Goal: Task Accomplishment & Management: Manage account settings

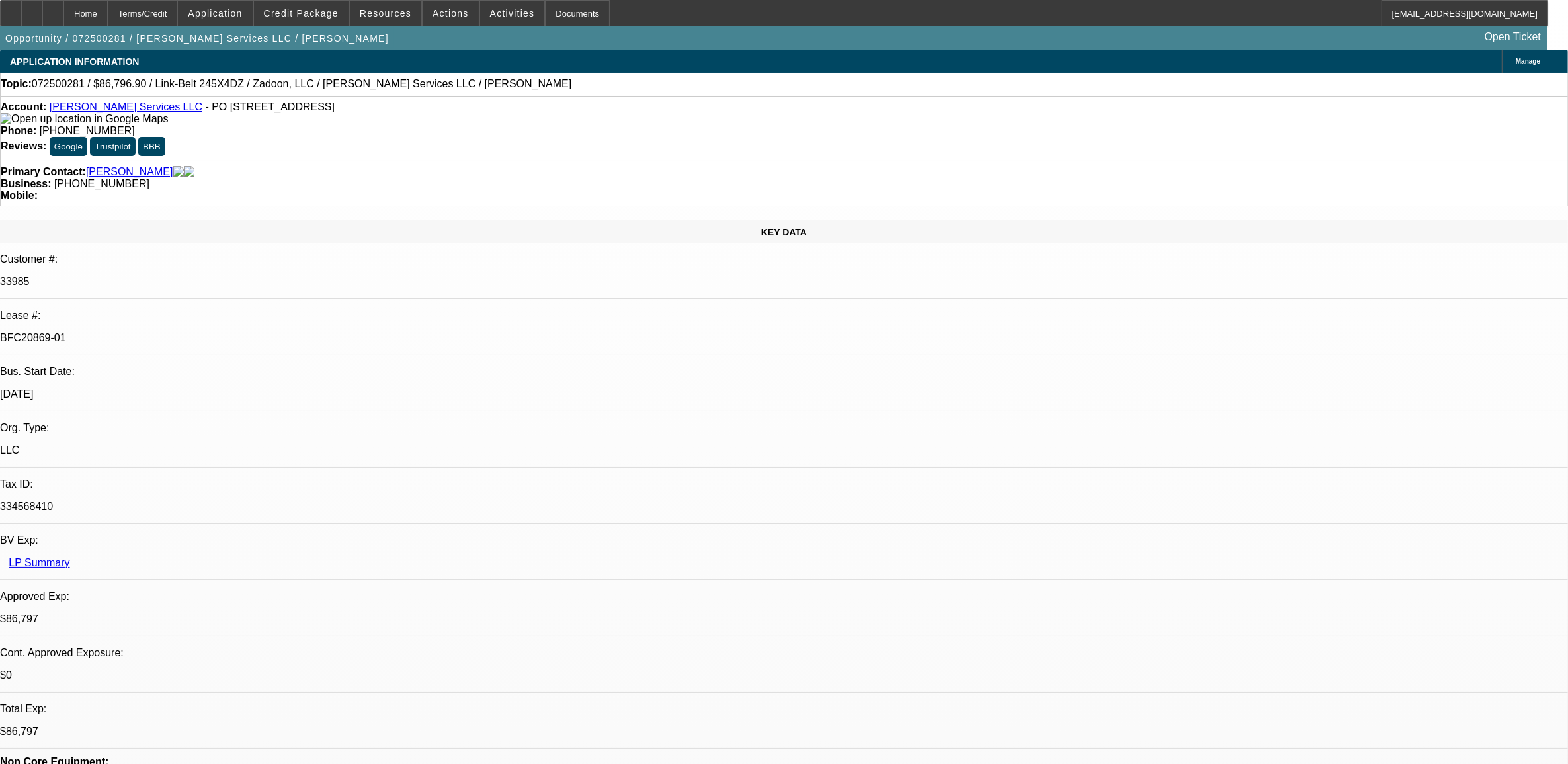
select select "0.1"
select select "0"
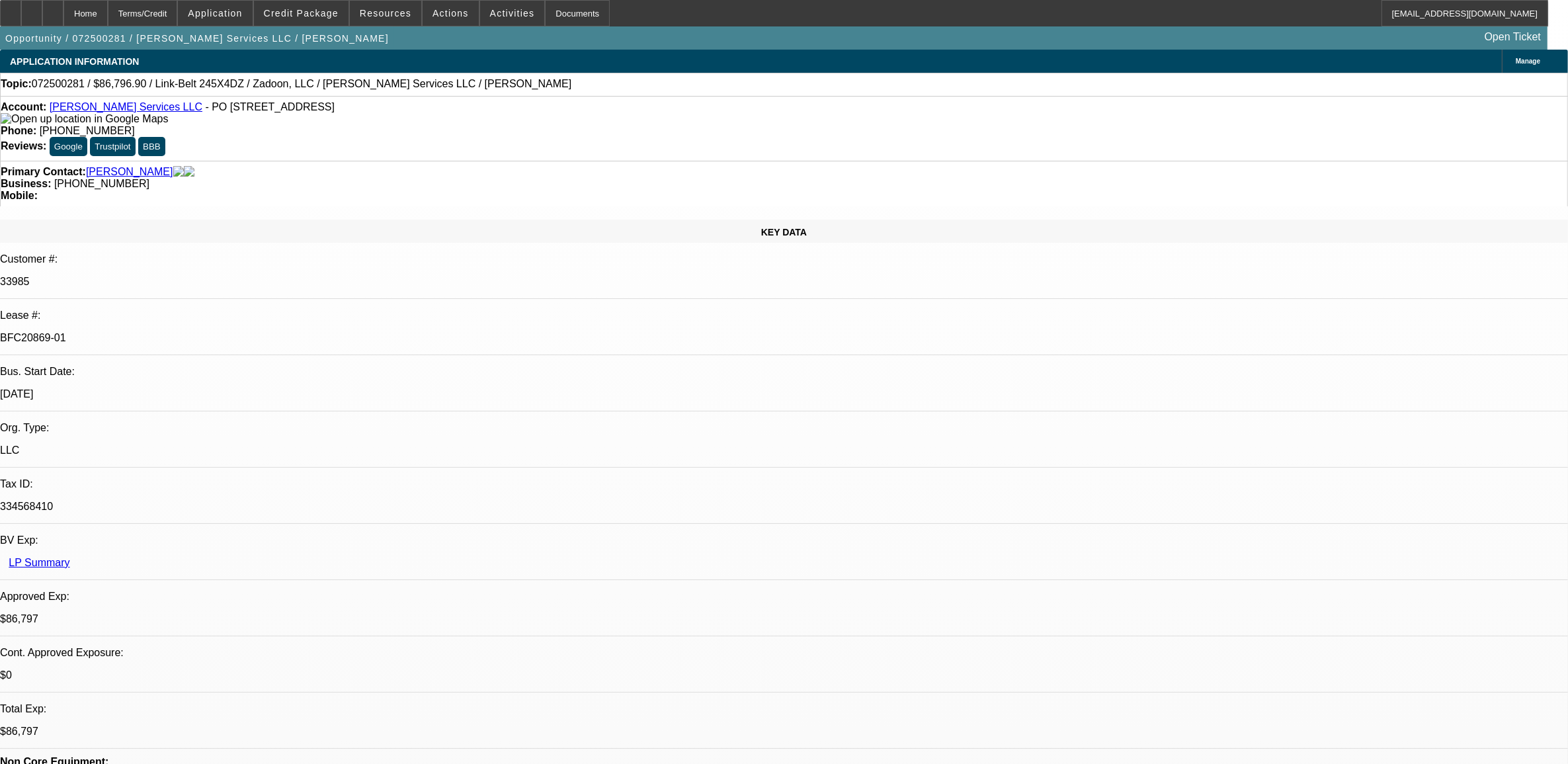
select select "0"
select select "0.1"
select select "0"
select select "0.1"
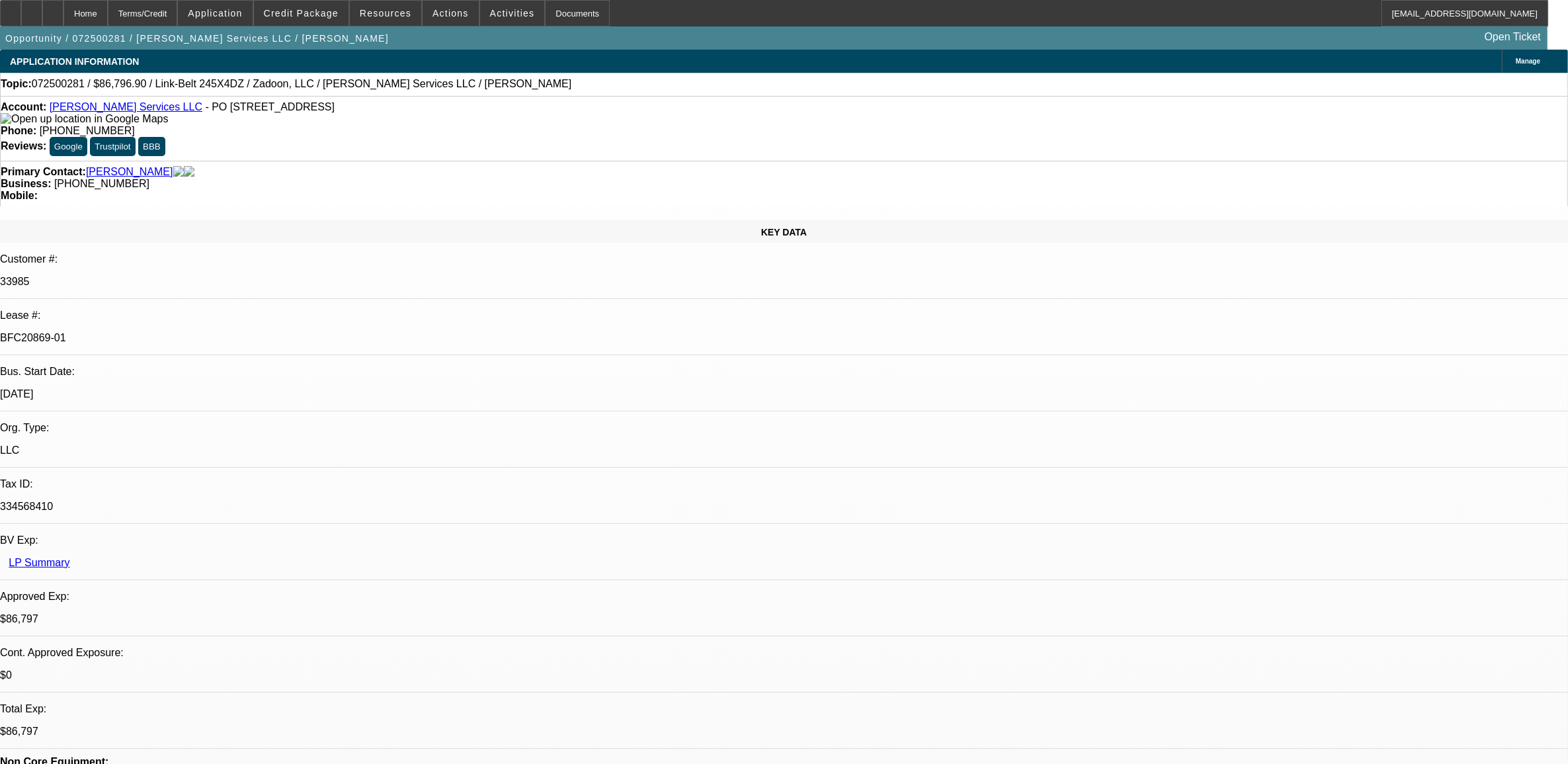
select select "0"
select select "1"
select select "2"
select select "6"
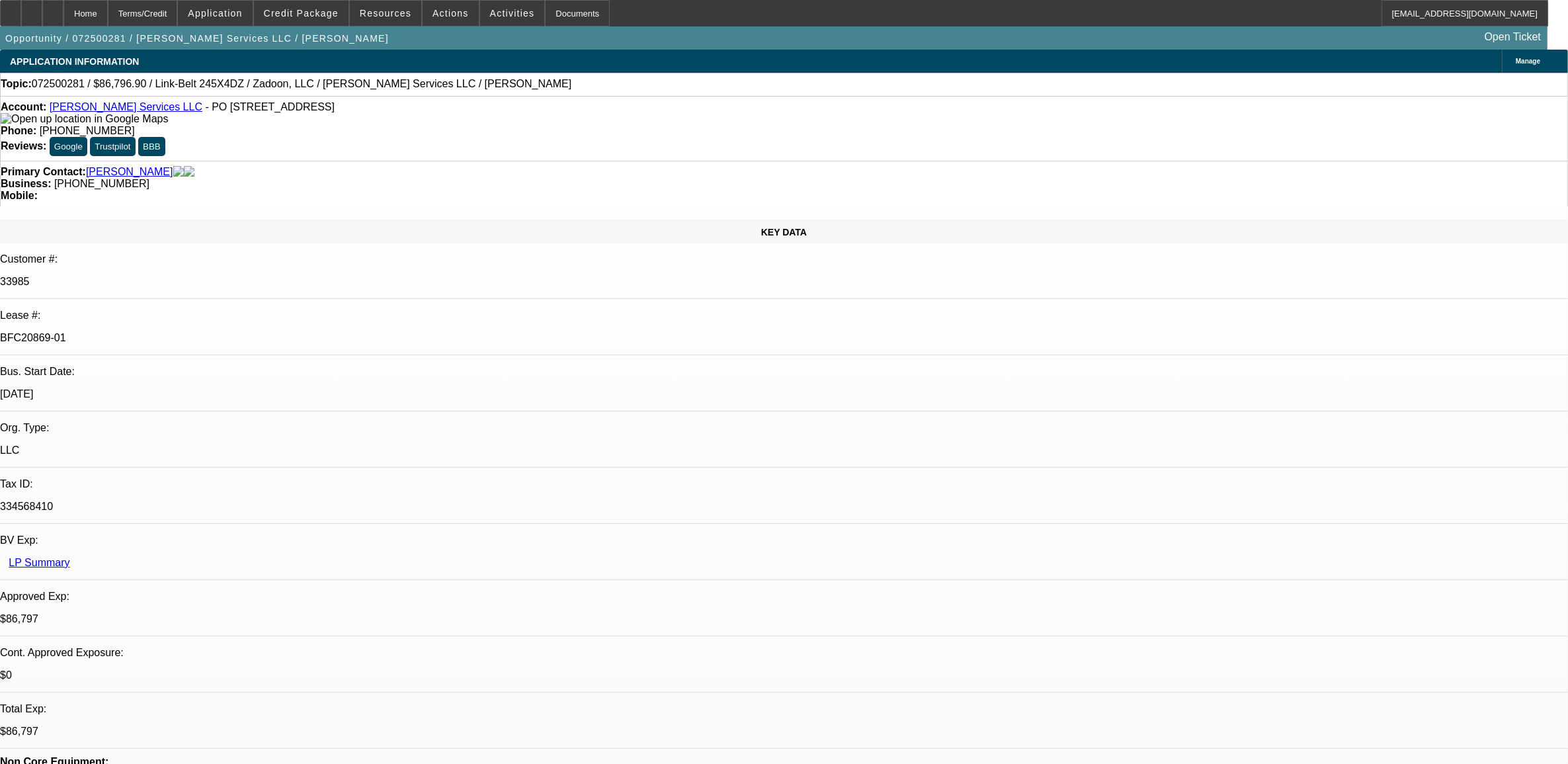
select select "1"
select select "2"
select select "6"
select select "1"
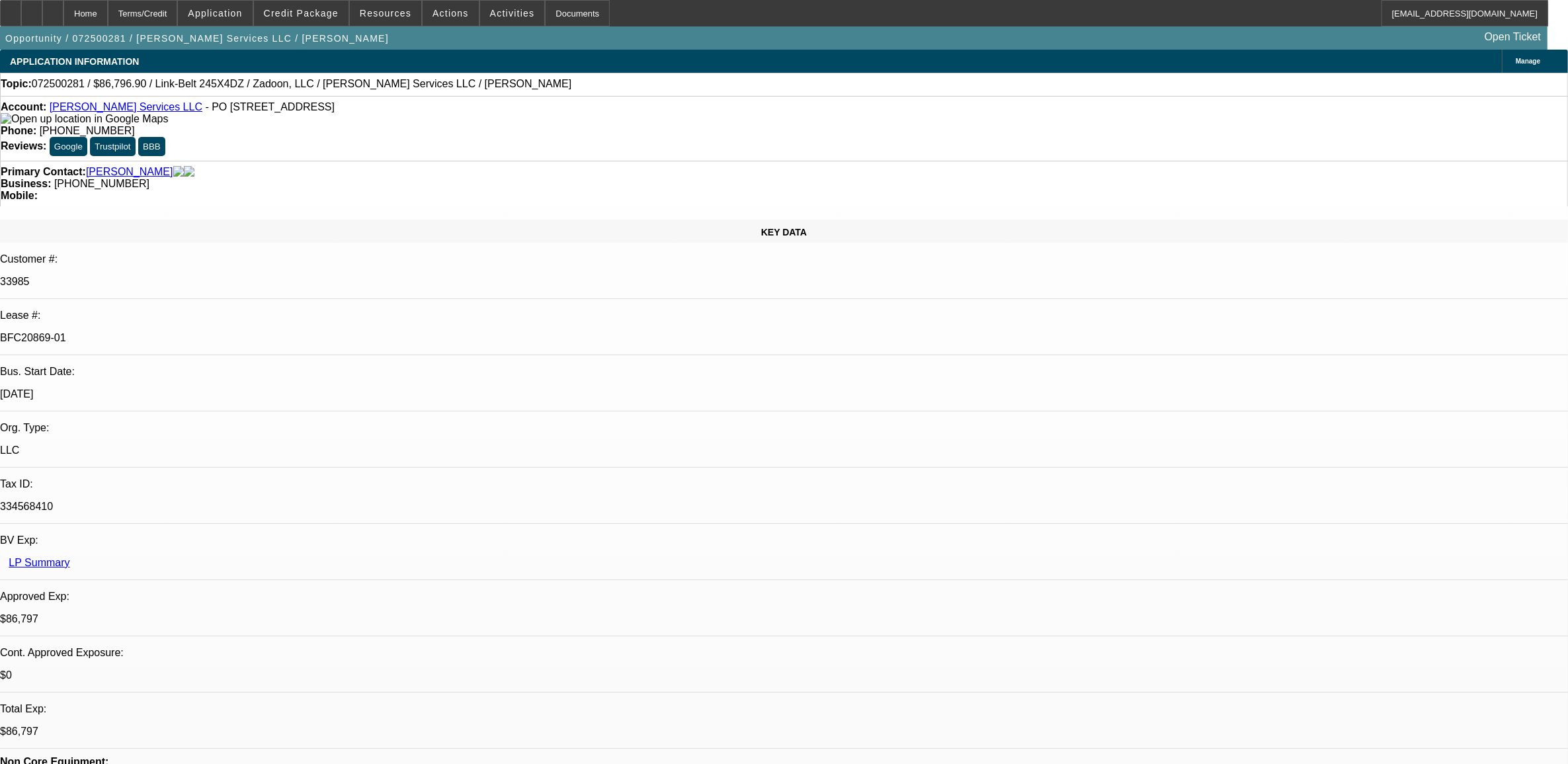
select select "6"
select select "1"
select select "6"
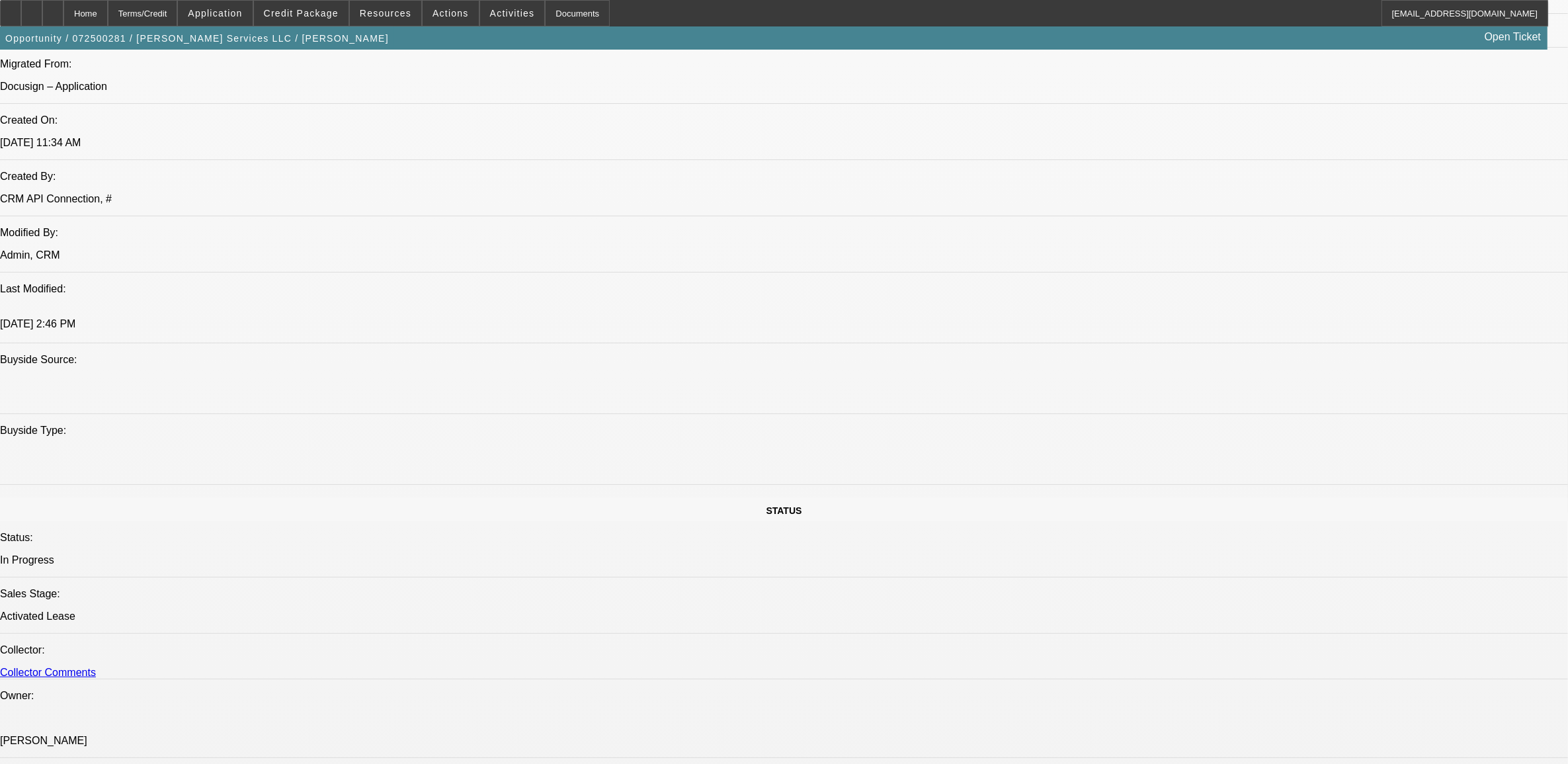
scroll to position [783, 0]
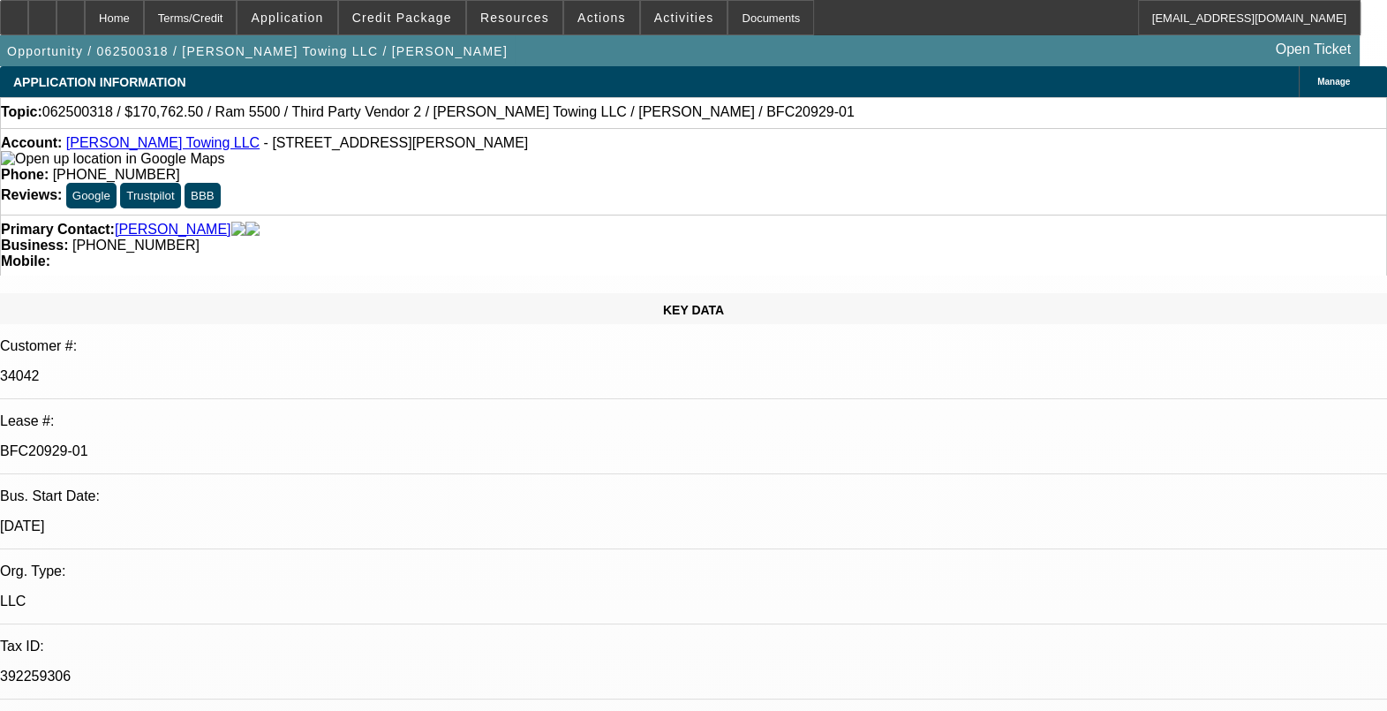
select select "0"
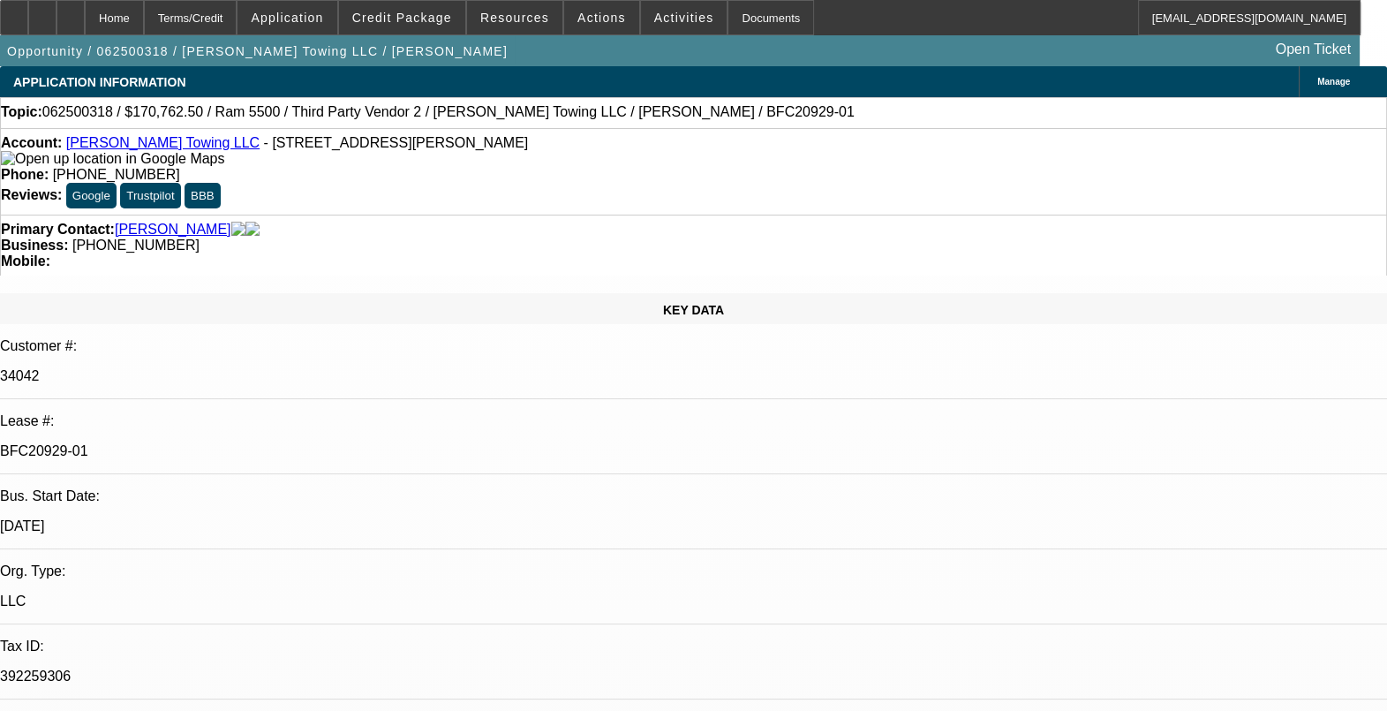
select select "0"
select select "1"
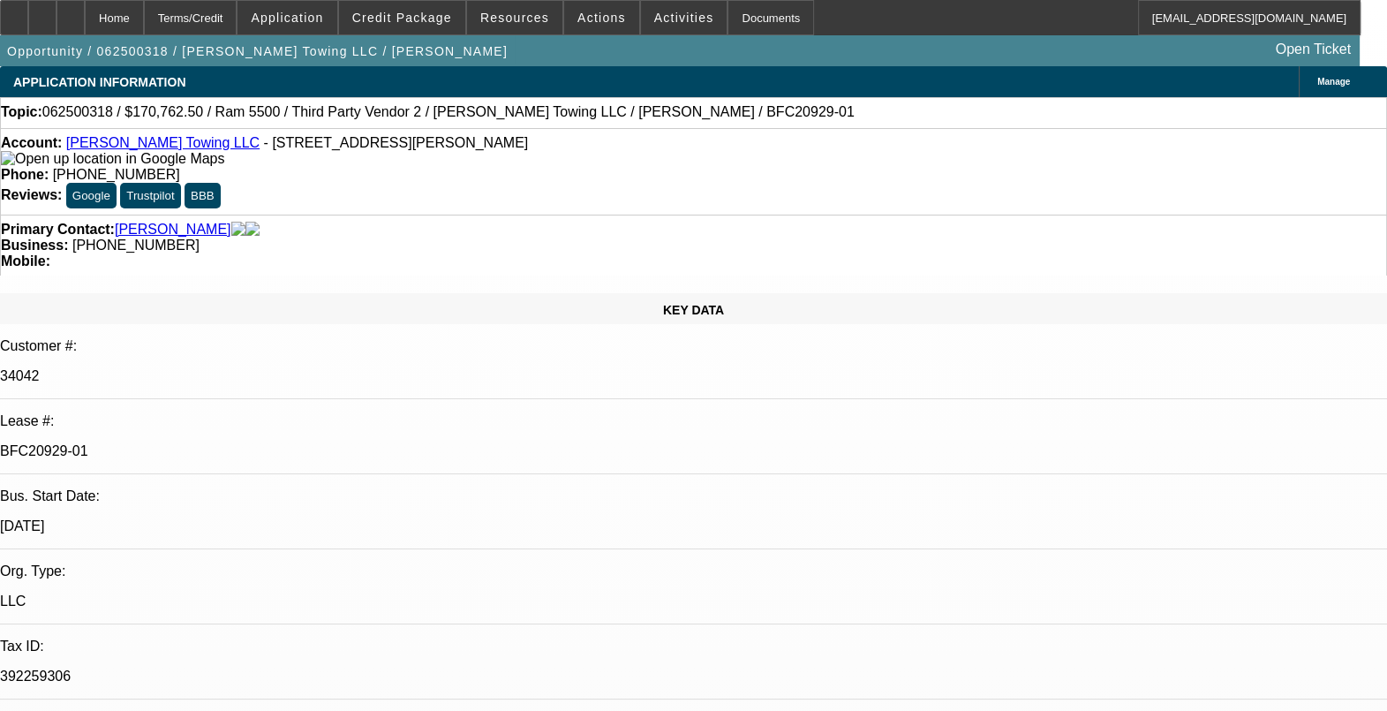
select select "2"
select select "6"
select select "1"
select select "2"
select select "6"
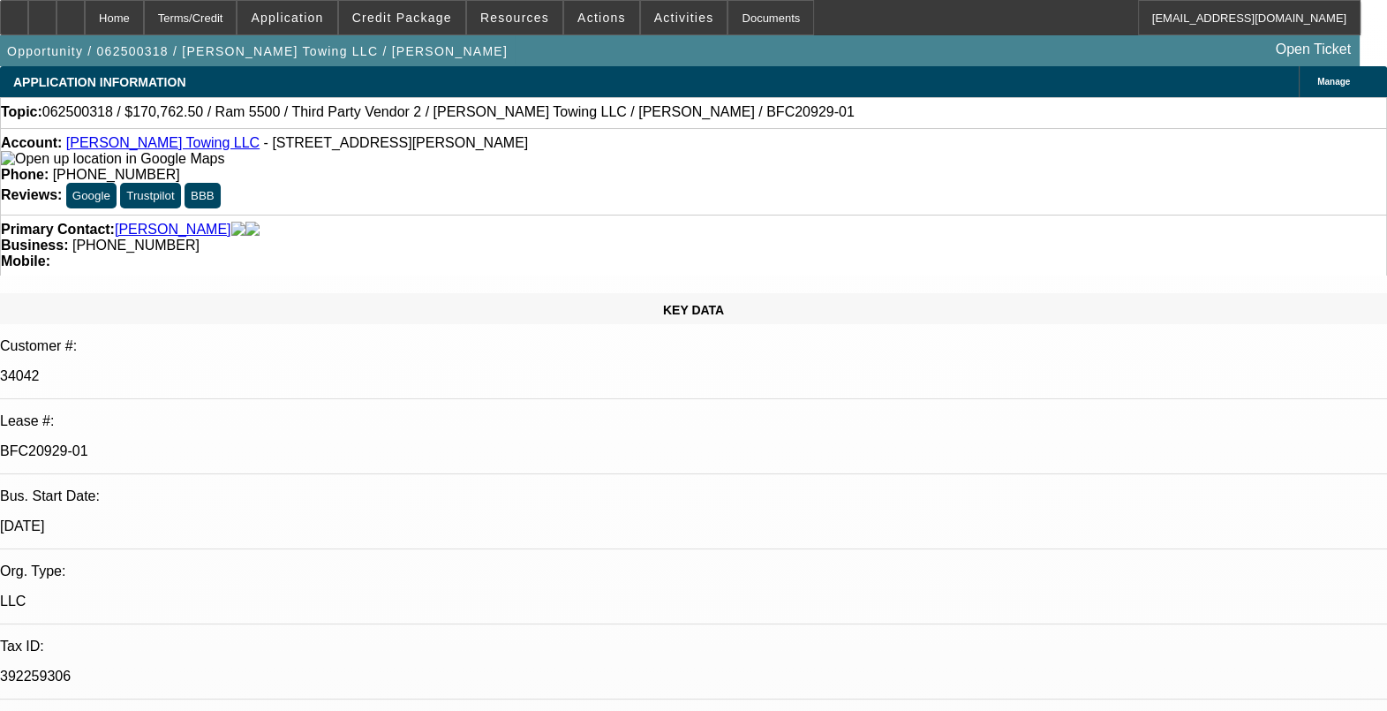
select select "1"
select select "2"
select select "6"
select select "1"
select select "2"
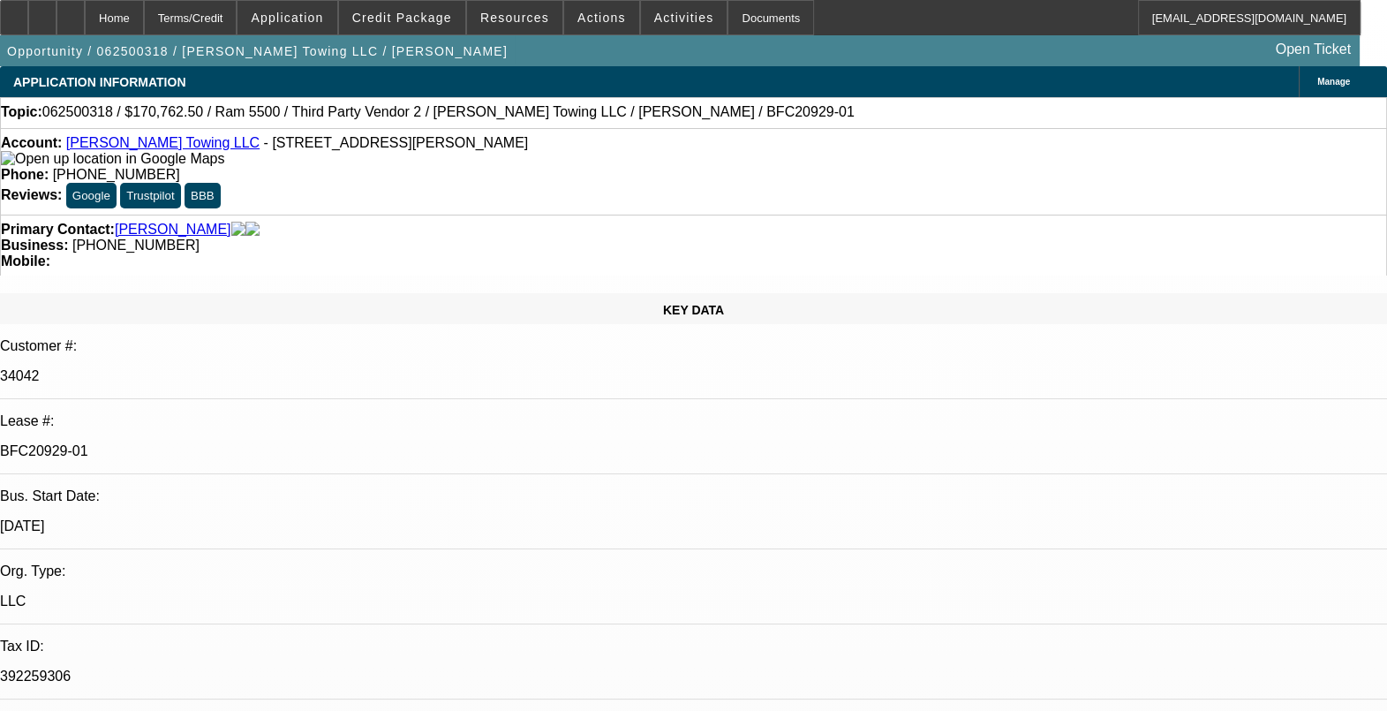
select select "6"
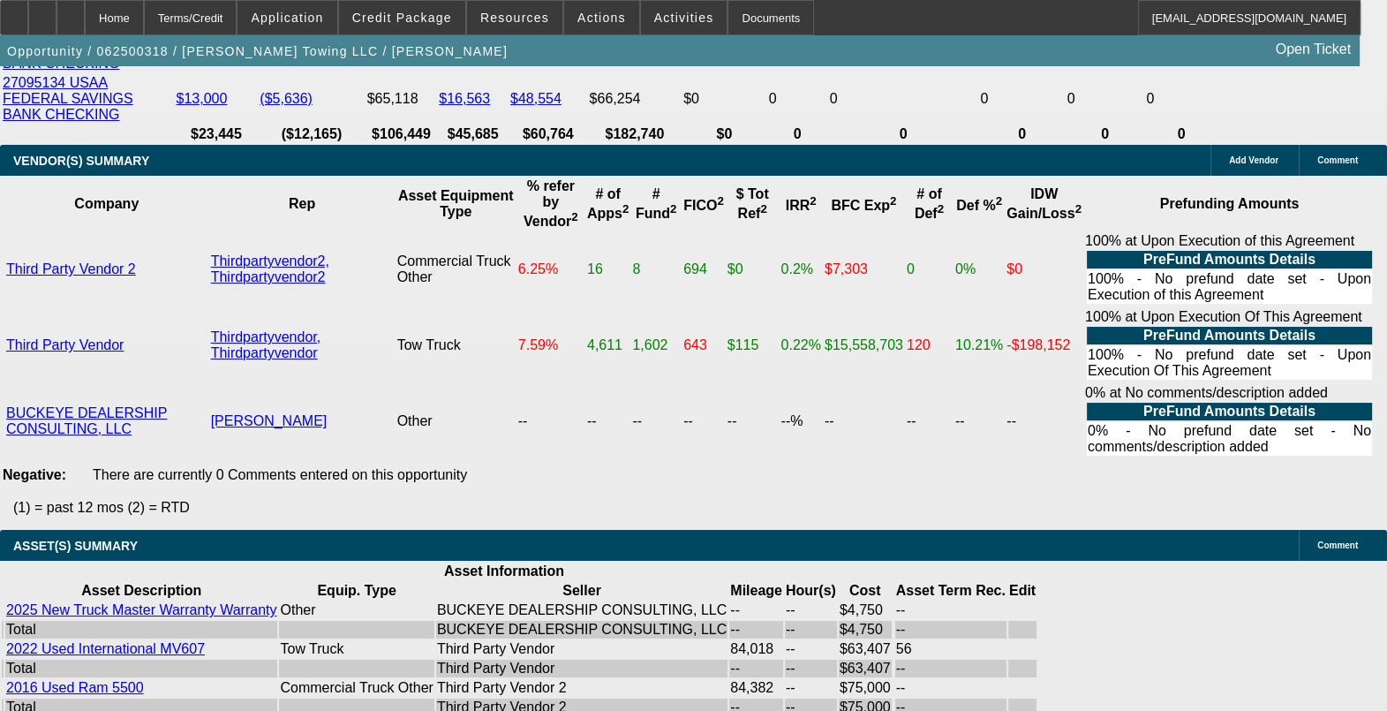
scroll to position [3973, 0]
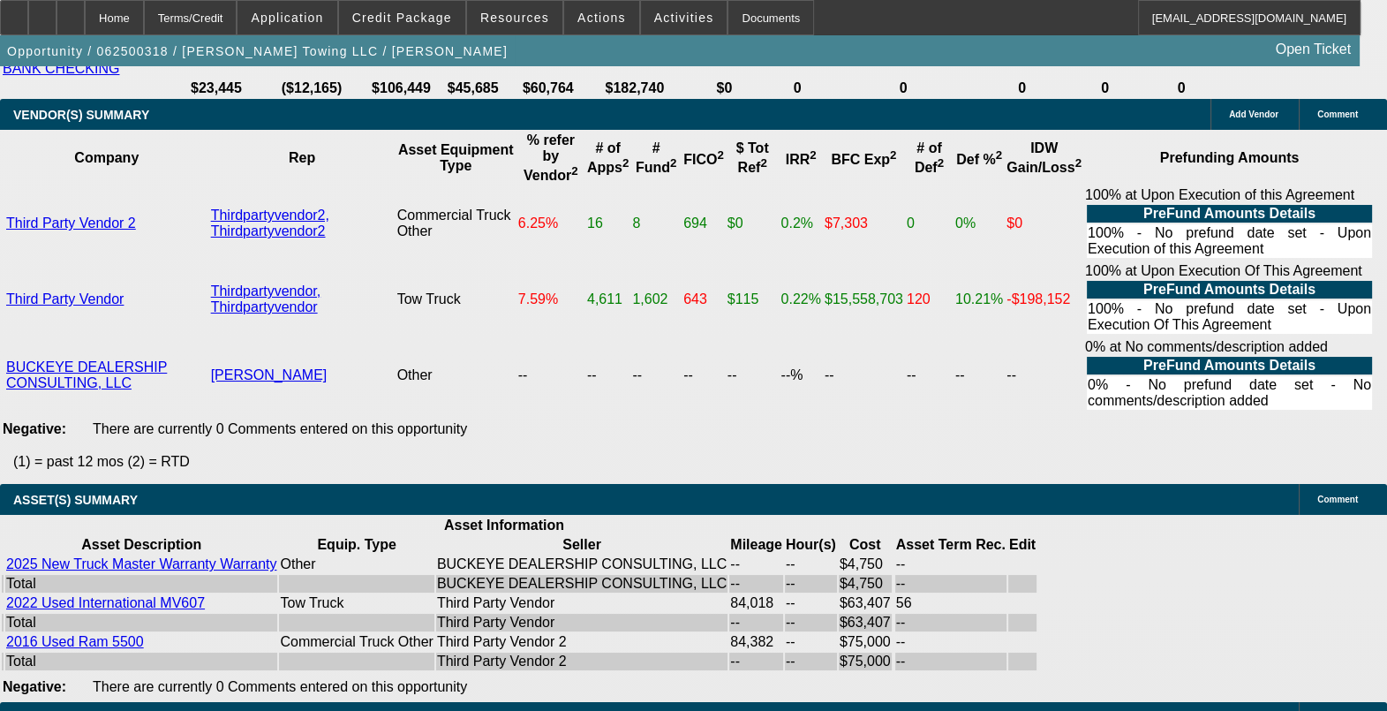
drag, startPoint x: 1121, startPoint y: 330, endPoint x: 1132, endPoint y: 332, distance: 10.7
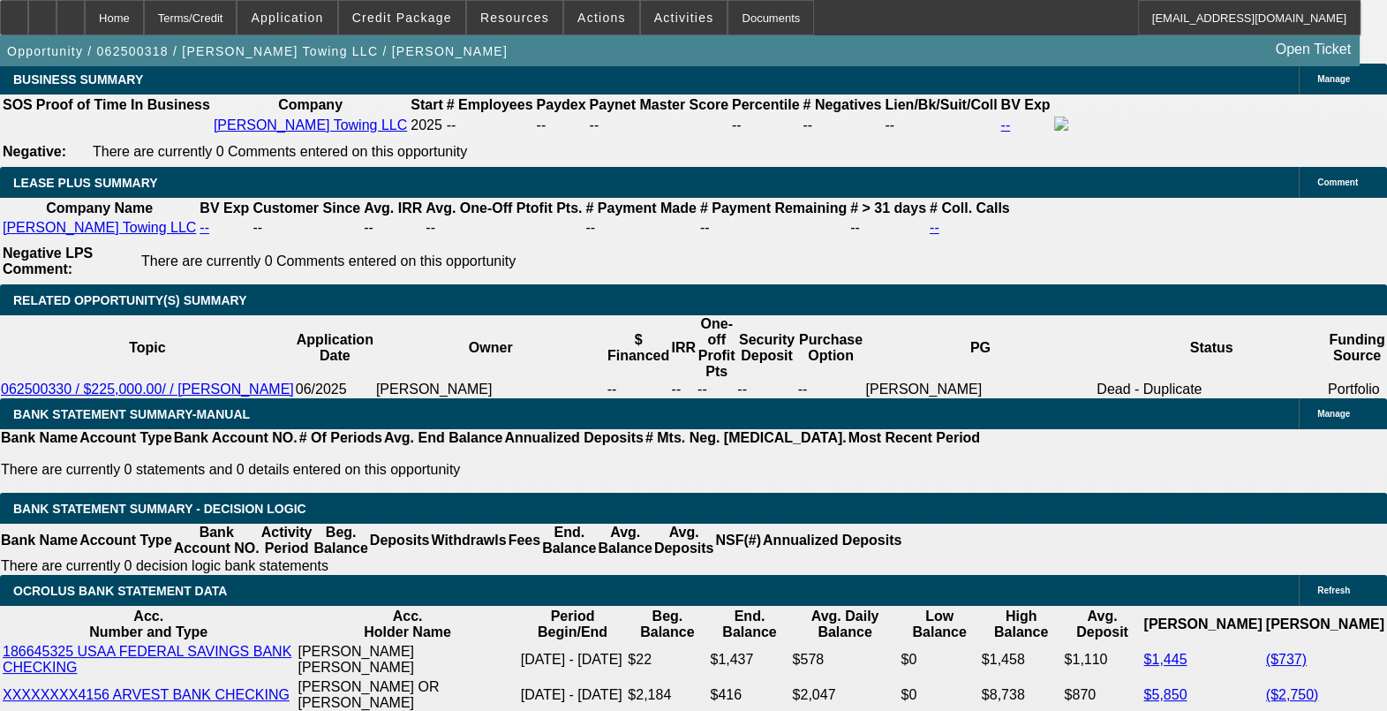
scroll to position [3089, 0]
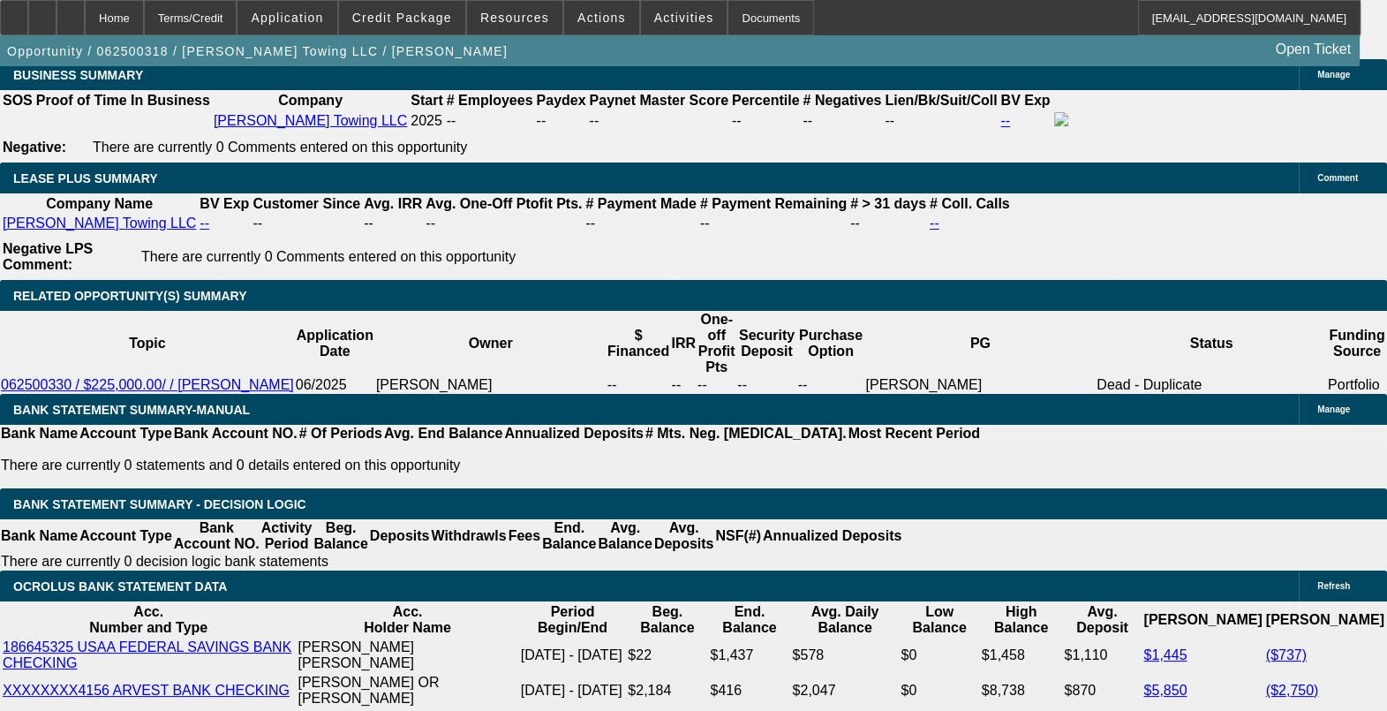
drag, startPoint x: 383, startPoint y: 366, endPoint x: 283, endPoint y: 358, distance: 100.0
drag, startPoint x: 283, startPoint y: 358, endPoint x: 448, endPoint y: 357, distance: 164.2
drag, startPoint x: 407, startPoint y: 354, endPoint x: 323, endPoint y: 358, distance: 84.0
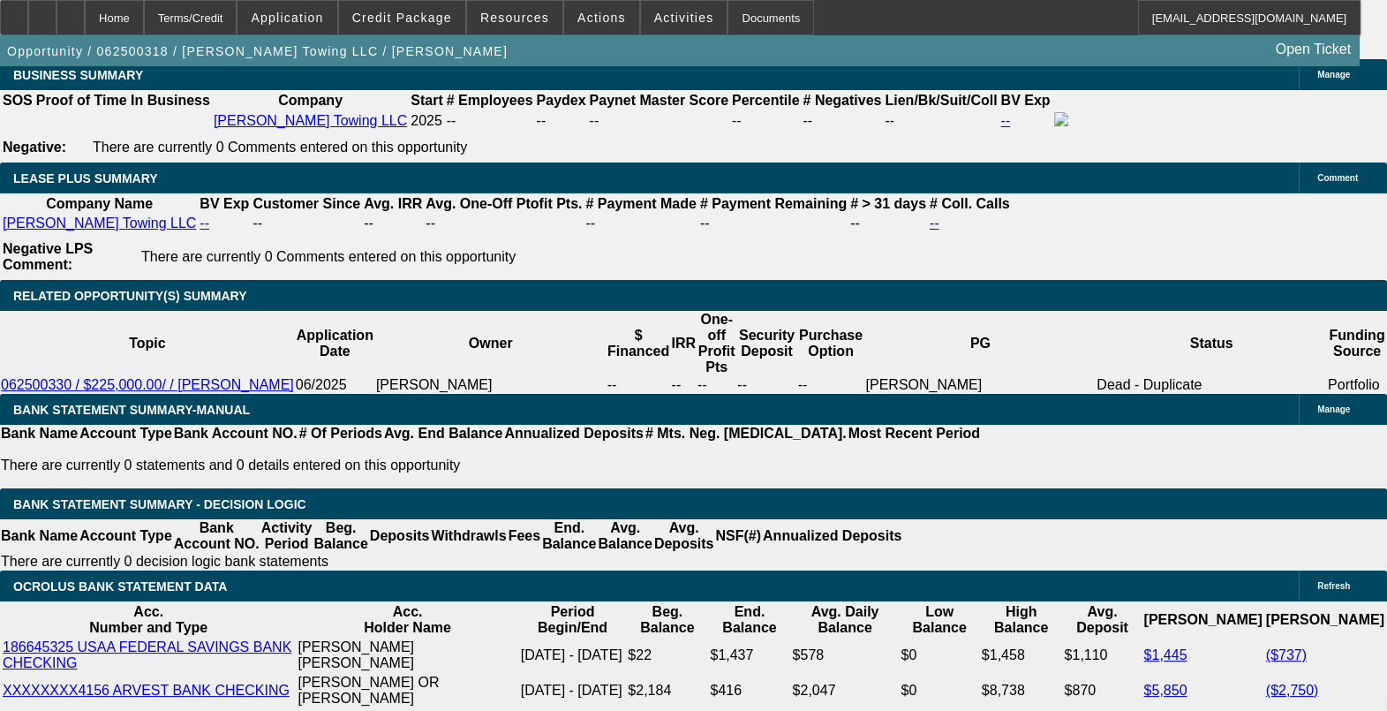
drag, startPoint x: 323, startPoint y: 358, endPoint x: 454, endPoint y: 370, distance: 131.2
drag, startPoint x: 454, startPoint y: 370, endPoint x: 555, endPoint y: 367, distance: 101.6
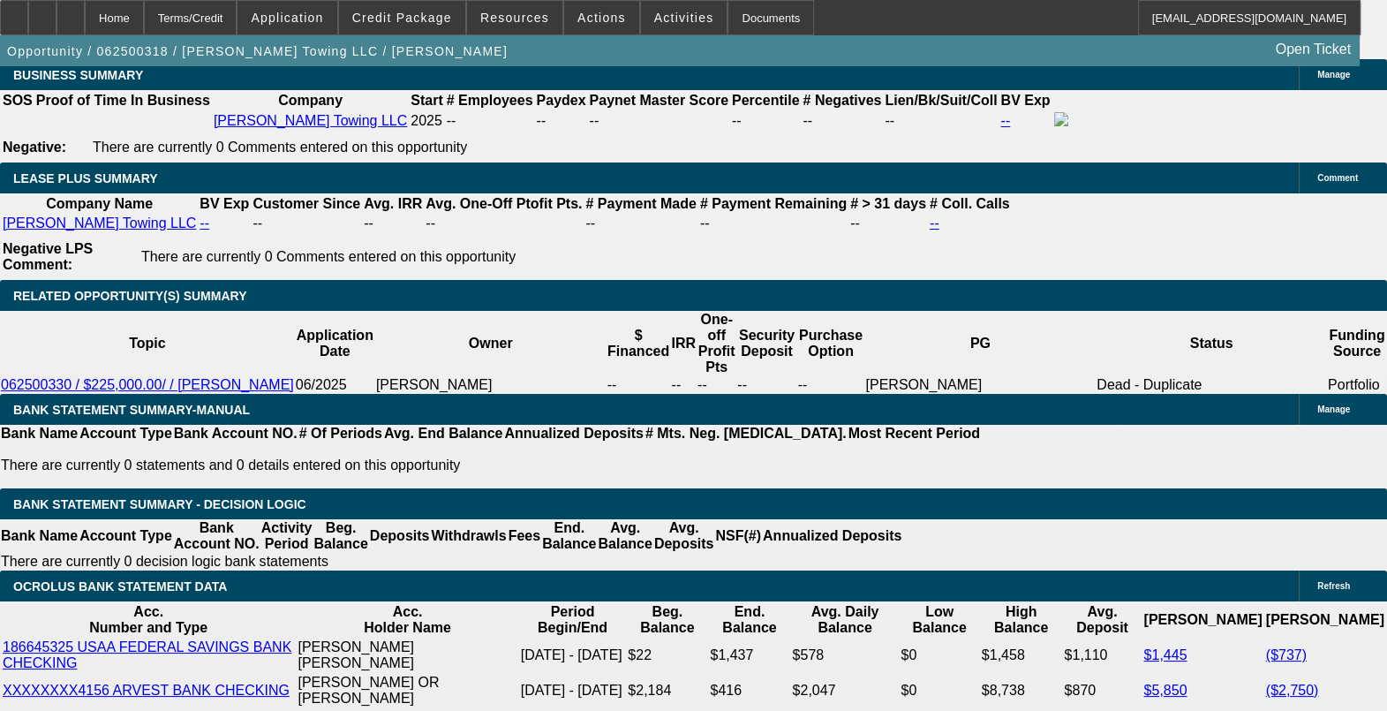
drag, startPoint x: 444, startPoint y: 360, endPoint x: 780, endPoint y: 360, distance: 336.4
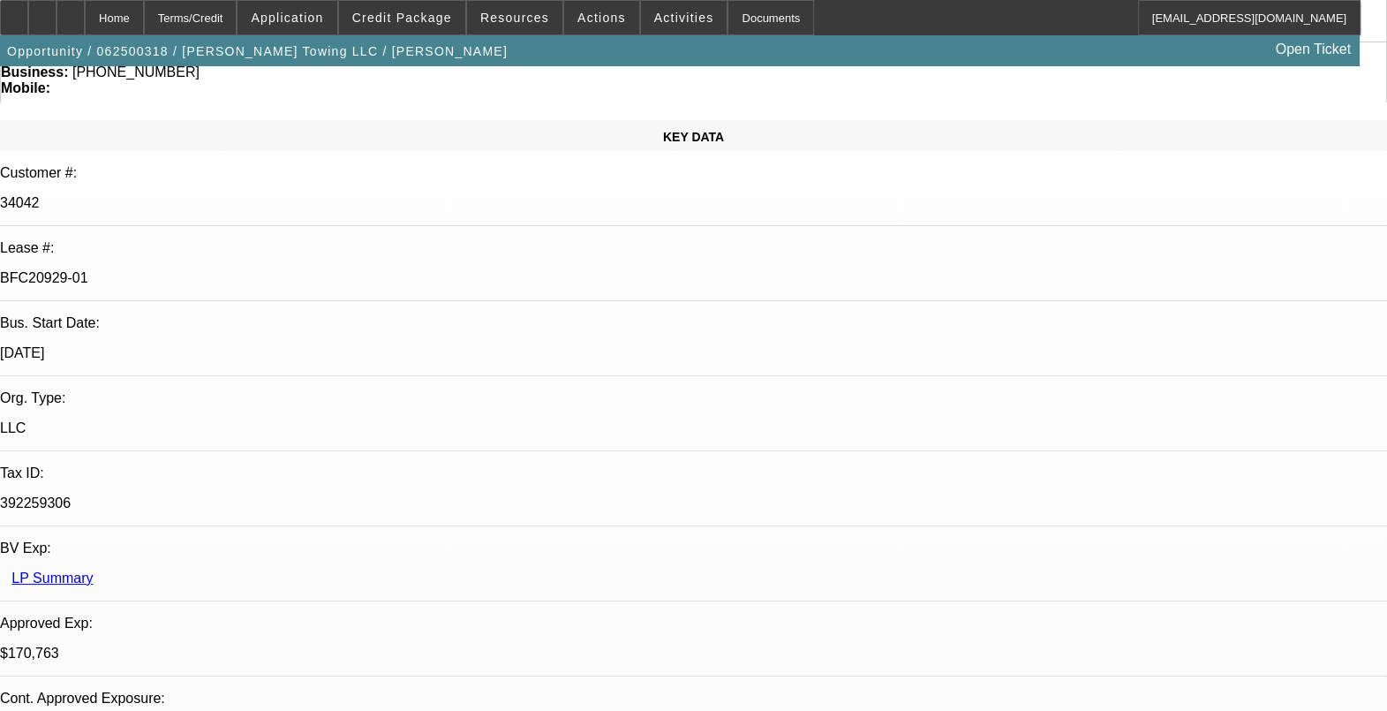
scroll to position [0, 0]
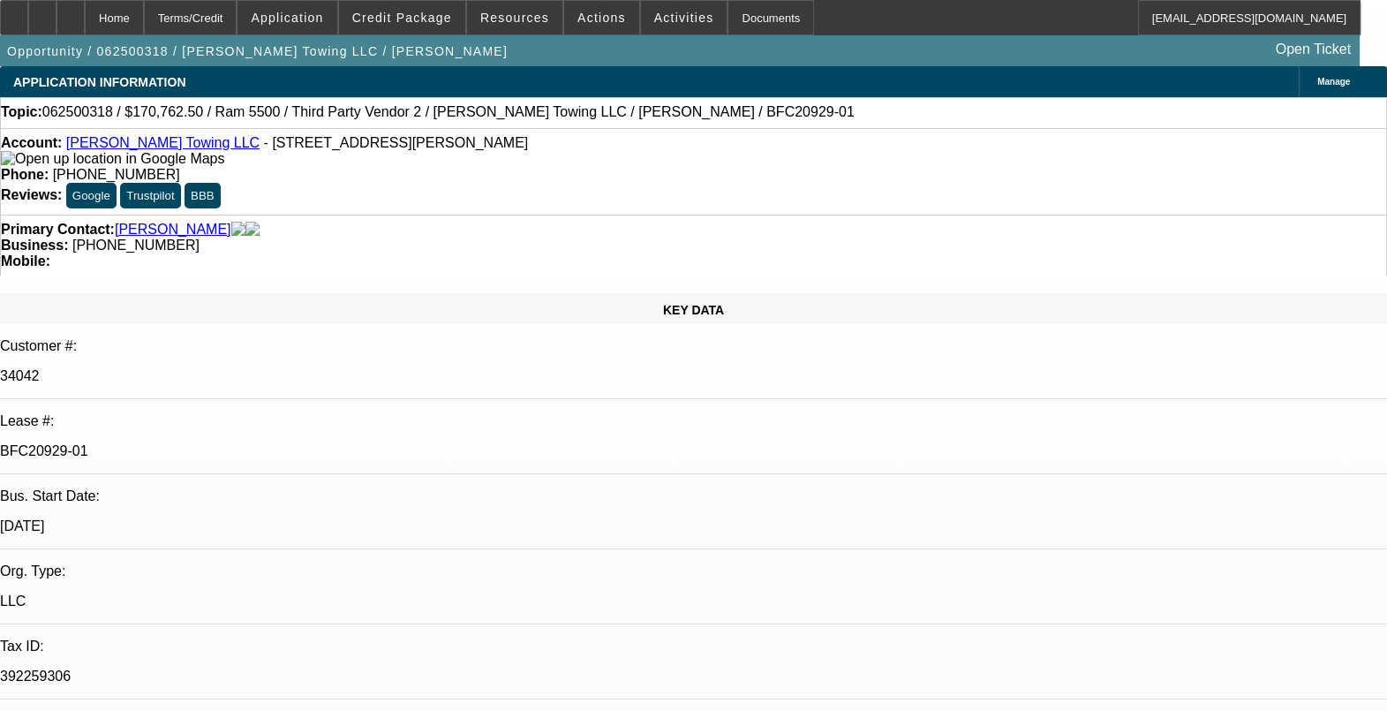
click at [153, 146] on link "[PERSON_NAME] Towing LLC" at bounding box center [162, 142] width 193 height 15
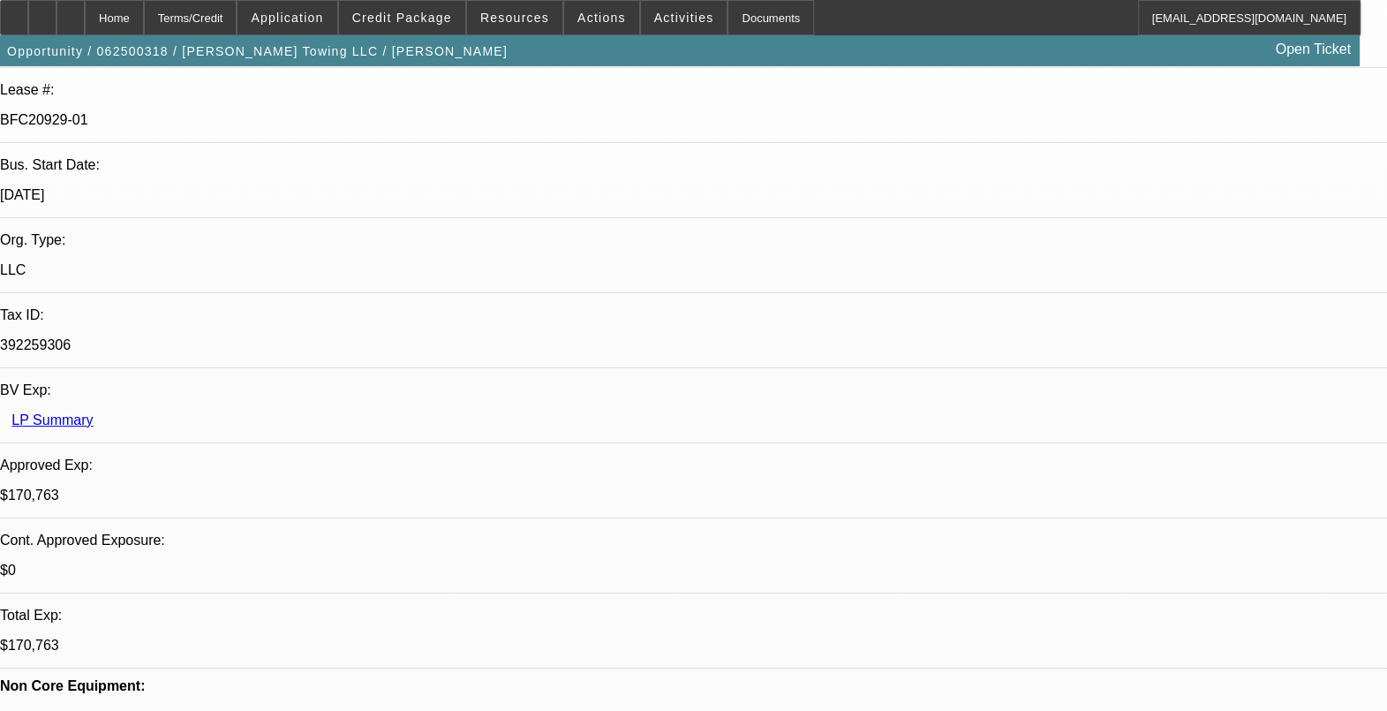
scroll to position [662, 0]
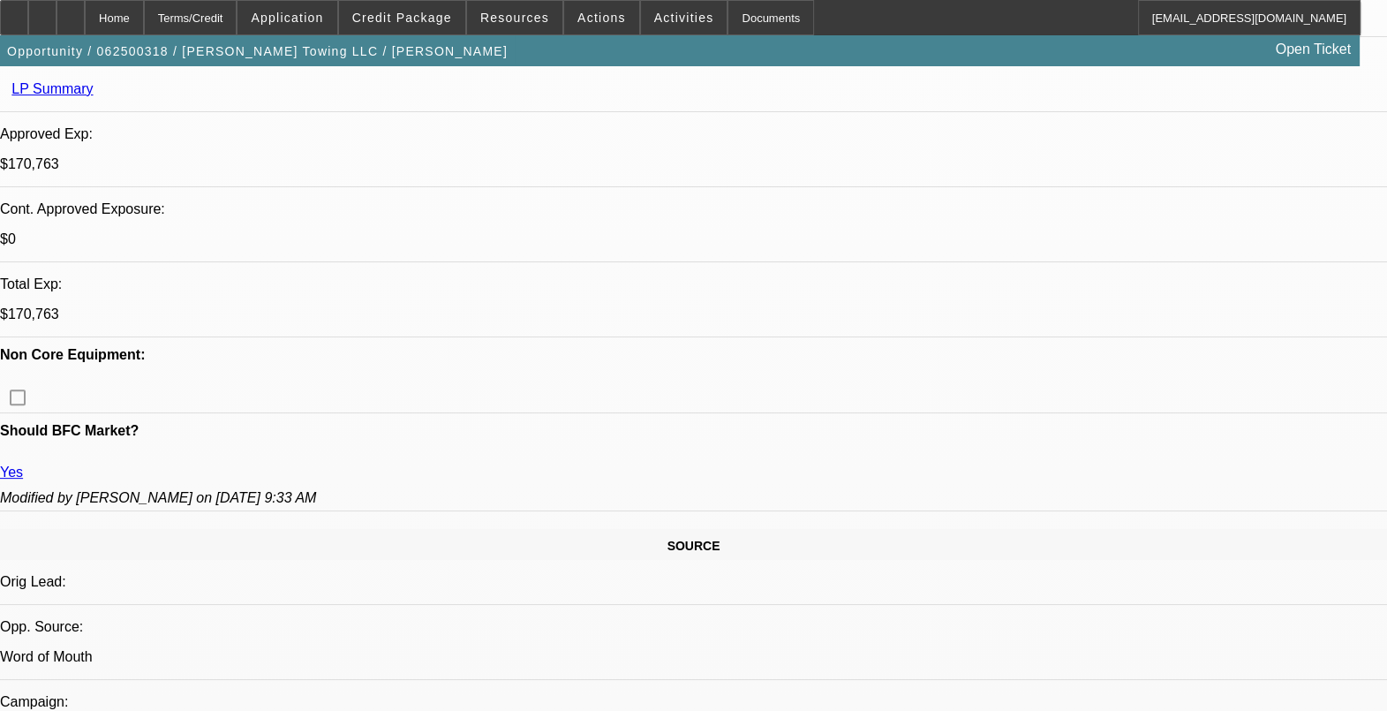
drag, startPoint x: 124, startPoint y: 261, endPoint x: 499, endPoint y: 265, distance: 375.2
drag, startPoint x: 501, startPoint y: 263, endPoint x: 611, endPoint y: 264, distance: 110.4
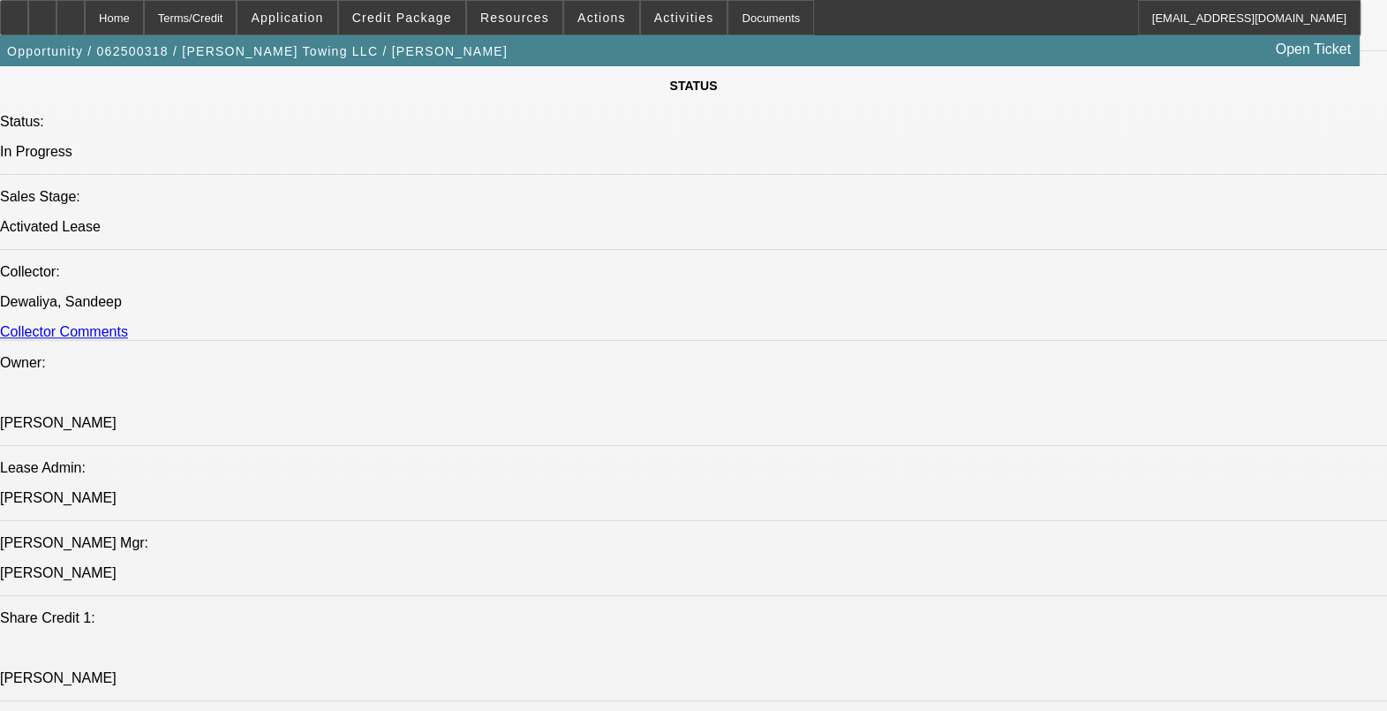
scroll to position [1986, 0]
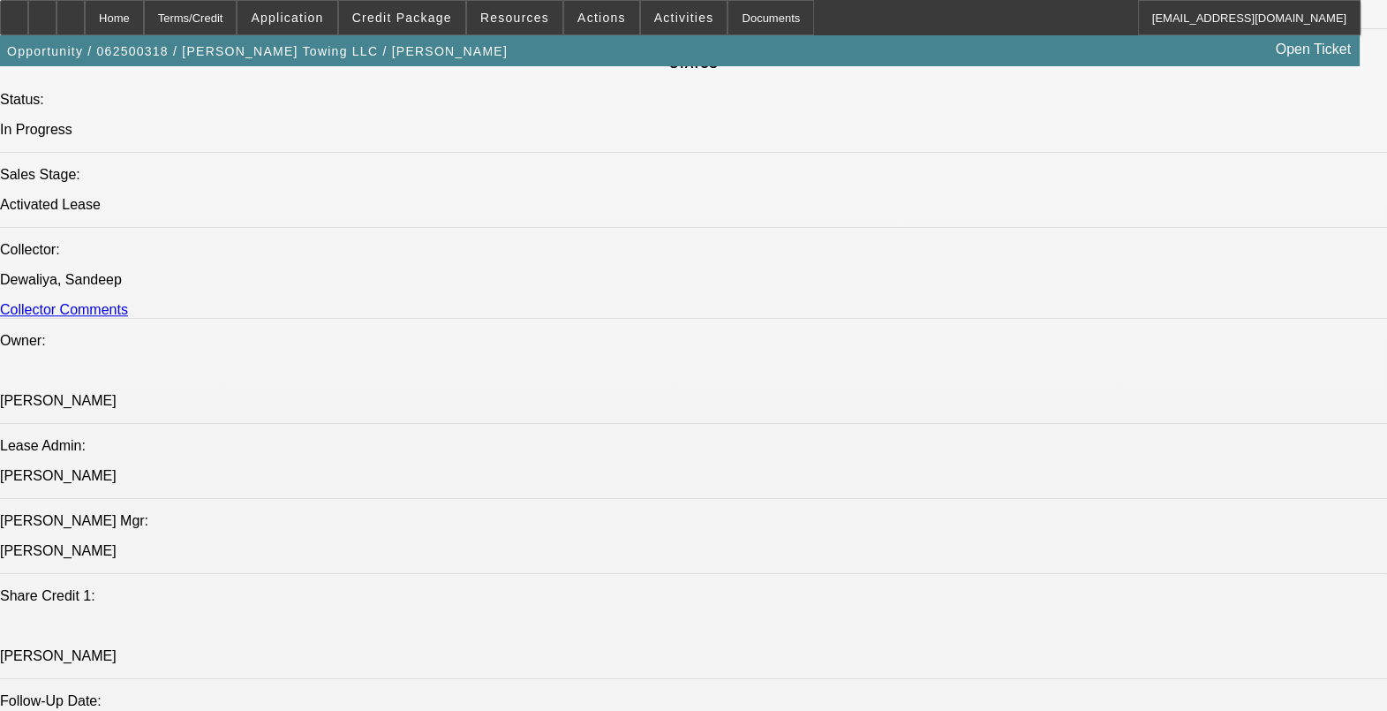
drag, startPoint x: 425, startPoint y: 486, endPoint x: 406, endPoint y: 486, distance: 18.5
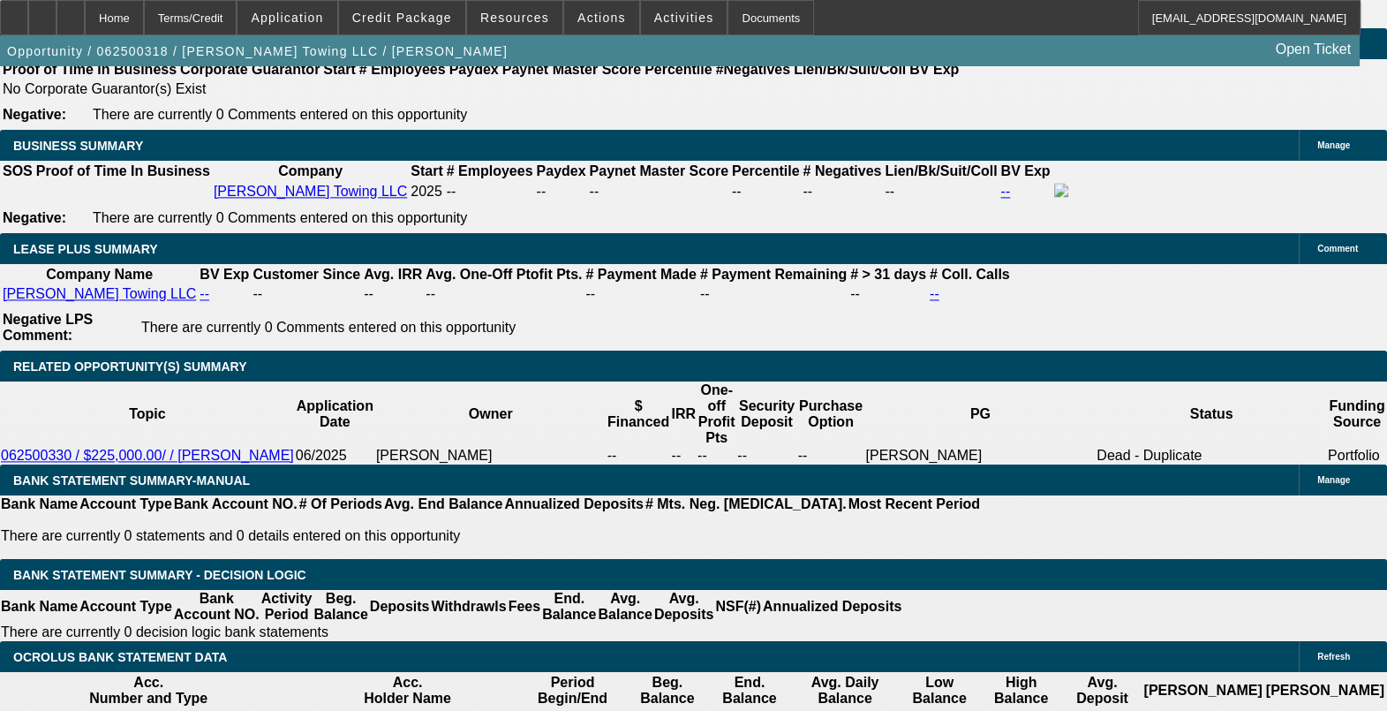
scroll to position [2979, 0]
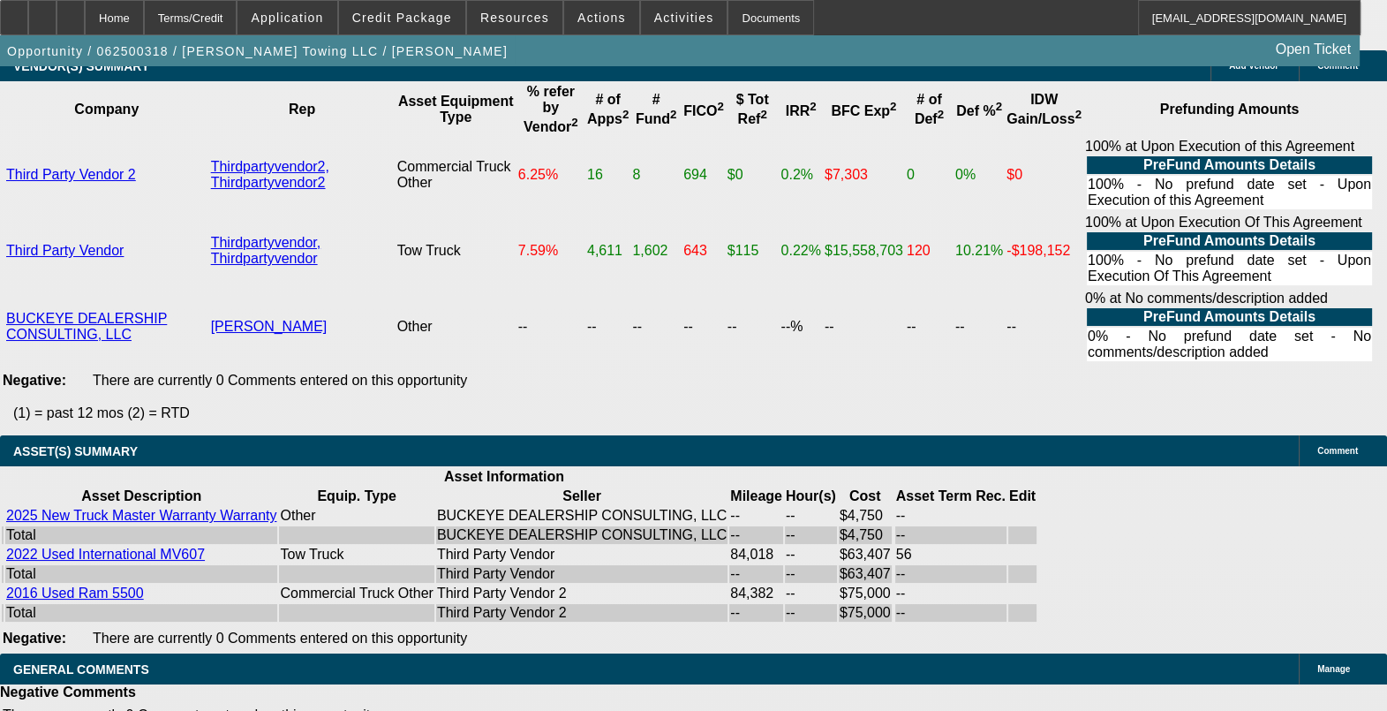
scroll to position [3973, 0]
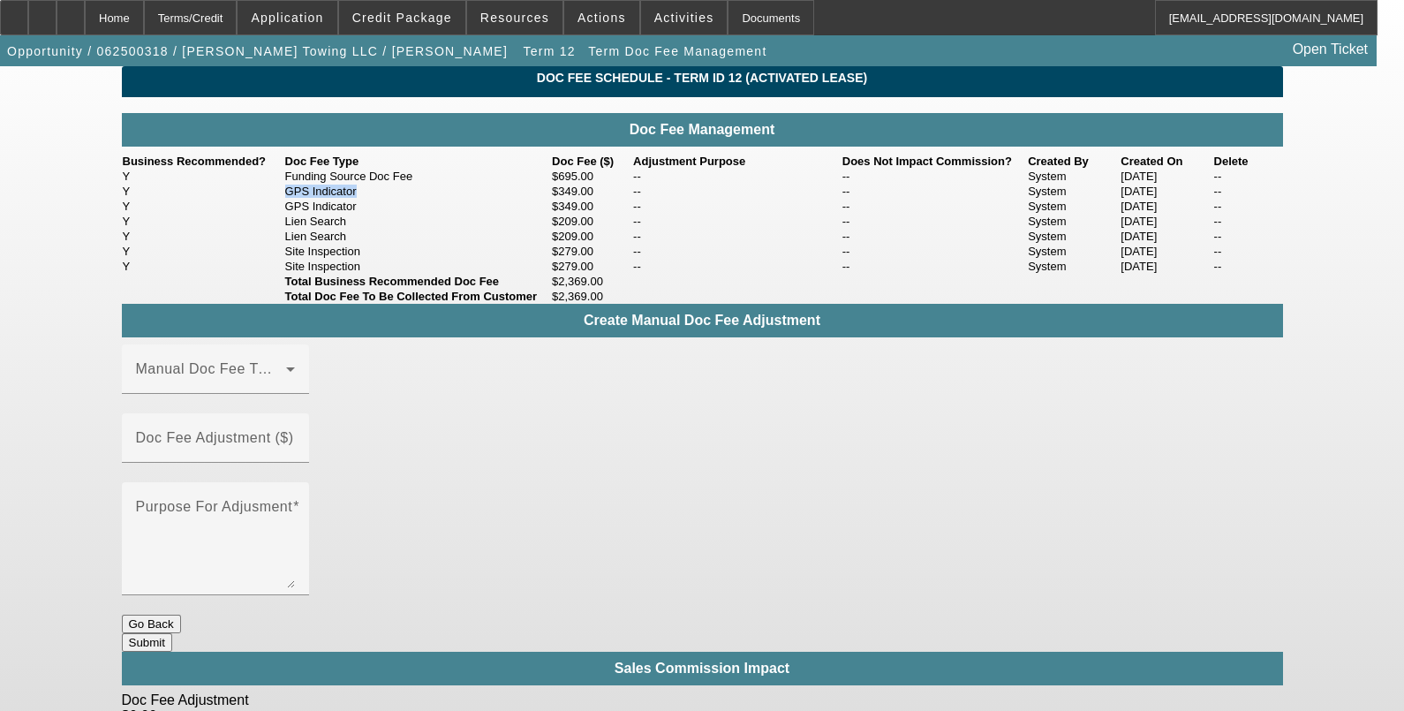
drag, startPoint x: 380, startPoint y: 234, endPoint x: 256, endPoint y: 232, distance: 123.6
click at [256, 199] on tr "Y GPS Indicator $349.00 -- -- System [DATE] --" at bounding box center [702, 191] width 1161 height 15
drag, startPoint x: 256, startPoint y: 232, endPoint x: 268, endPoint y: 253, distance: 24.5
click at [268, 214] on tr "Y GPS Indicator $349.00 -- -- System [DATE] --" at bounding box center [702, 206] width 1161 height 15
drag, startPoint x: 268, startPoint y: 253, endPoint x: 263, endPoint y: 285, distance: 32.2
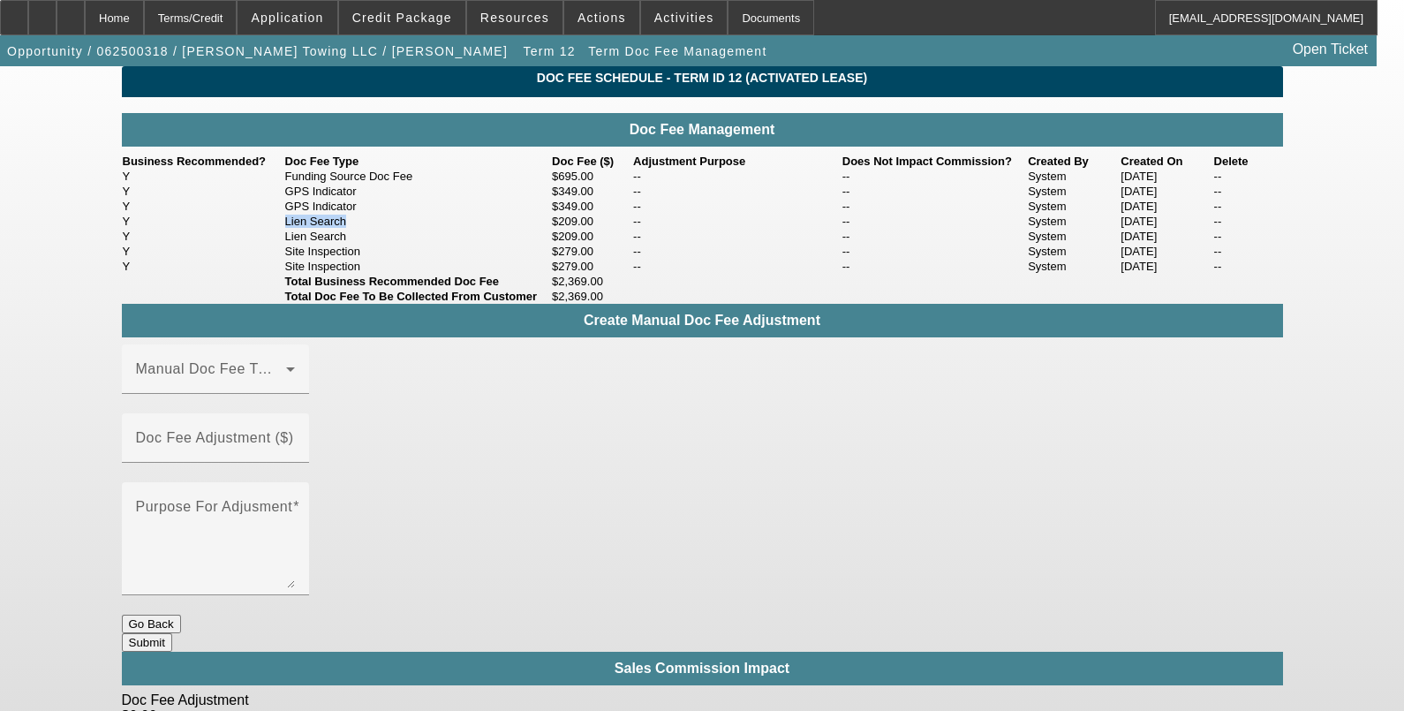
click at [263, 229] on tr "Y Lien Search $209.00 -- -- System [DATE] --" at bounding box center [702, 221] width 1161 height 15
drag, startPoint x: 263, startPoint y: 285, endPoint x: 253, endPoint y: 305, distance: 21.7
click at [253, 244] on tr "Y Lien Search $209.00 -- -- System [DATE] --" at bounding box center [702, 236] width 1161 height 15
drag, startPoint x: 253, startPoint y: 305, endPoint x: 280, endPoint y: 336, distance: 41.4
click at [280, 259] on tr "Y Site Inspection $279.00 -- -- System [DATE] --" at bounding box center [702, 251] width 1161 height 15
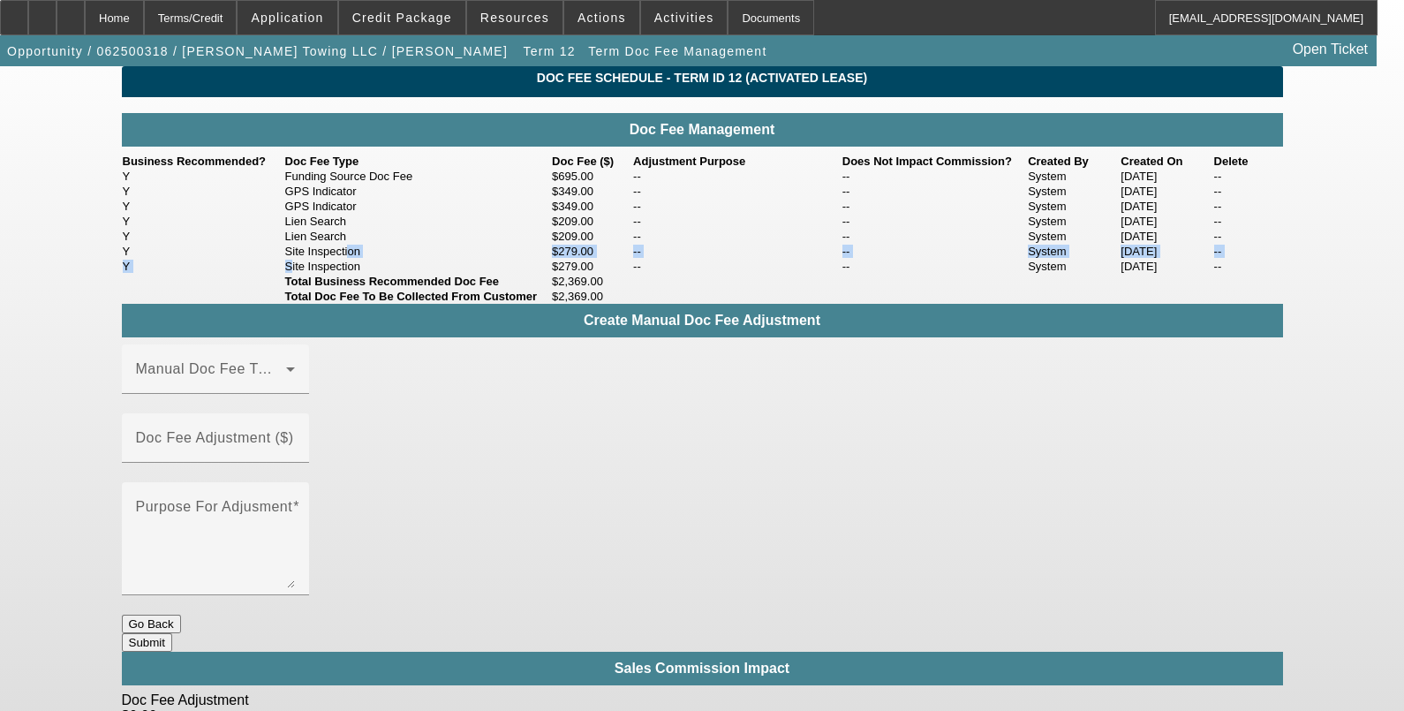
click at [282, 274] on tbody "Y Funding Source Doc Fee $695.00 -- -- System [DATE] -- Y GPS Indicator $349.00…" at bounding box center [702, 221] width 1161 height 105
drag, startPoint x: 282, startPoint y: 344, endPoint x: 618, endPoint y: 203, distance: 364.8
click at [622, 184] on td "$695.00" at bounding box center [591, 176] width 81 height 15
drag, startPoint x: 550, startPoint y: 198, endPoint x: 617, endPoint y: 203, distance: 67.3
click at [617, 184] on tr "Y Funding Source Doc Fee $695.00 -- -- System [DATE] --" at bounding box center [702, 176] width 1161 height 15
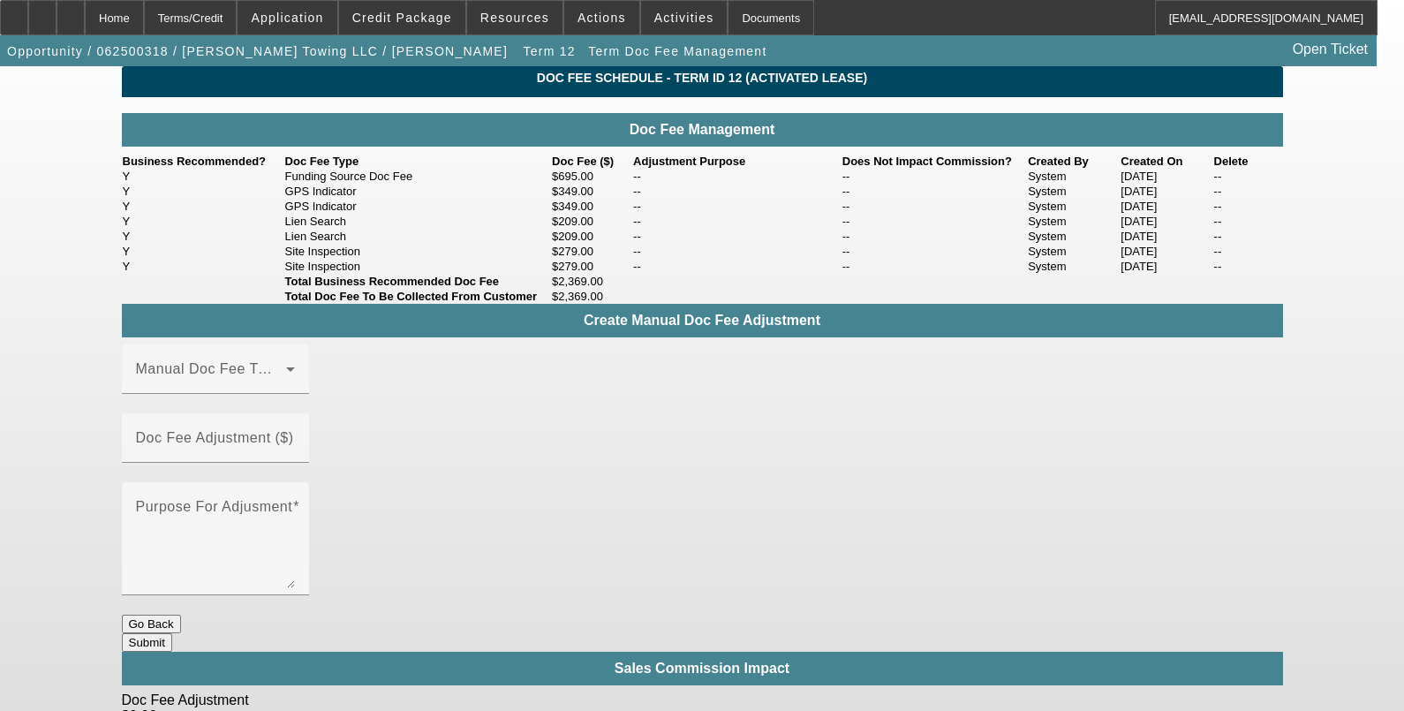
drag, startPoint x: 617, startPoint y: 203, endPoint x: 703, endPoint y: 322, distance: 146.8
click at [711, 259] on td "--" at bounding box center [736, 251] width 209 height 15
click at [144, 16] on div "Home" at bounding box center [114, 17] width 59 height 35
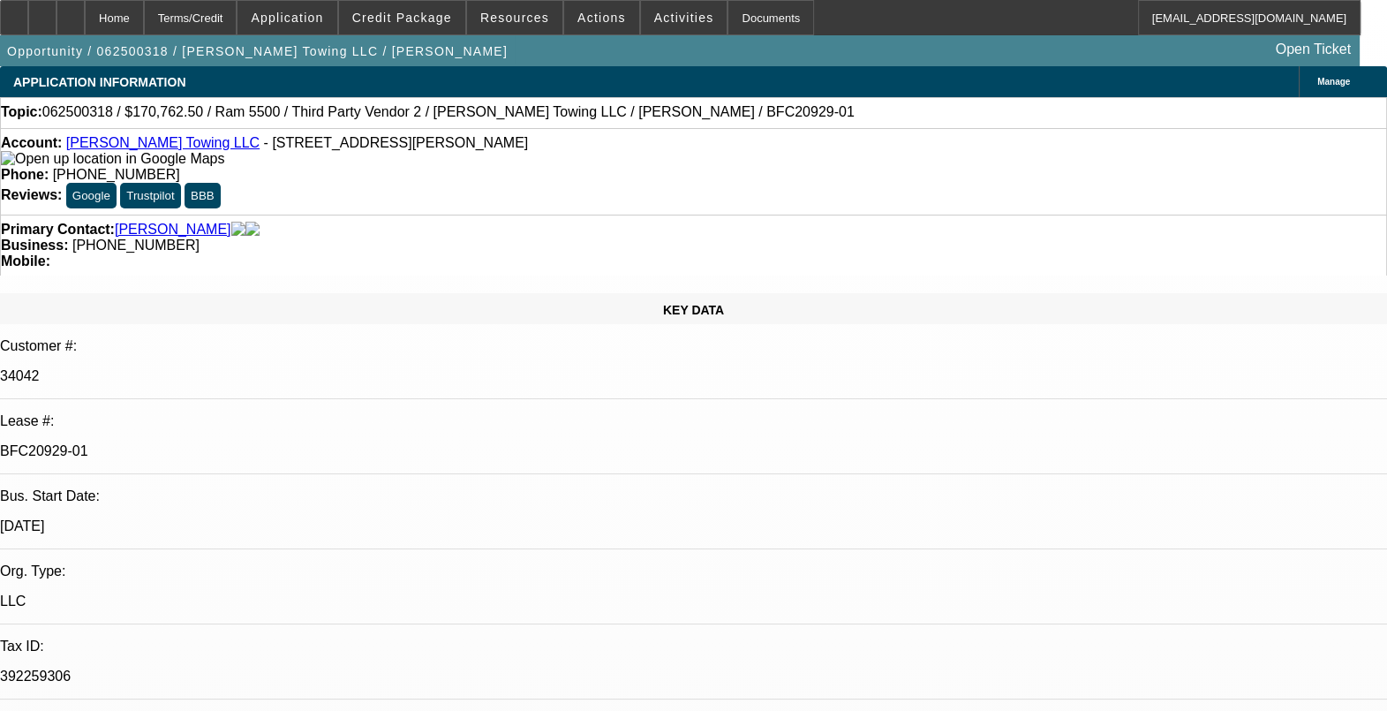
select select "0"
select select "2"
select select "0"
select select "6"
select select "0"
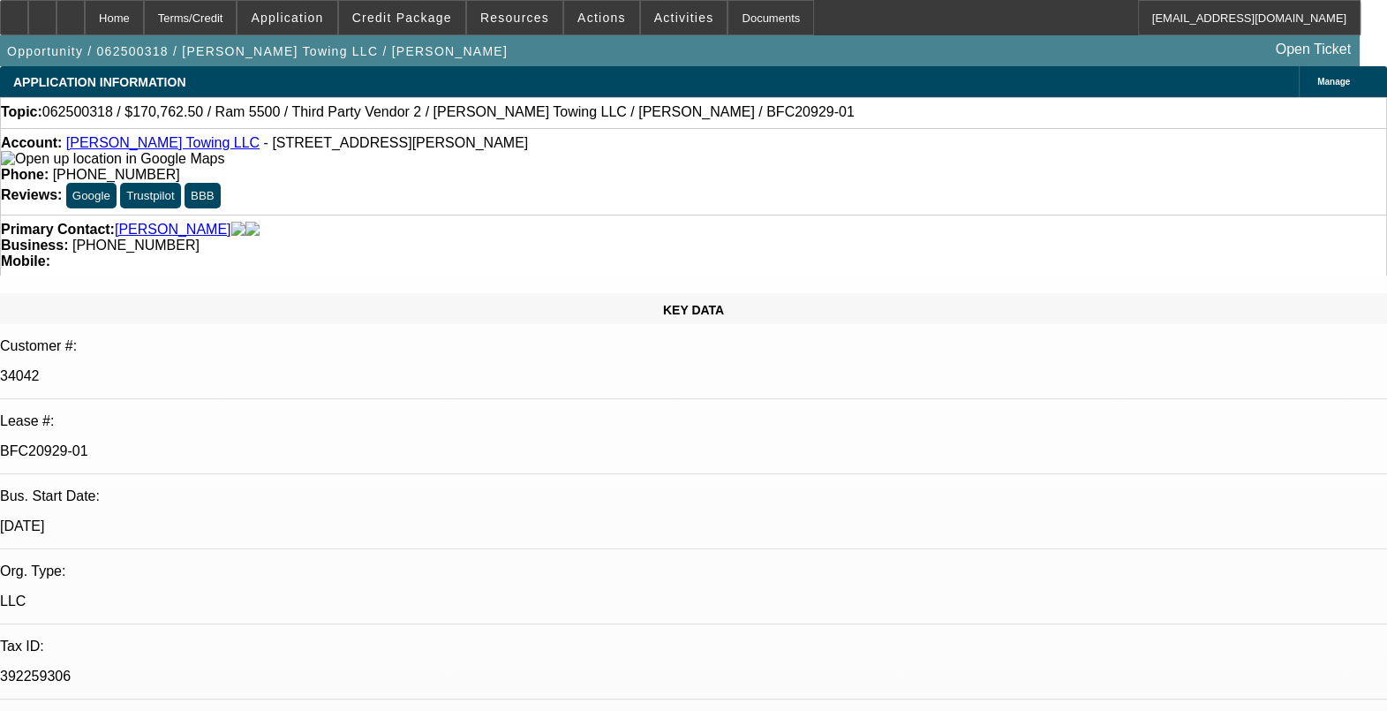
select select "2"
select select "0"
select select "6"
select select "0"
select select "2"
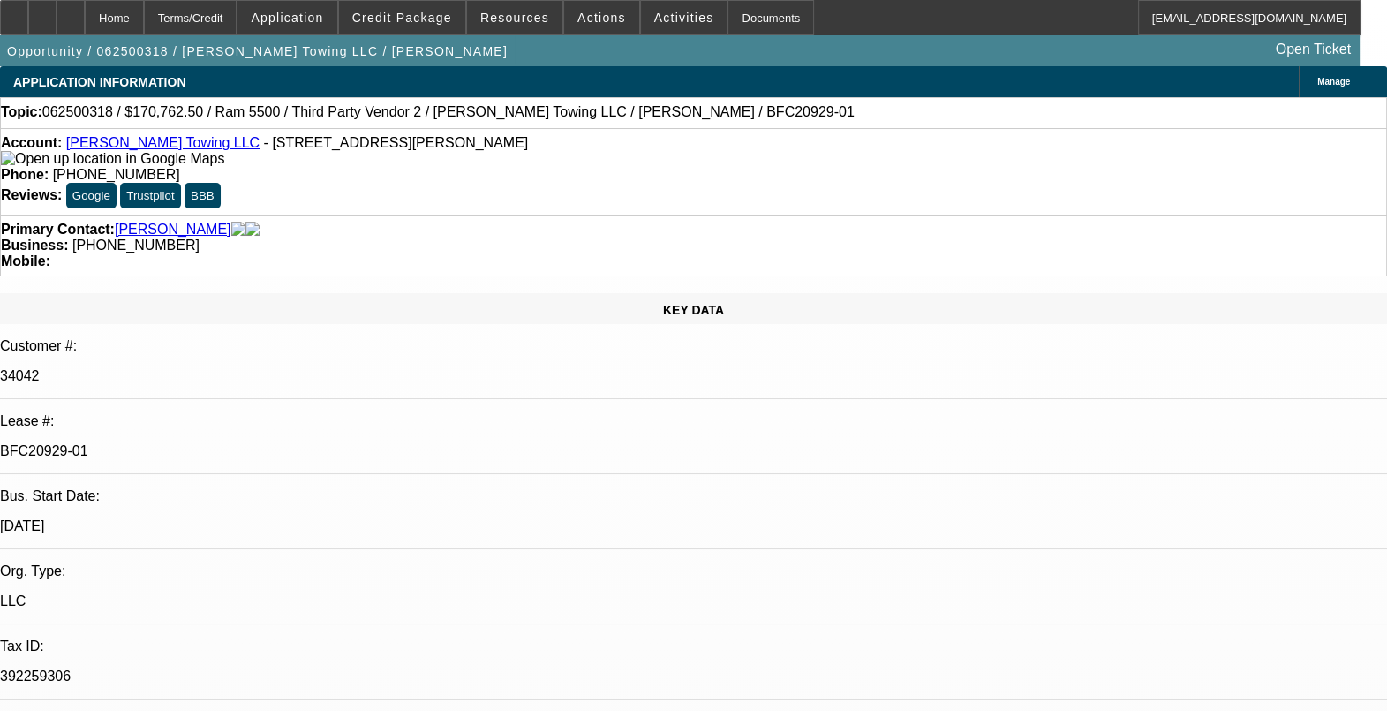
select select "0"
select select "6"
select select "0"
select select "2"
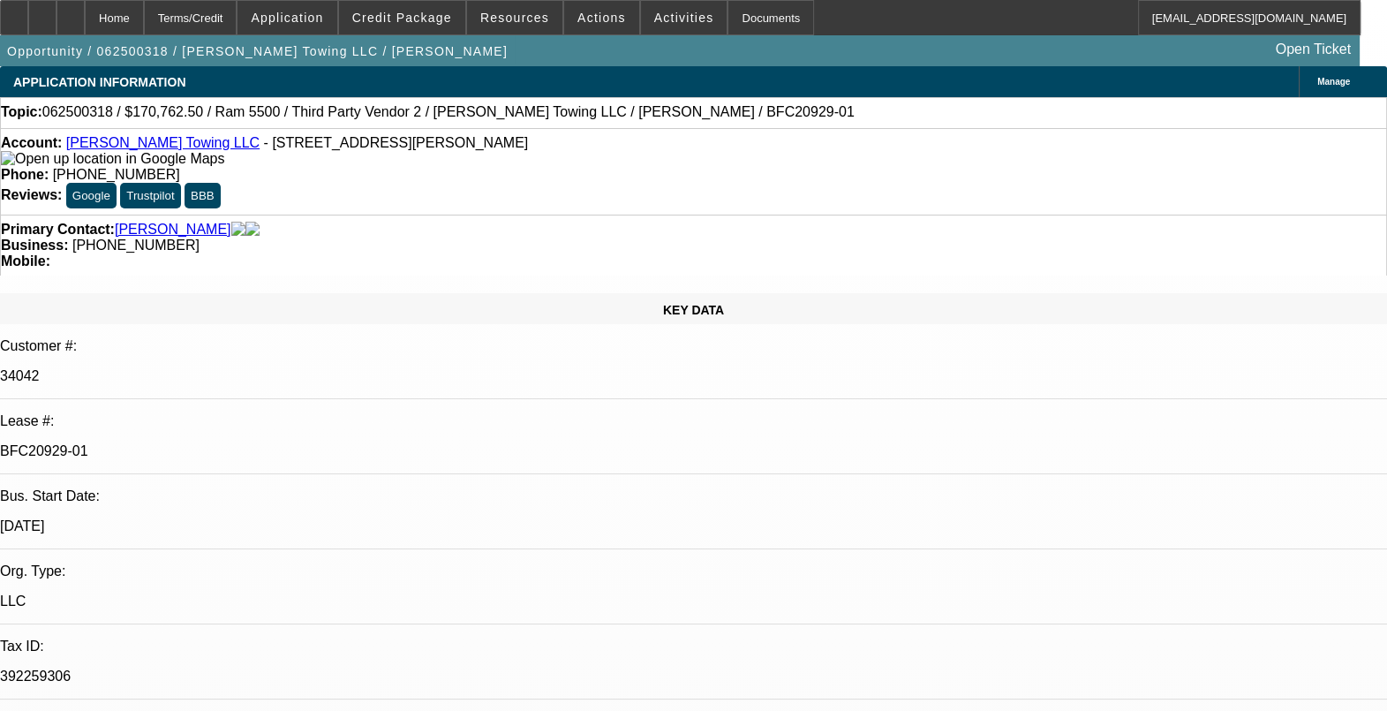
select select "0"
select select "6"
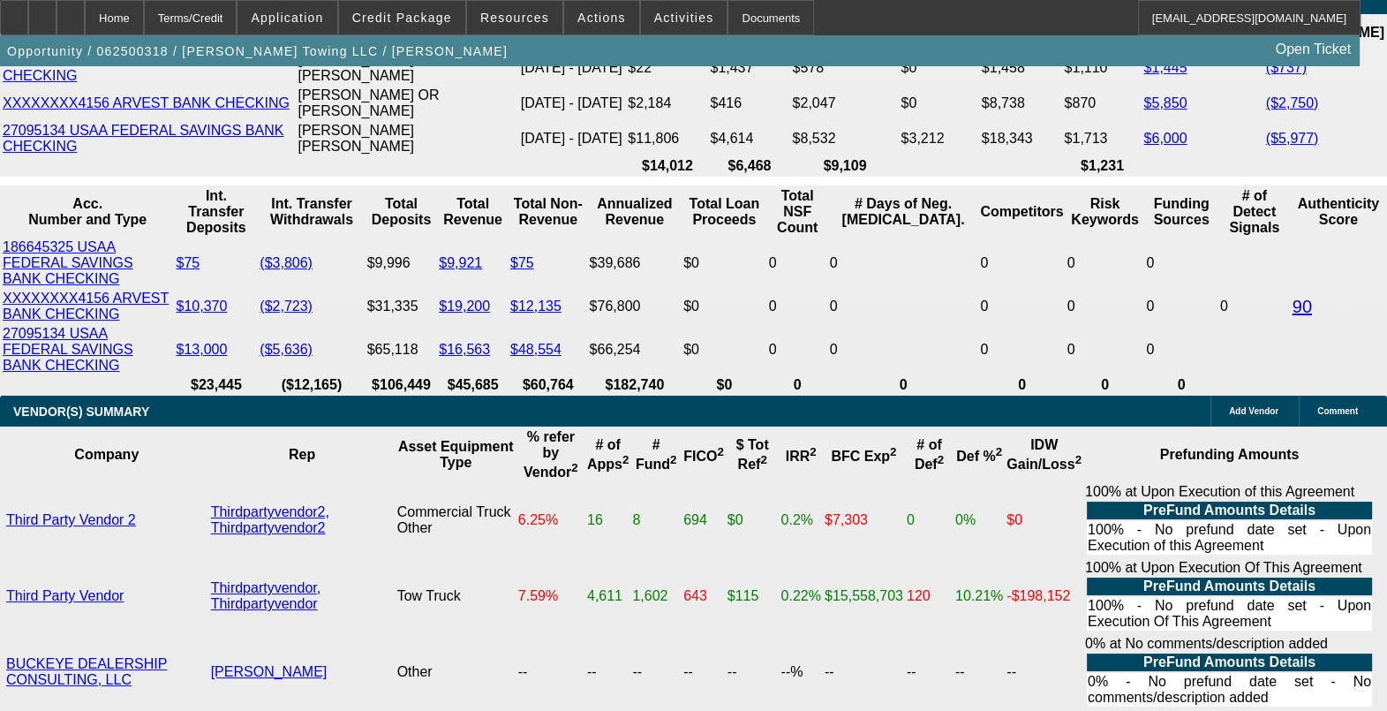
scroll to position [3642, 0]
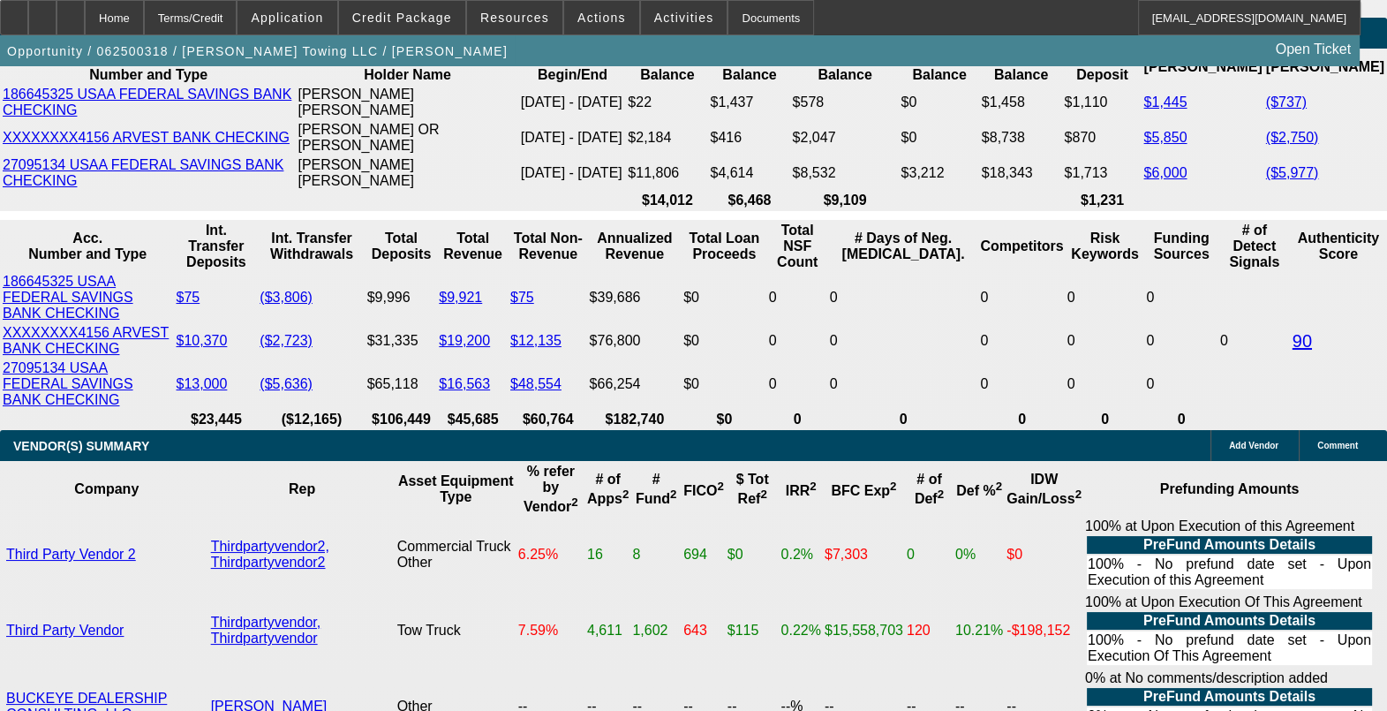
drag, startPoint x: 298, startPoint y: 402, endPoint x: 216, endPoint y: 385, distance: 83.8
drag, startPoint x: 567, startPoint y: 282, endPoint x: 579, endPoint y: 283, distance: 12.5
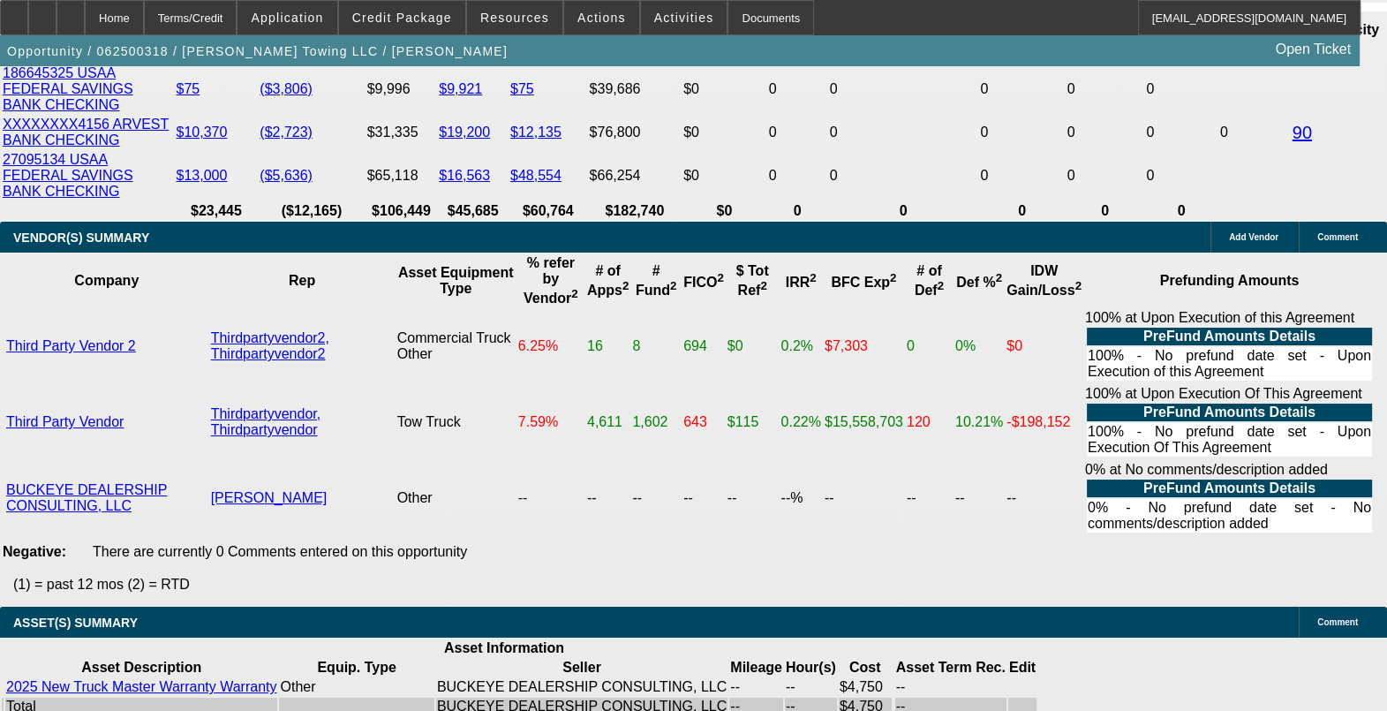
scroll to position [3973, 0]
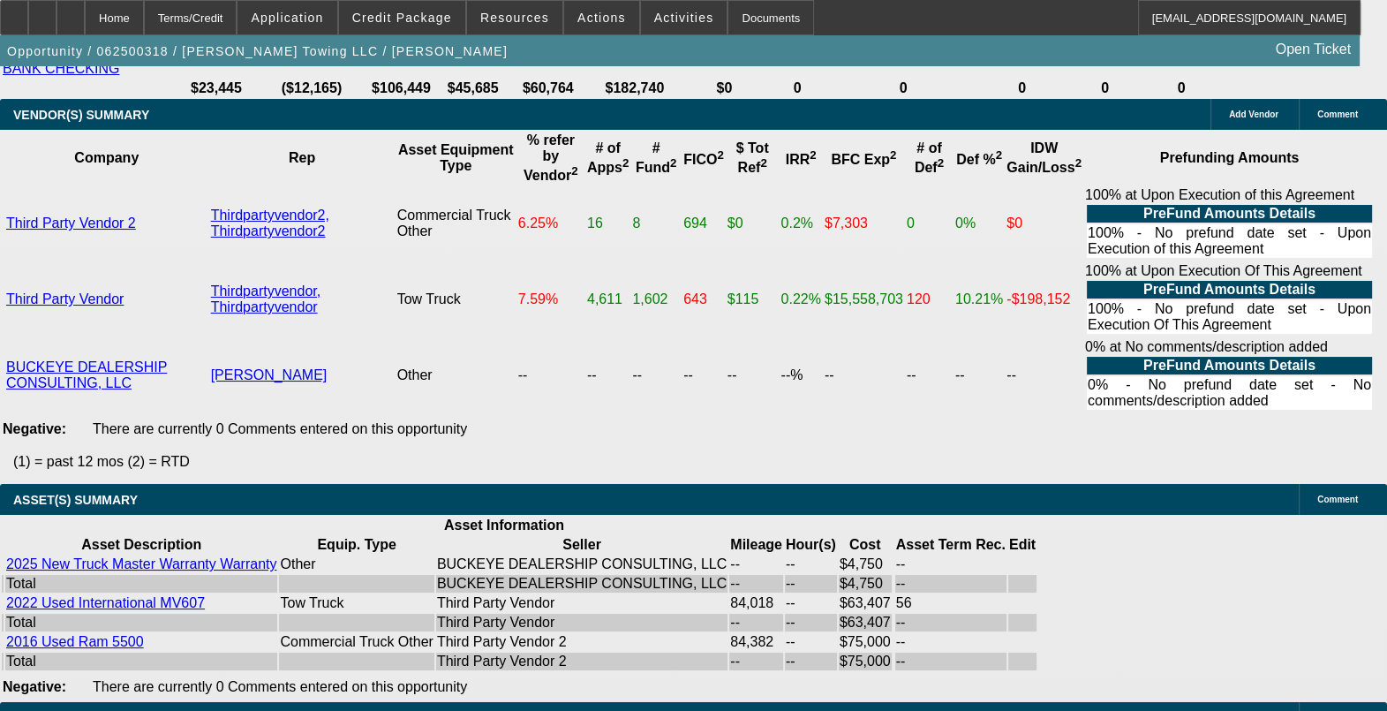
drag, startPoint x: 366, startPoint y: 158, endPoint x: 409, endPoint y: 166, distance: 43.1
type input "$8,987.50"
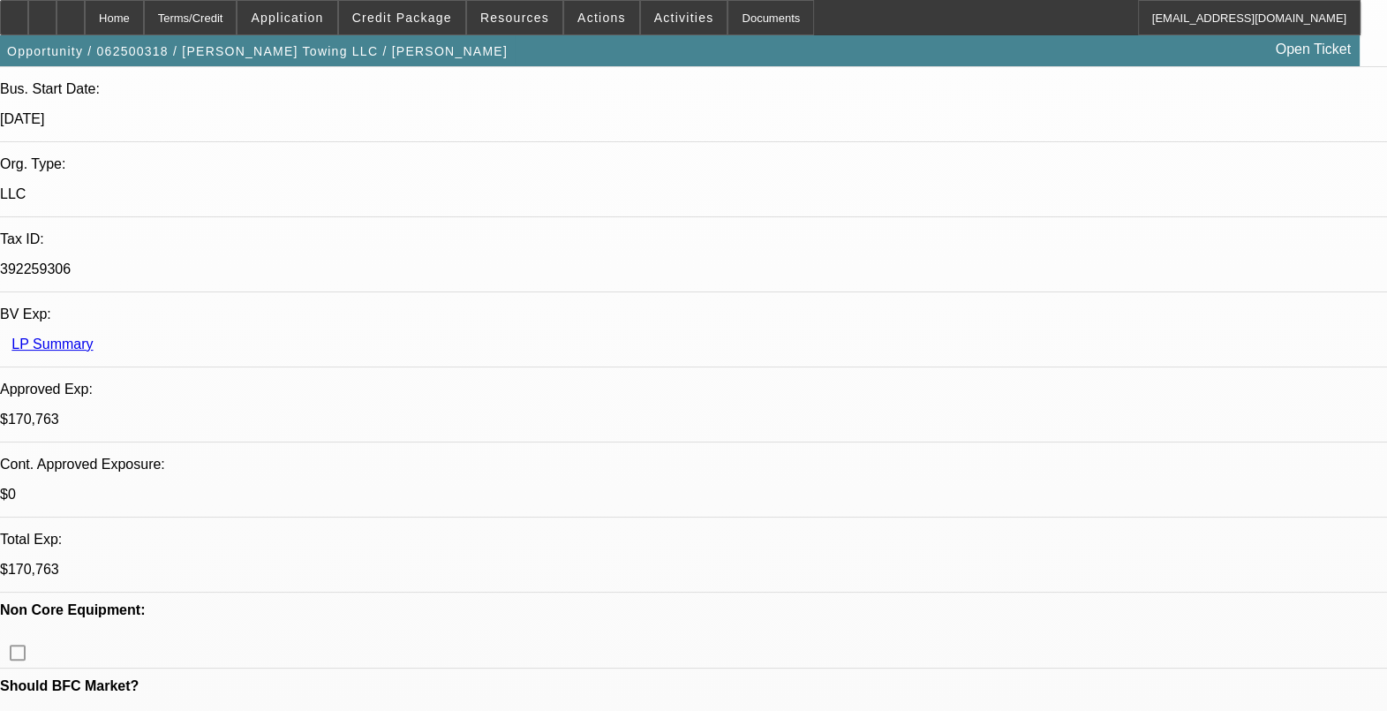
scroll to position [441, 0]
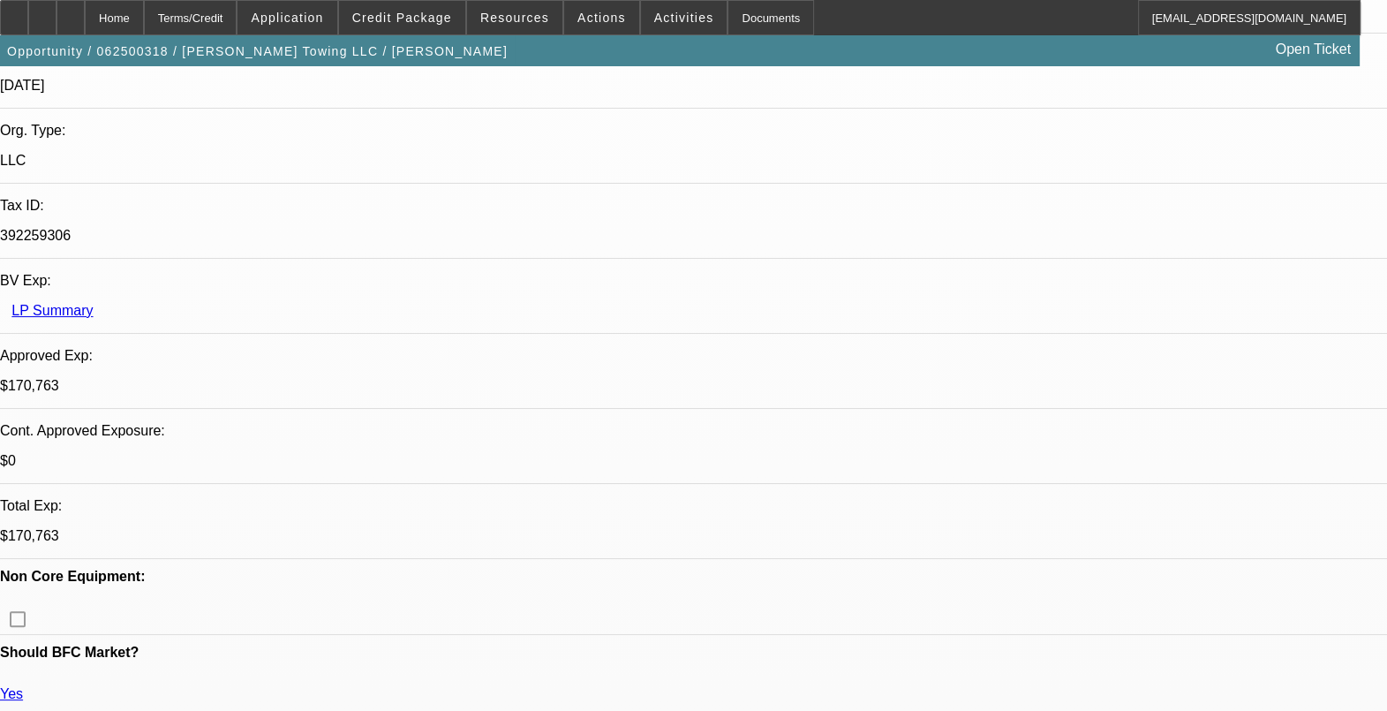
drag, startPoint x: 361, startPoint y: 484, endPoint x: 420, endPoint y: 477, distance: 59.6
drag, startPoint x: 420, startPoint y: 477, endPoint x: 627, endPoint y: 494, distance: 207.3
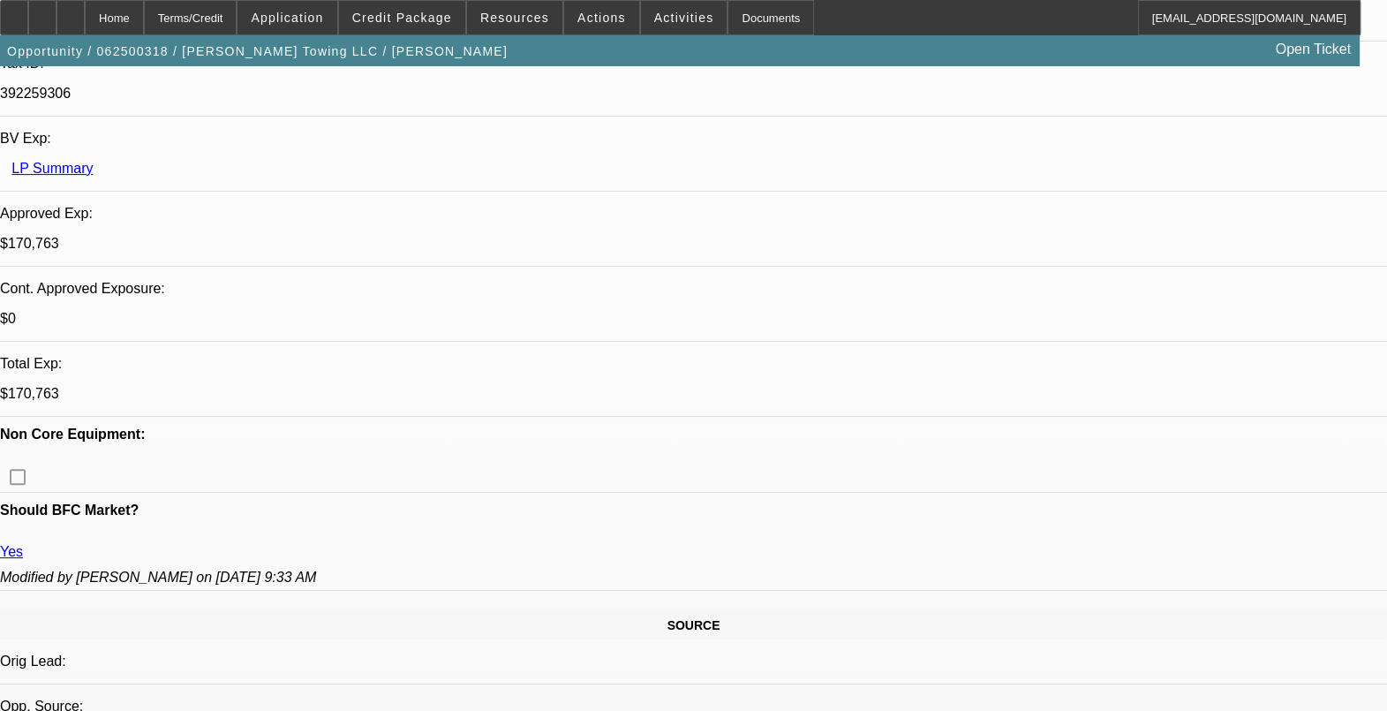
scroll to position [662, 0]
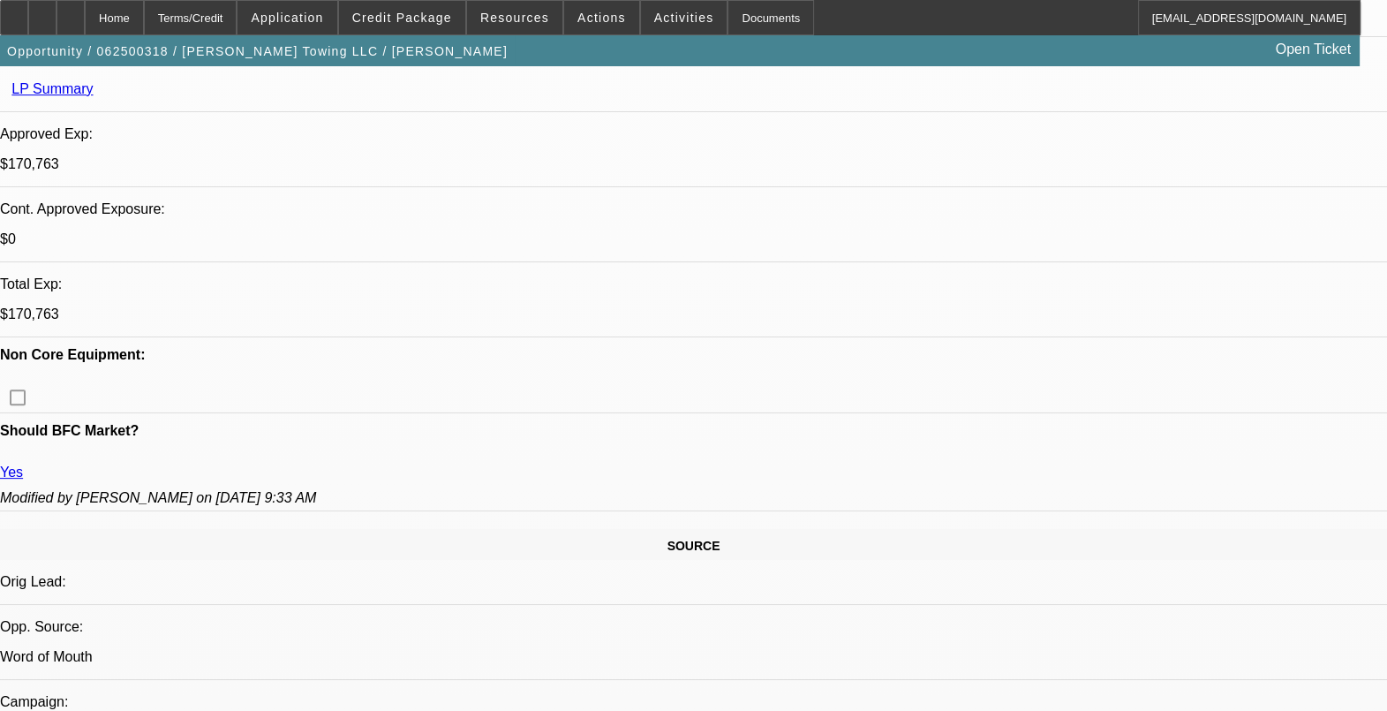
drag, startPoint x: 706, startPoint y: 260, endPoint x: 731, endPoint y: 261, distance: 24.7
drag, startPoint x: 731, startPoint y: 261, endPoint x: 699, endPoint y: 317, distance: 64.1
drag, startPoint x: 716, startPoint y: 366, endPoint x: 768, endPoint y: 362, distance: 52.3
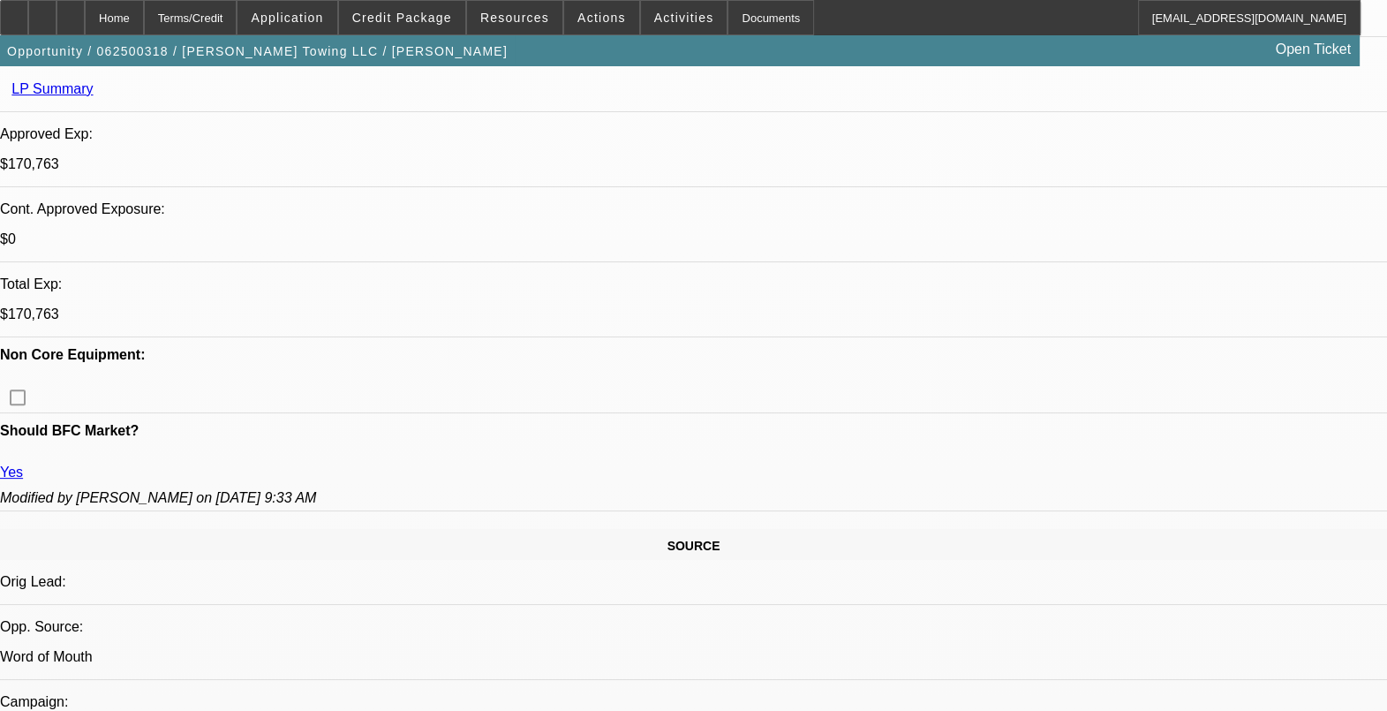
drag, startPoint x: 768, startPoint y: 362, endPoint x: 713, endPoint y: 376, distance: 56.5
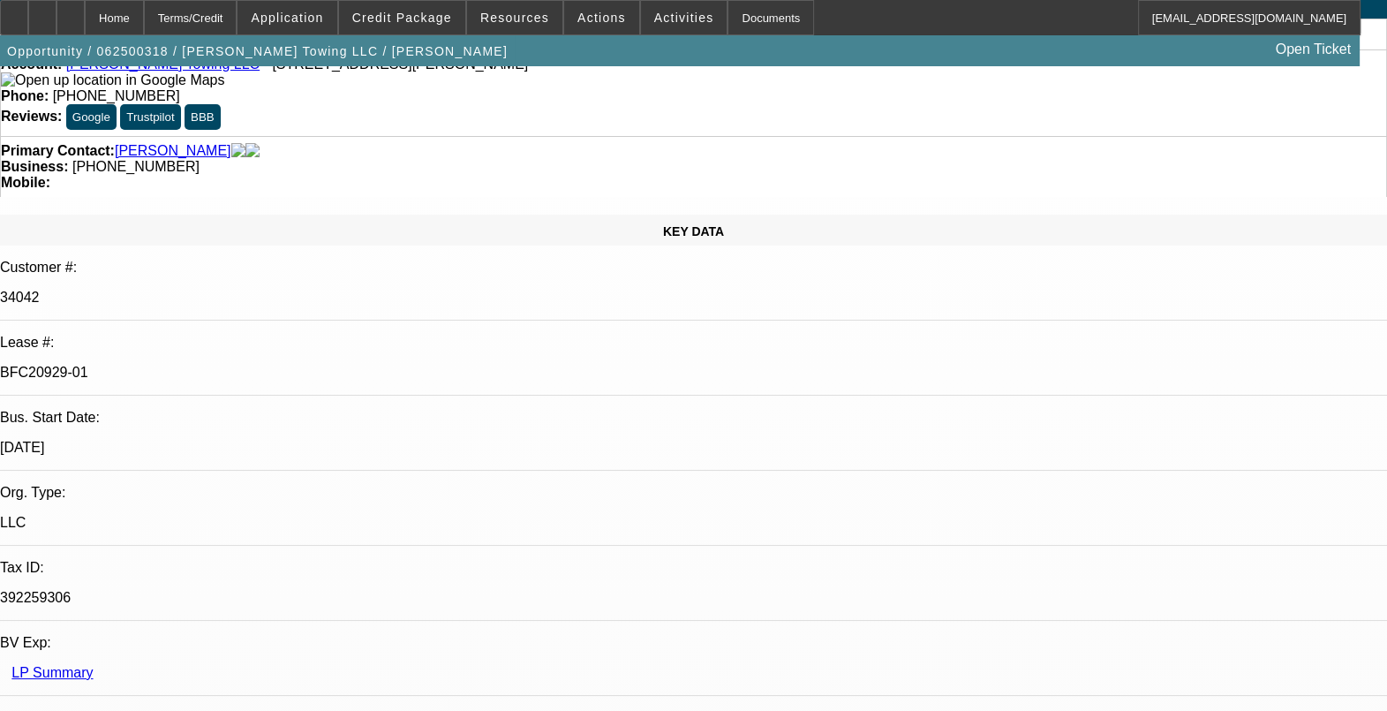
scroll to position [0, 0]
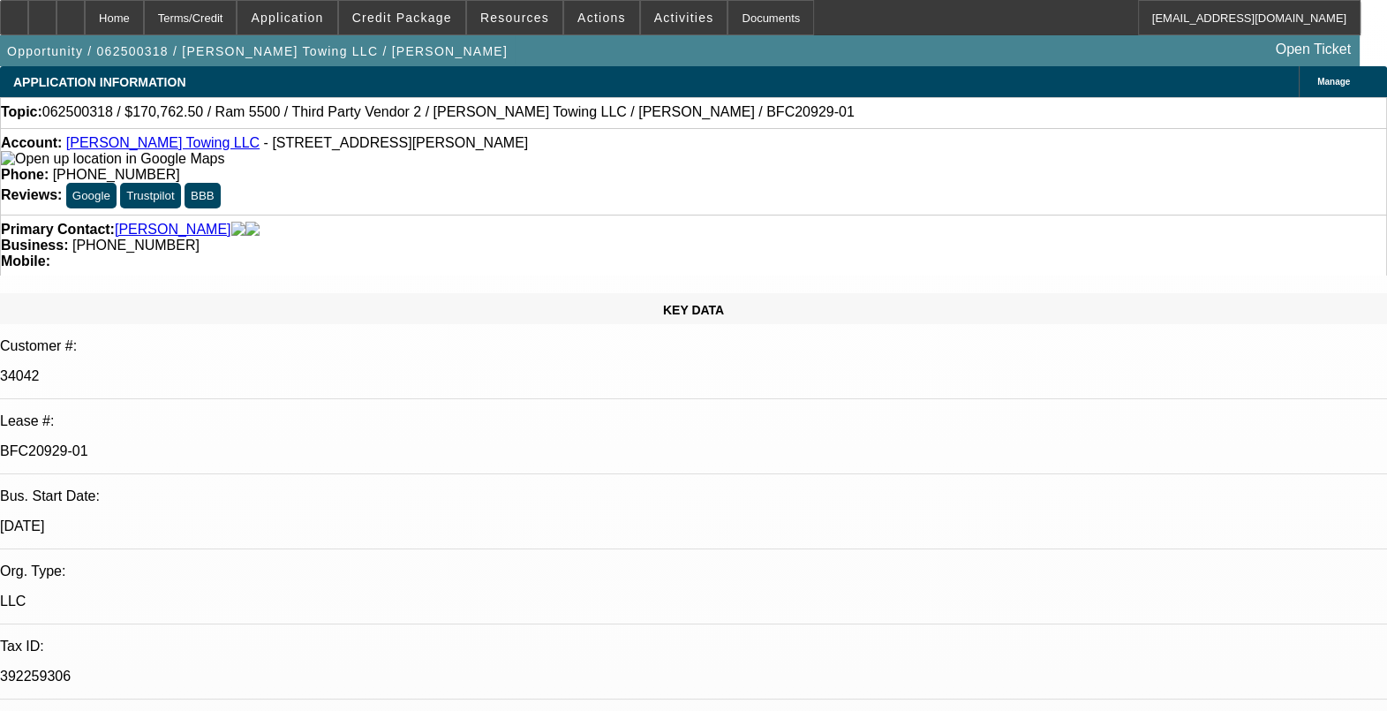
drag, startPoint x: 1021, startPoint y: 185, endPoint x: 1021, endPoint y: 203, distance: 17.7
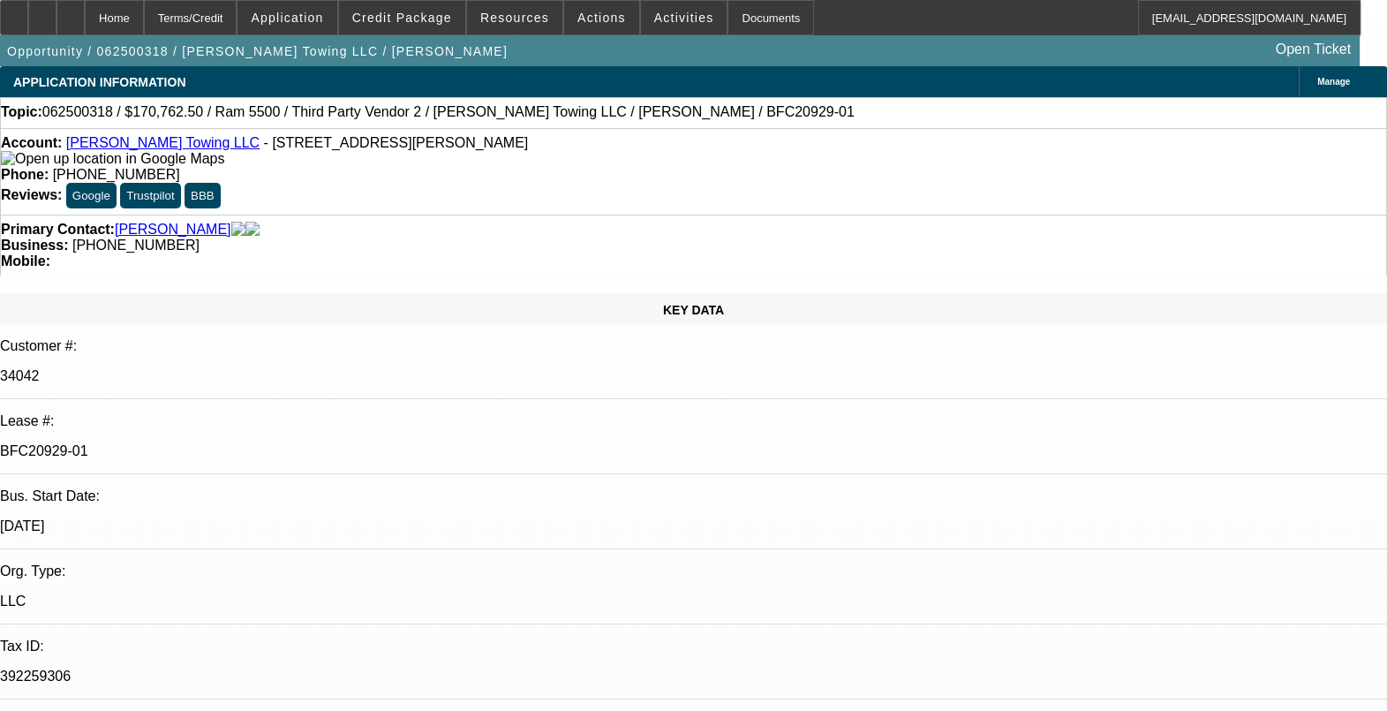
scroll to position [552, 0]
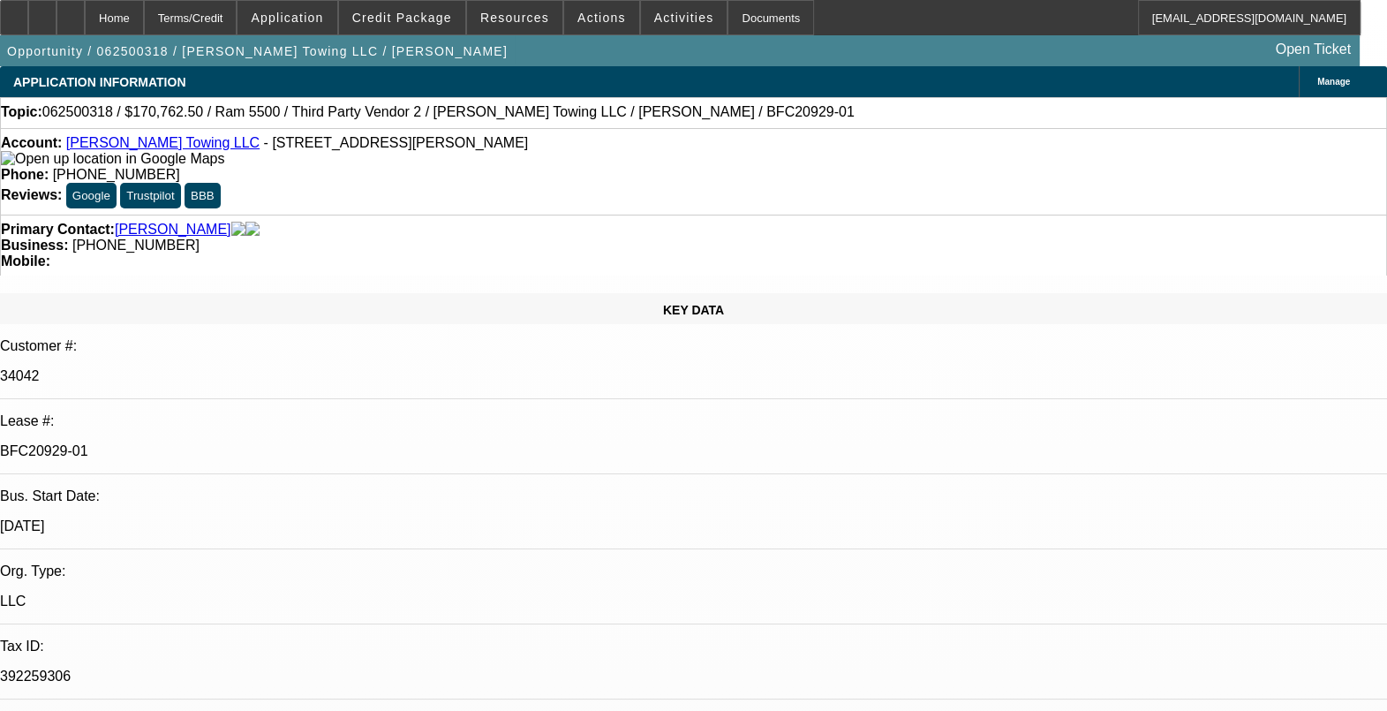
drag, startPoint x: 1078, startPoint y: 384, endPoint x: 1083, endPoint y: 424, distance: 40.1
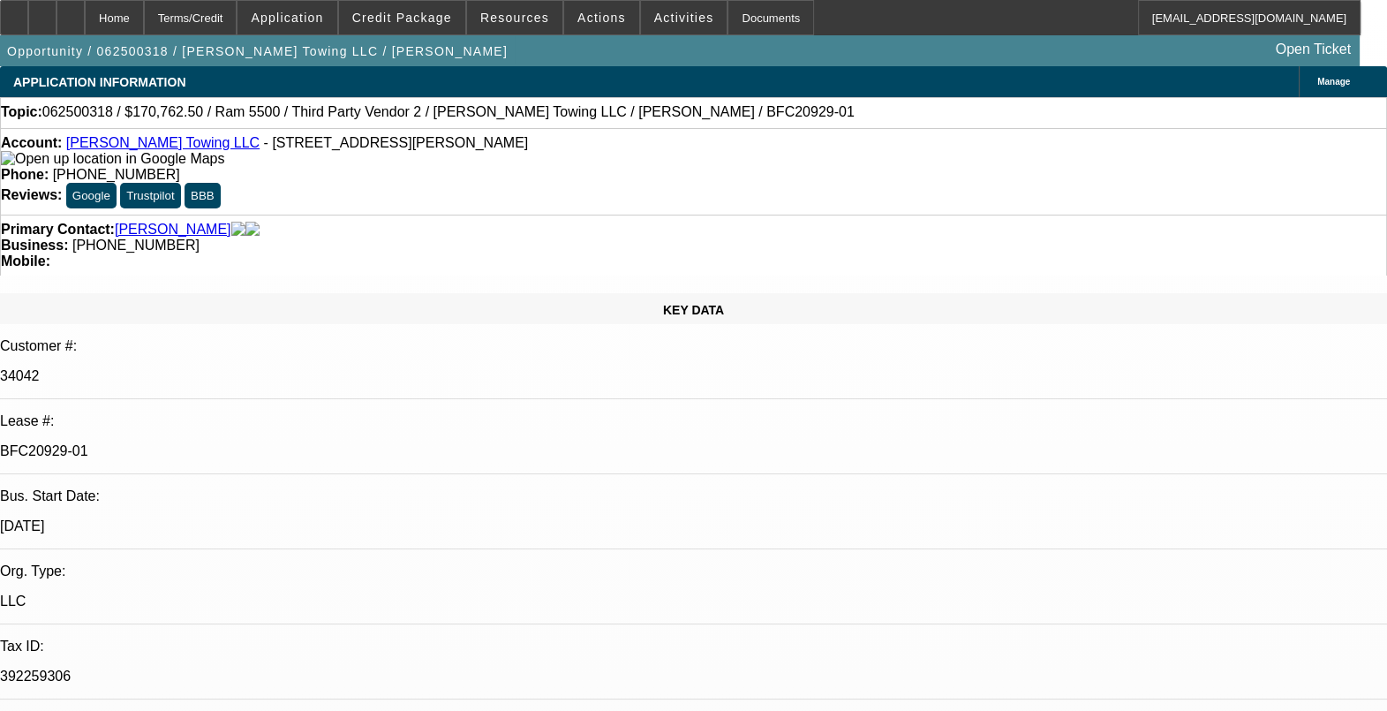
scroll to position [1214, 0]
drag, startPoint x: 1059, startPoint y: 364, endPoint x: 1068, endPoint y: 358, distance: 11.1
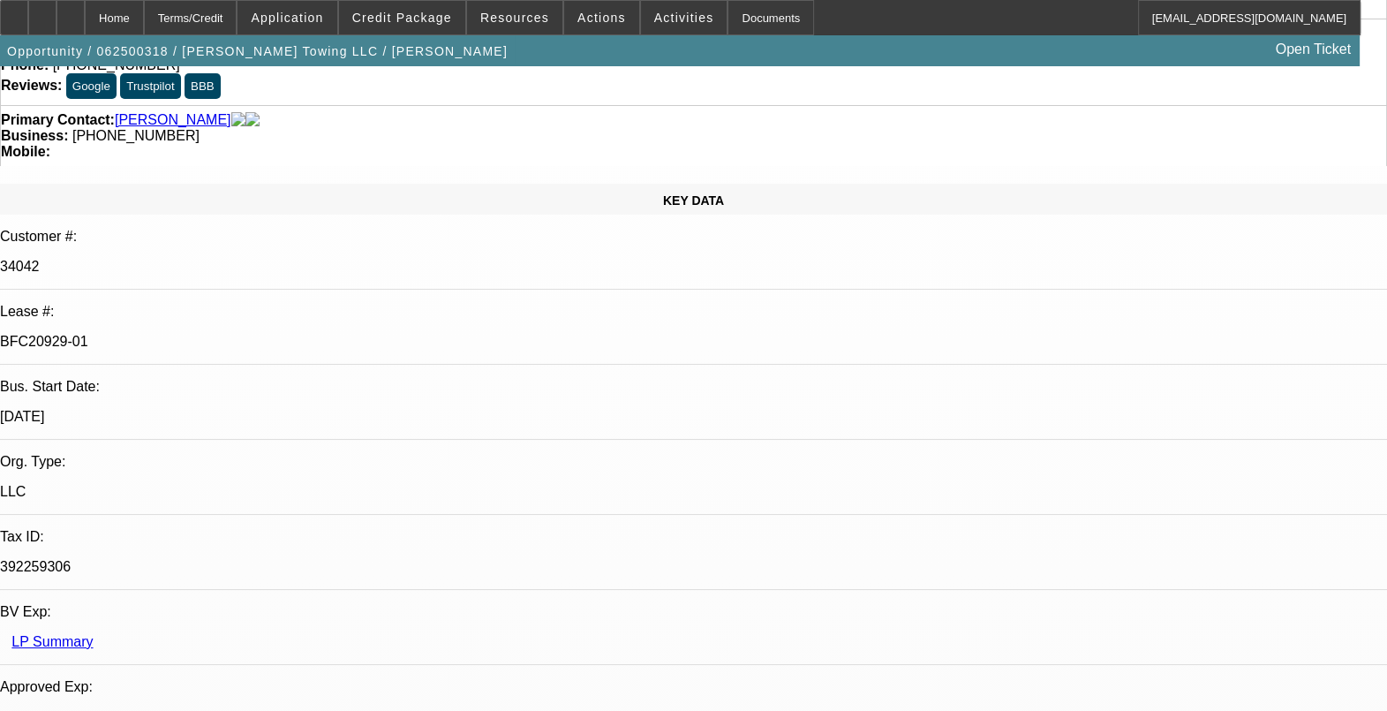
scroll to position [1544, 0]
drag, startPoint x: 1093, startPoint y: 318, endPoint x: 1089, endPoint y: 348, distance: 30.3
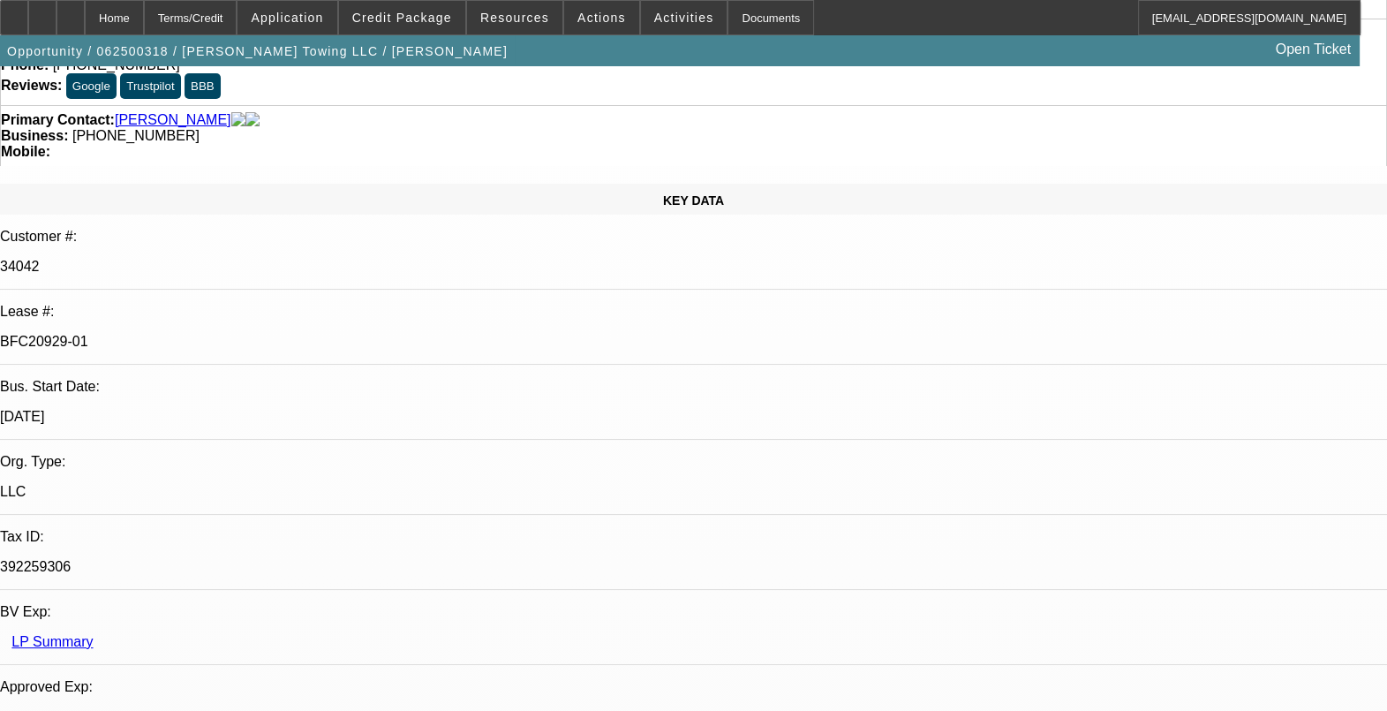
drag, startPoint x: 1089, startPoint y: 348, endPoint x: 1082, endPoint y: 375, distance: 28.1
drag, startPoint x: 1083, startPoint y: 408, endPoint x: 1082, endPoint y: 436, distance: 28.3
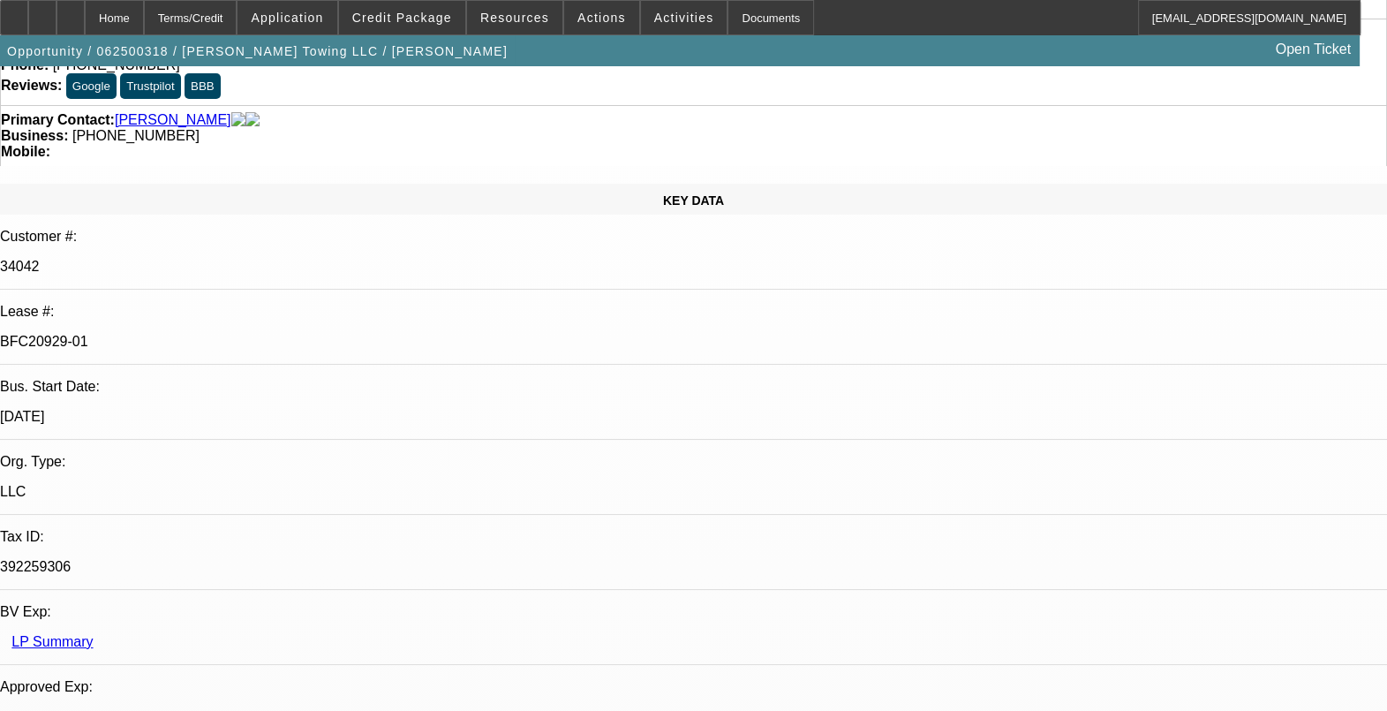
drag, startPoint x: 1082, startPoint y: 436, endPoint x: 1020, endPoint y: 378, distance: 85.6
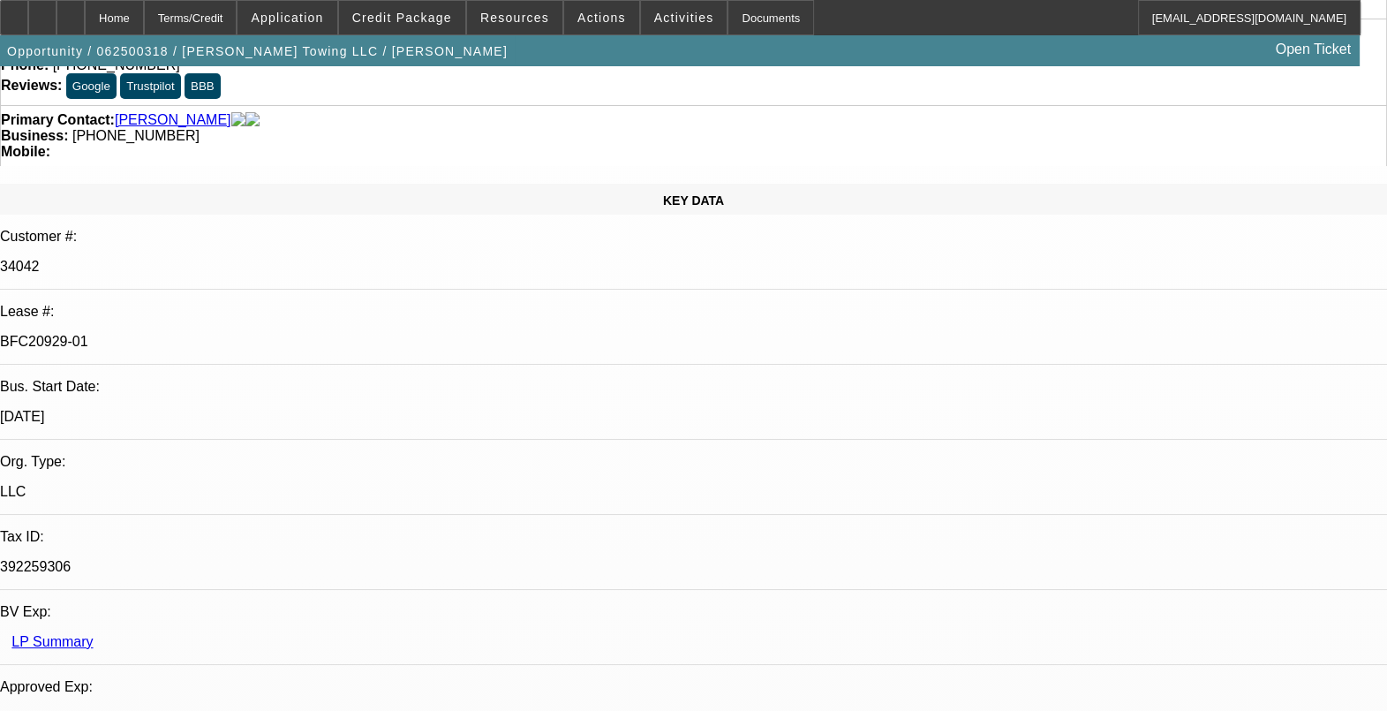
scroll to position [1655, 0]
drag, startPoint x: 1096, startPoint y: 393, endPoint x: 1097, endPoint y: 406, distance: 13.4
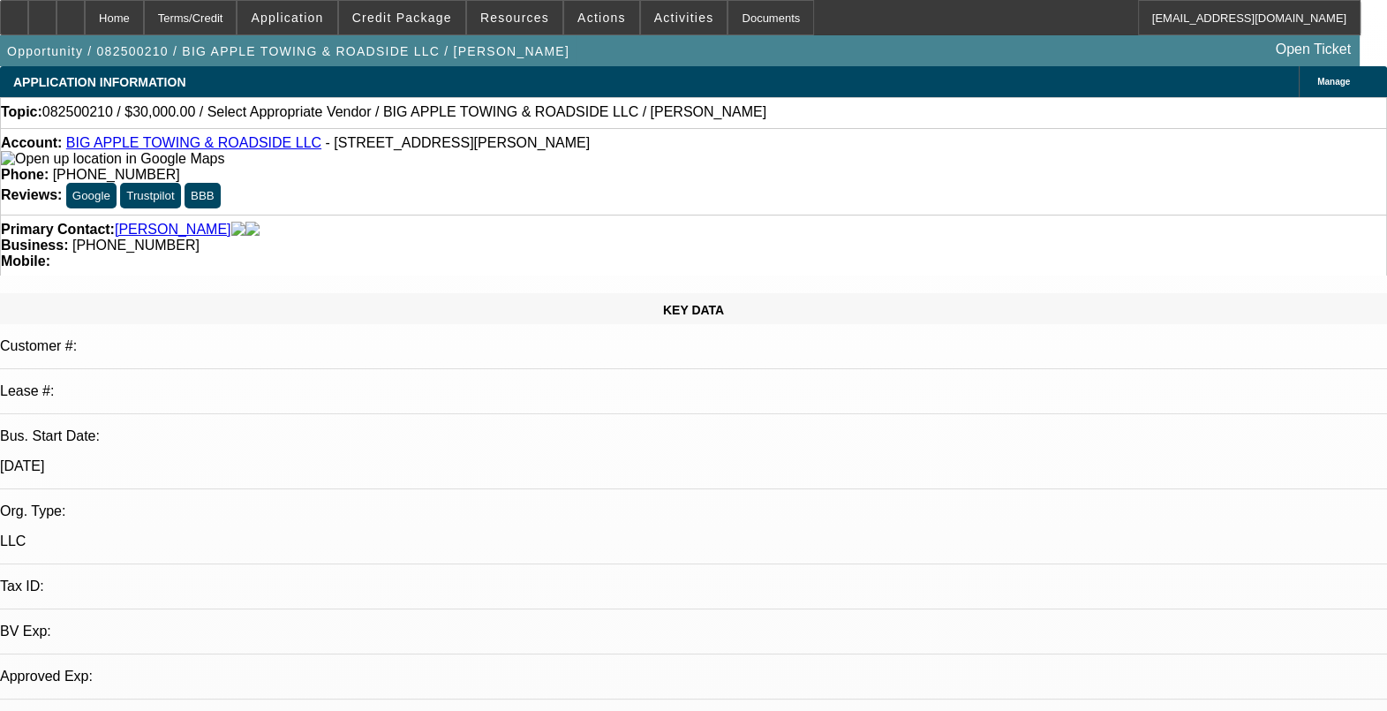
select select "0"
select select "2"
select select "0.1"
select select "4"
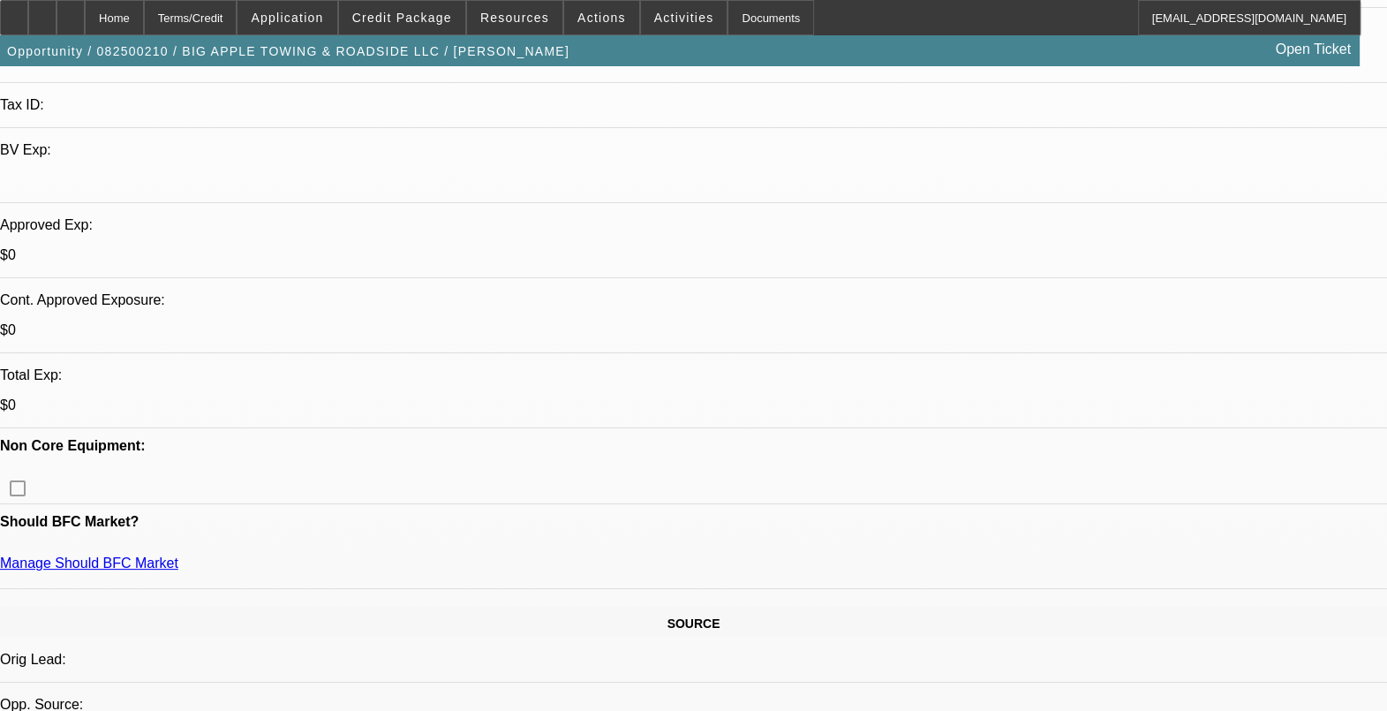
scroll to position [662, 0]
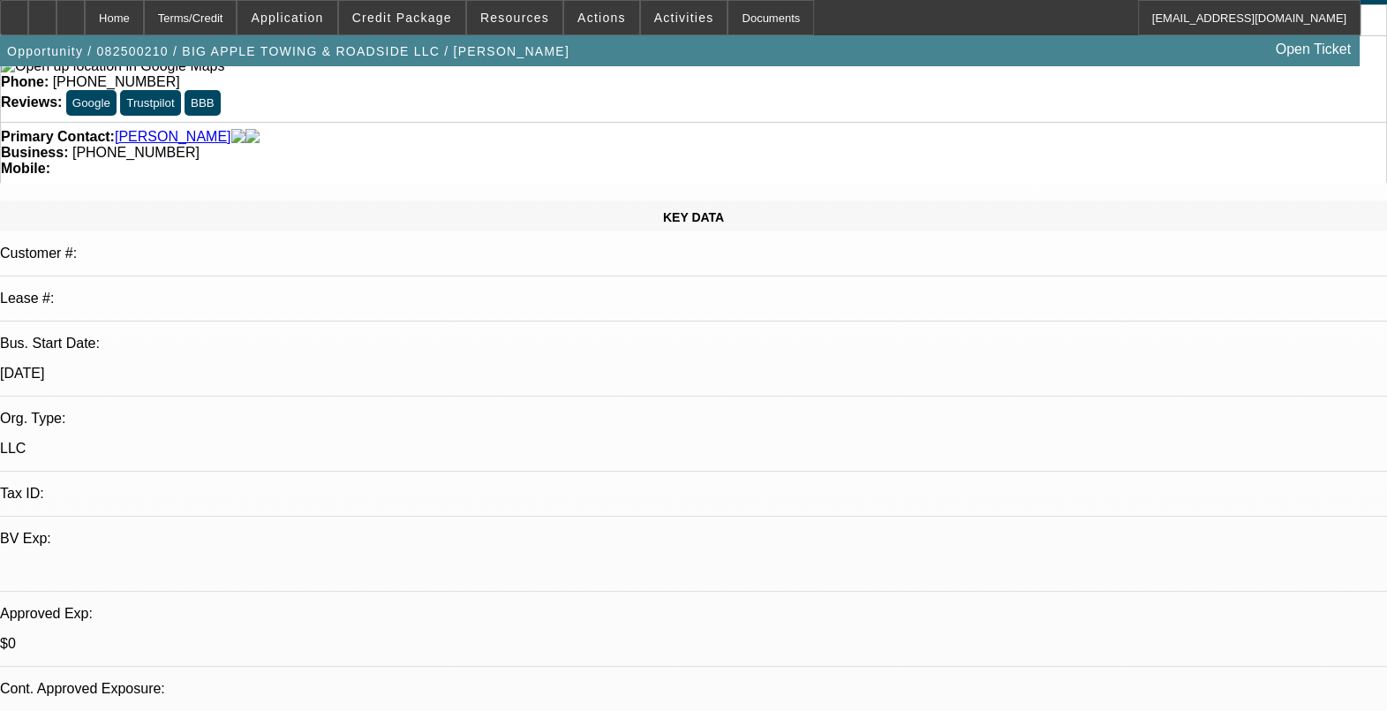
scroll to position [0, 0]
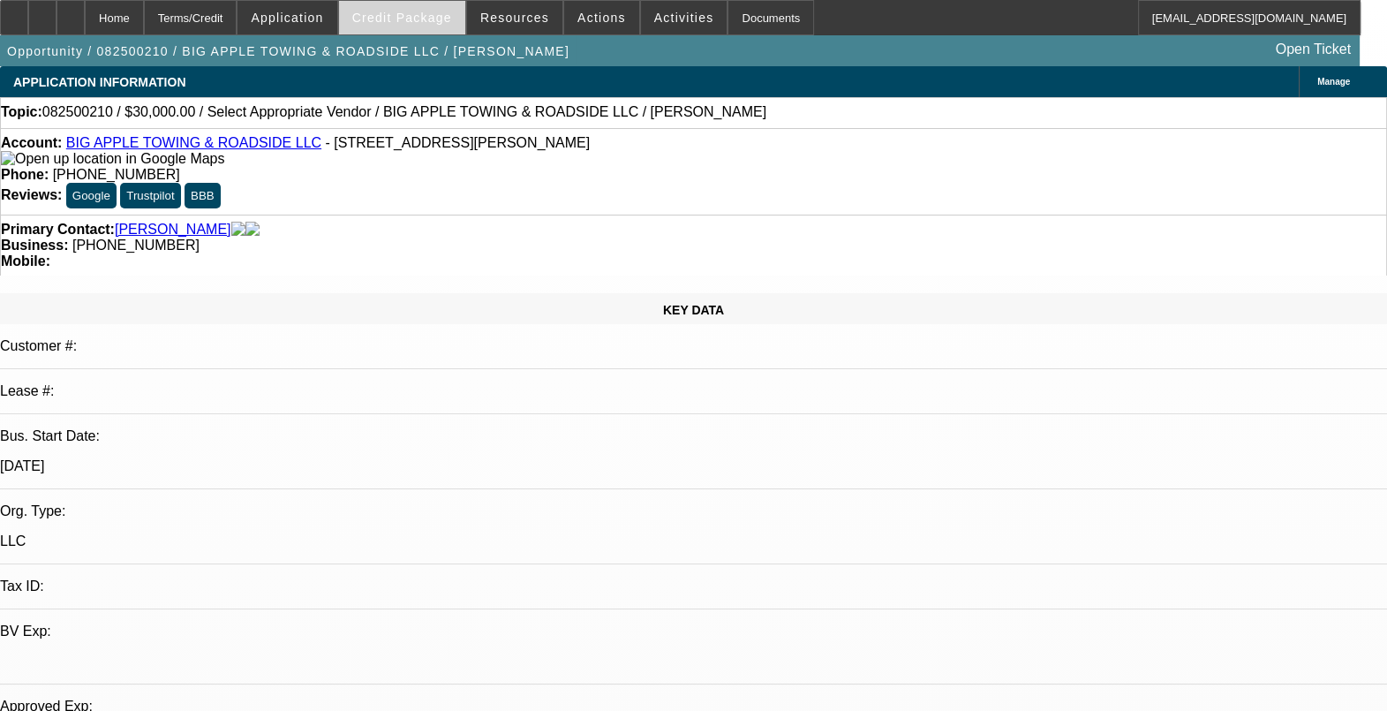
click at [433, 23] on span "Credit Package" at bounding box center [402, 18] width 100 height 14
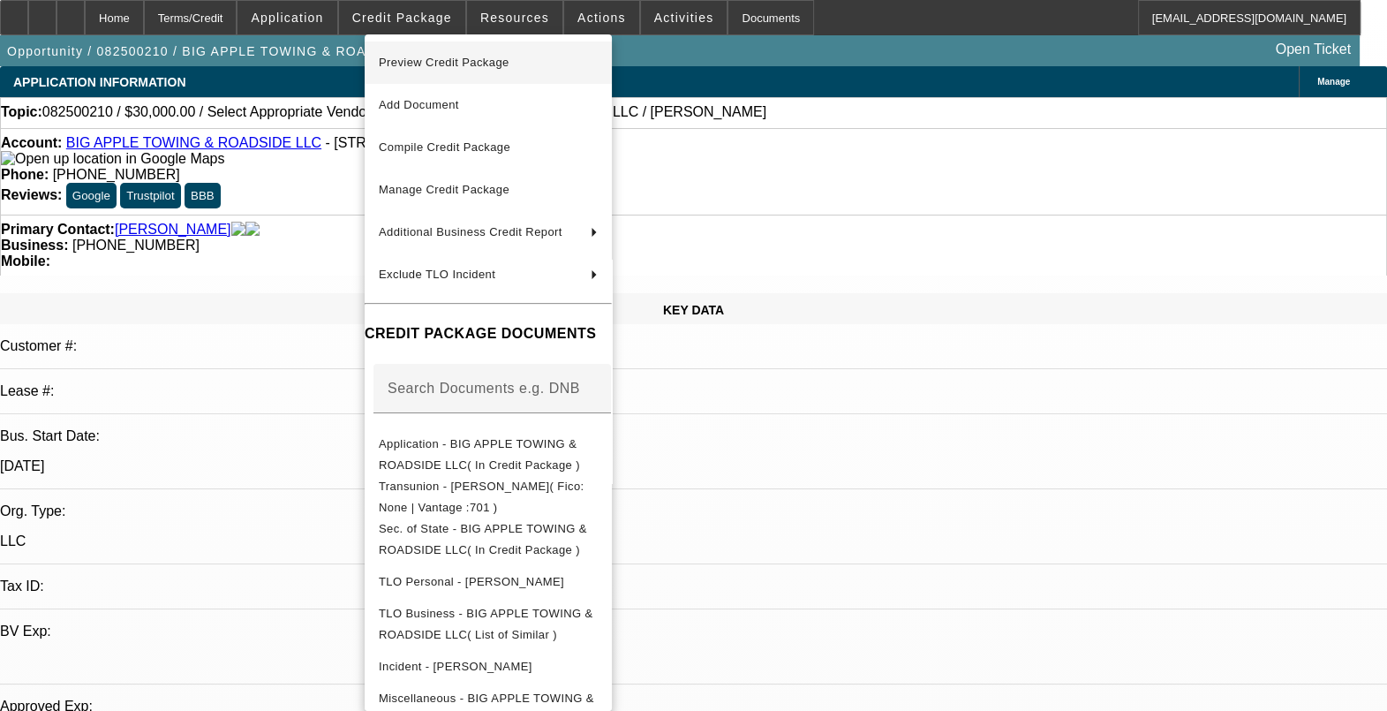
click at [582, 66] on span "Preview Credit Package" at bounding box center [488, 62] width 219 height 21
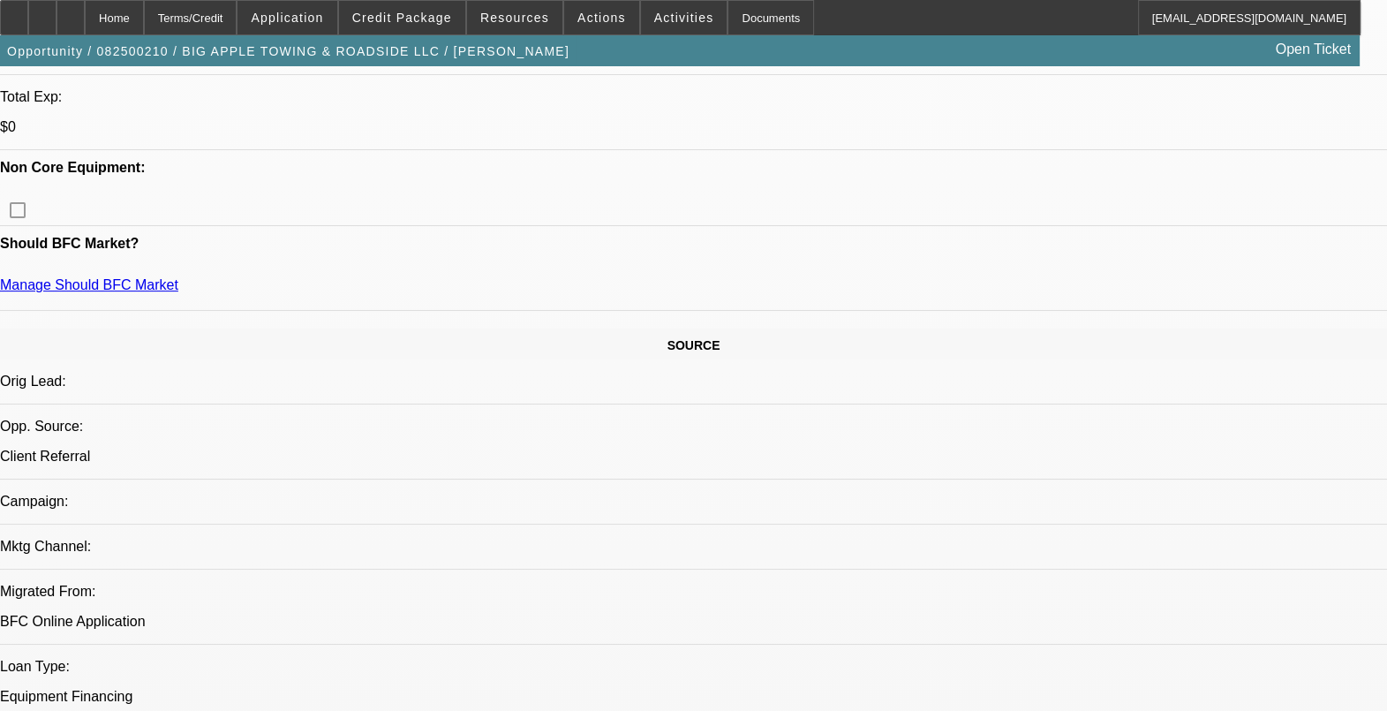
scroll to position [552, 0]
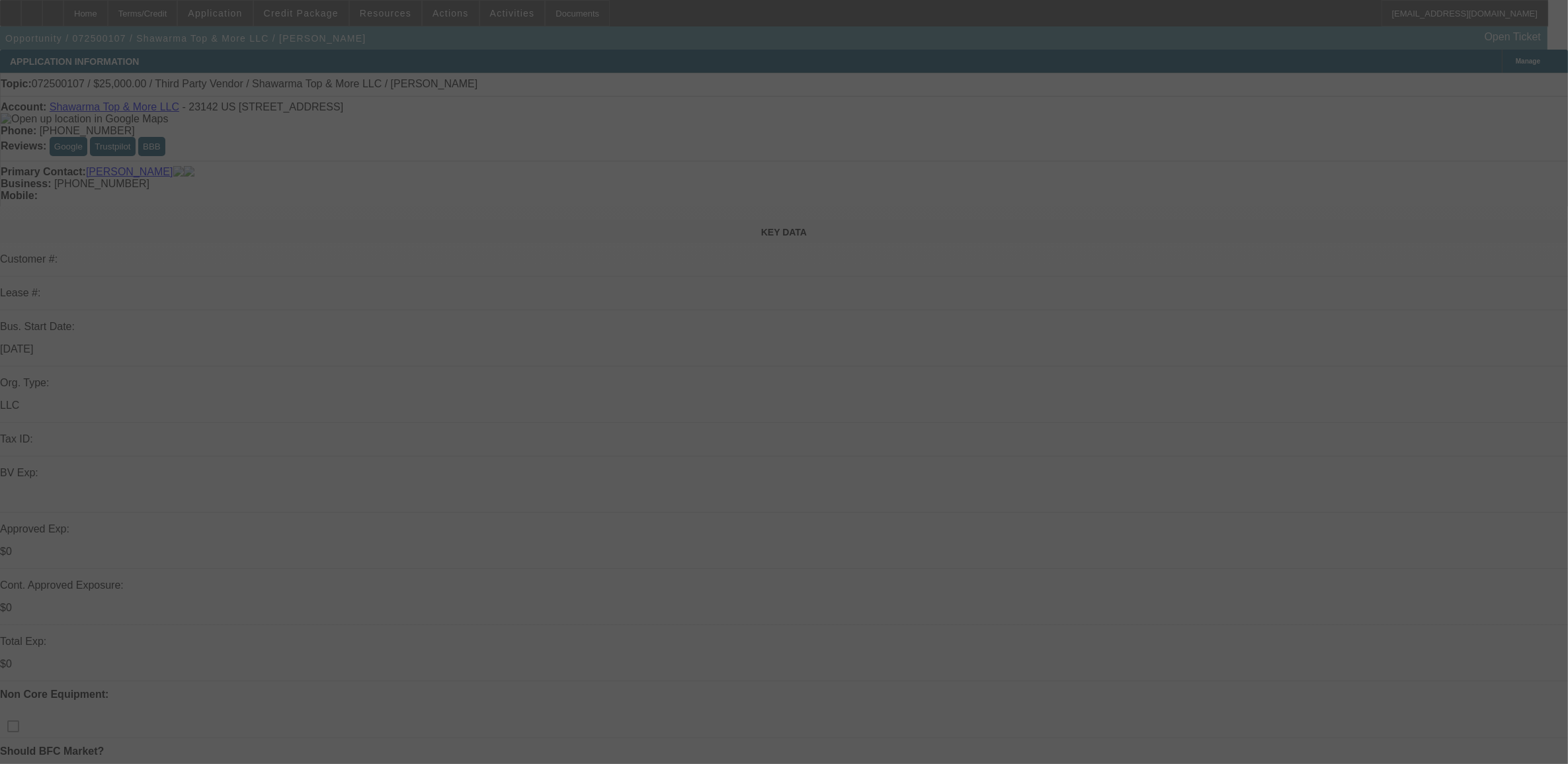
select select "0"
select select "2"
select select "0.1"
select select "4"
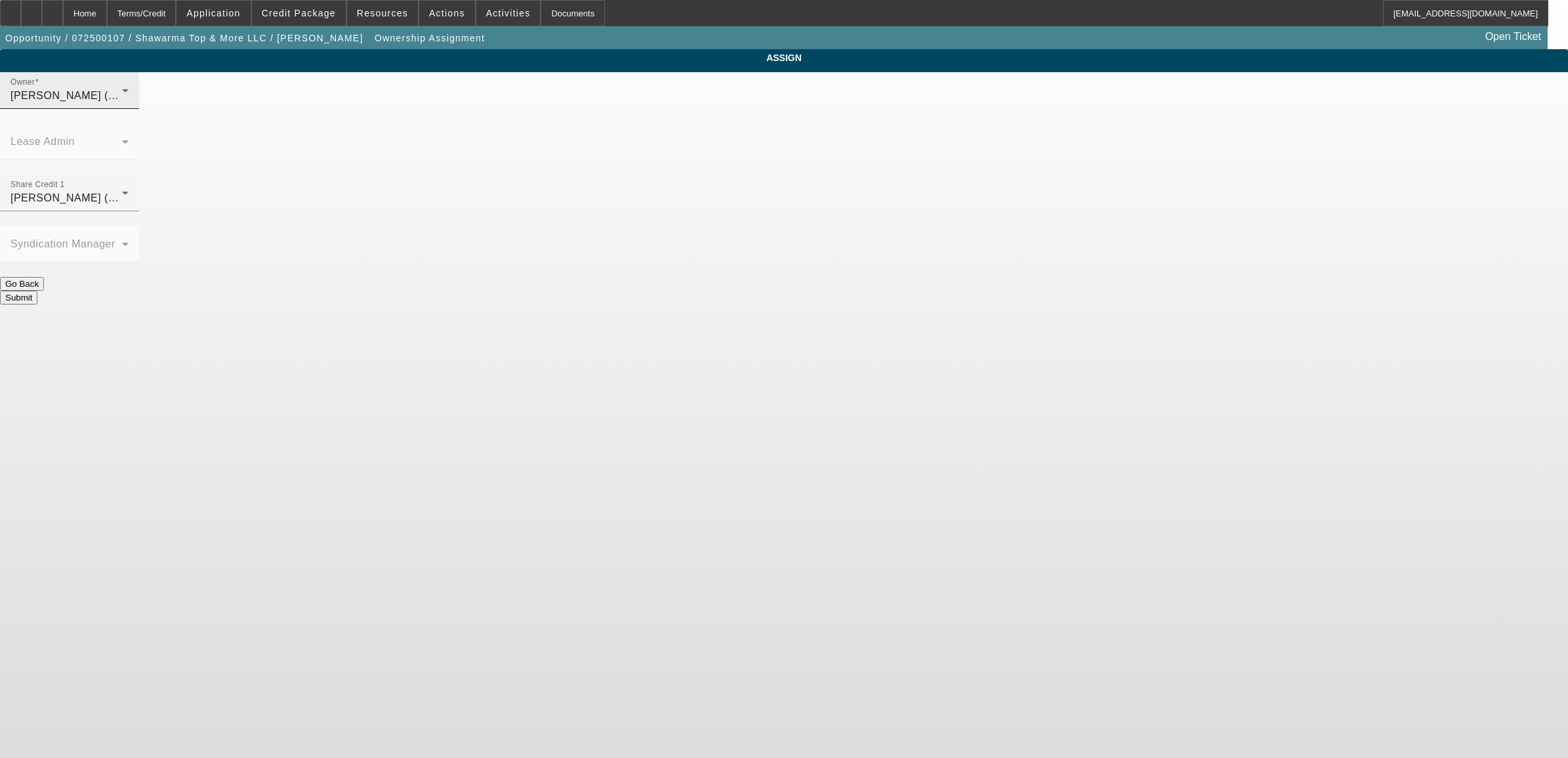
click at [129, 109] on div "Owner Taylor, Lukas (Lvl 1)" at bounding box center [69, 90] width 118 height 36
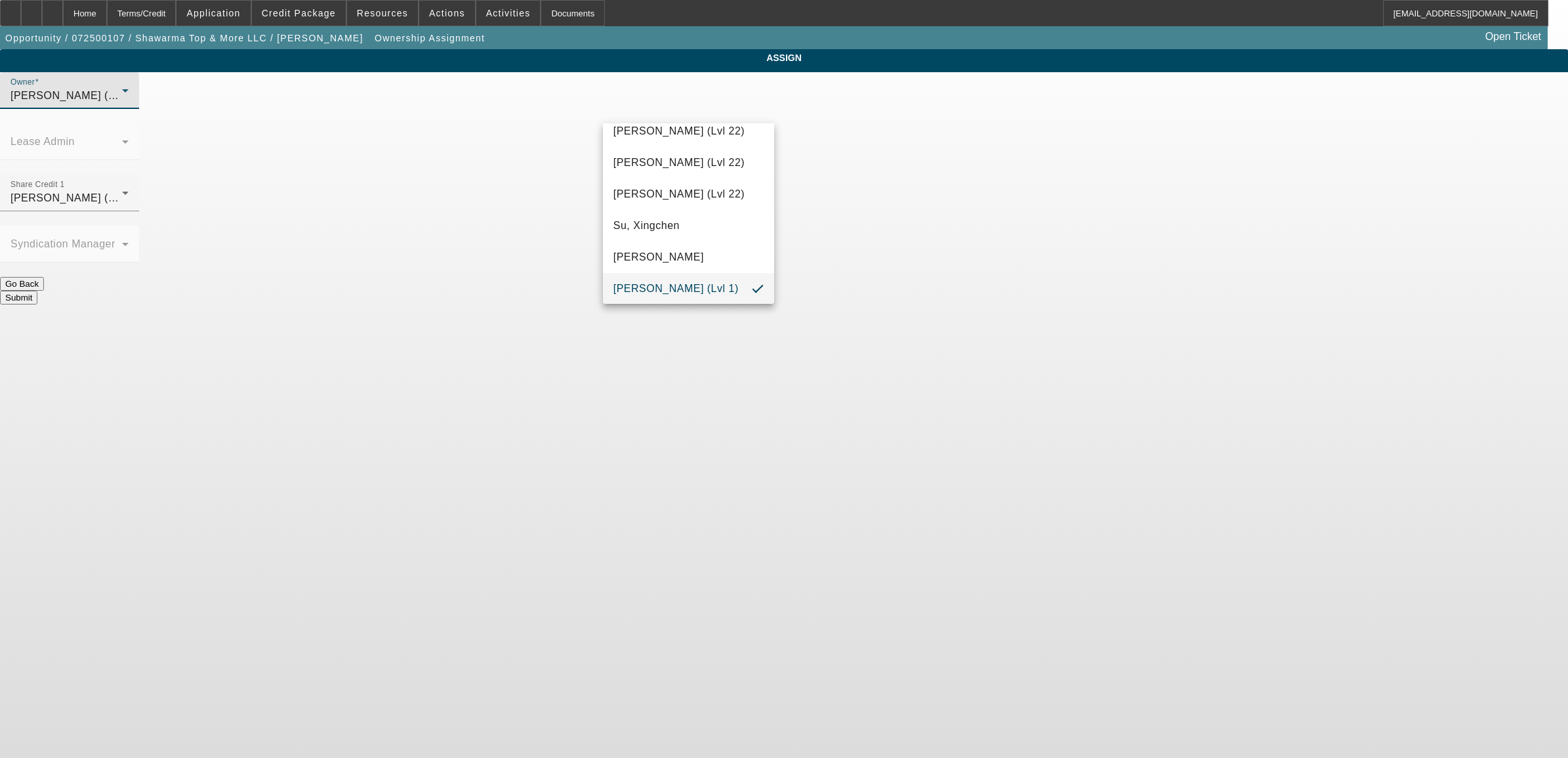
scroll to position [982, 0]
click at [693, 132] on span "Leach, Ethan (Lvl 3)" at bounding box center [676, 139] width 126 height 16
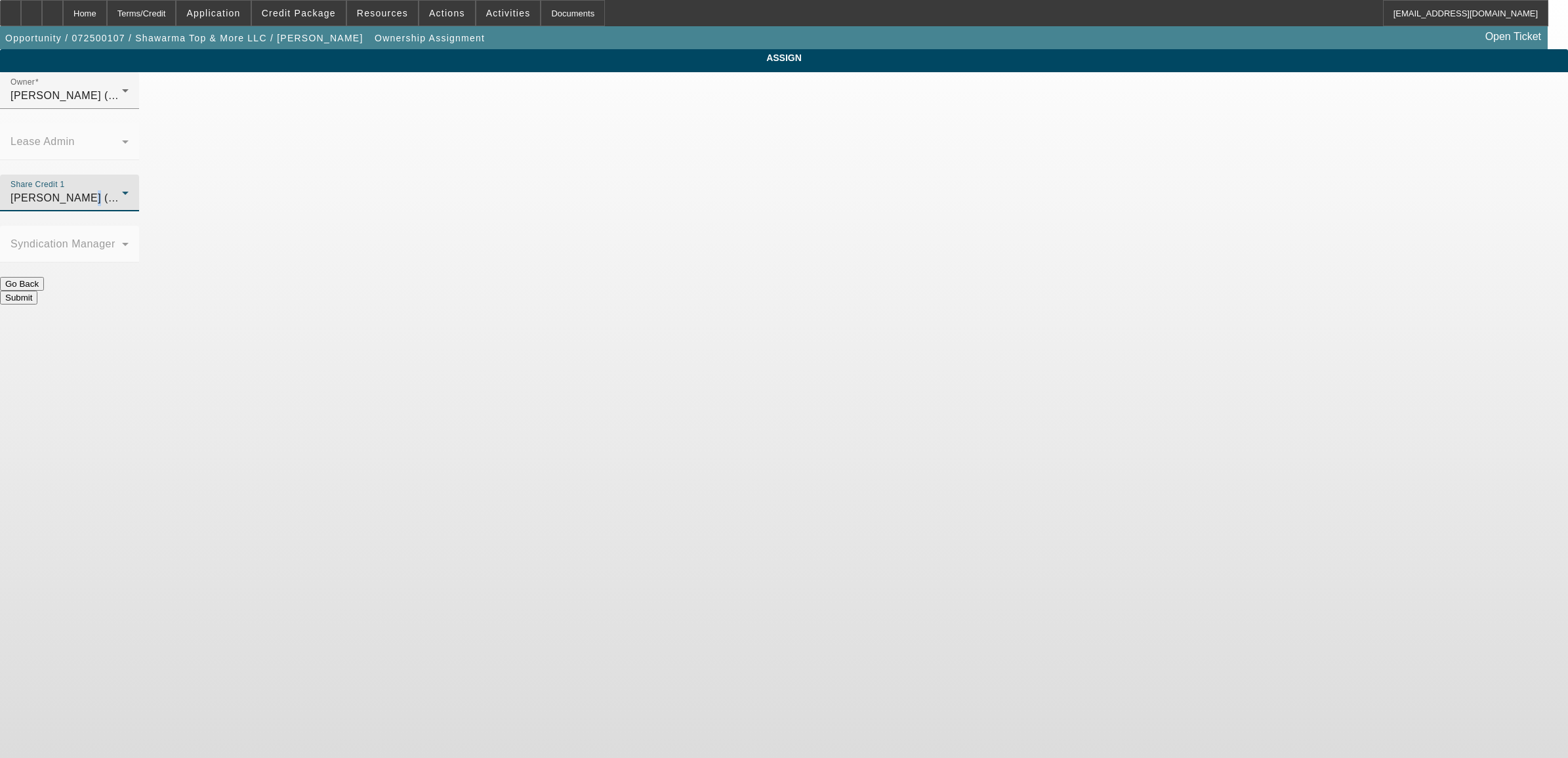
click at [122, 190] on div "Leach, Ethan (Lvl 3)" at bounding box center [66, 198] width 111 height 16
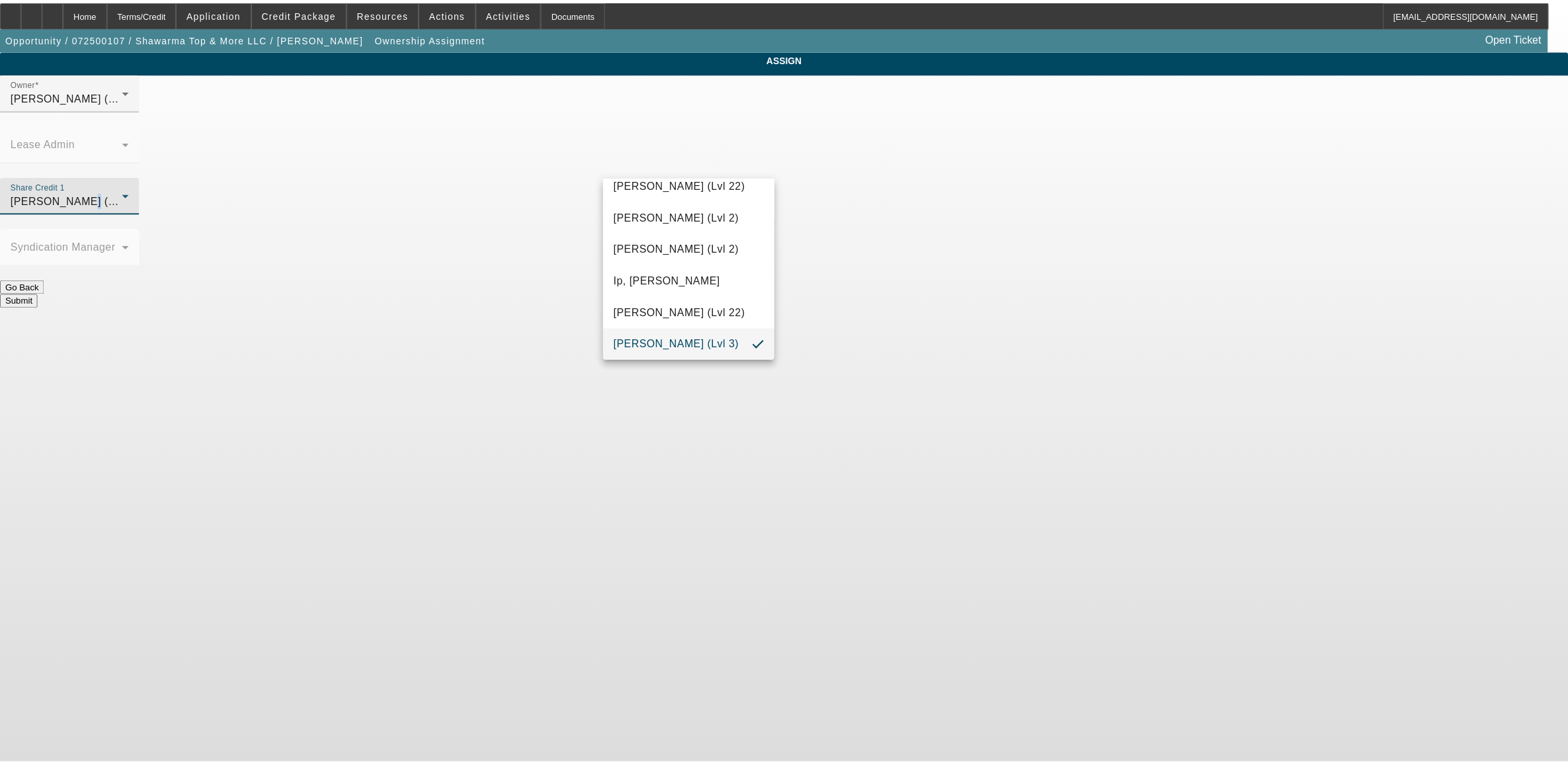
scroll to position [1568, 0]
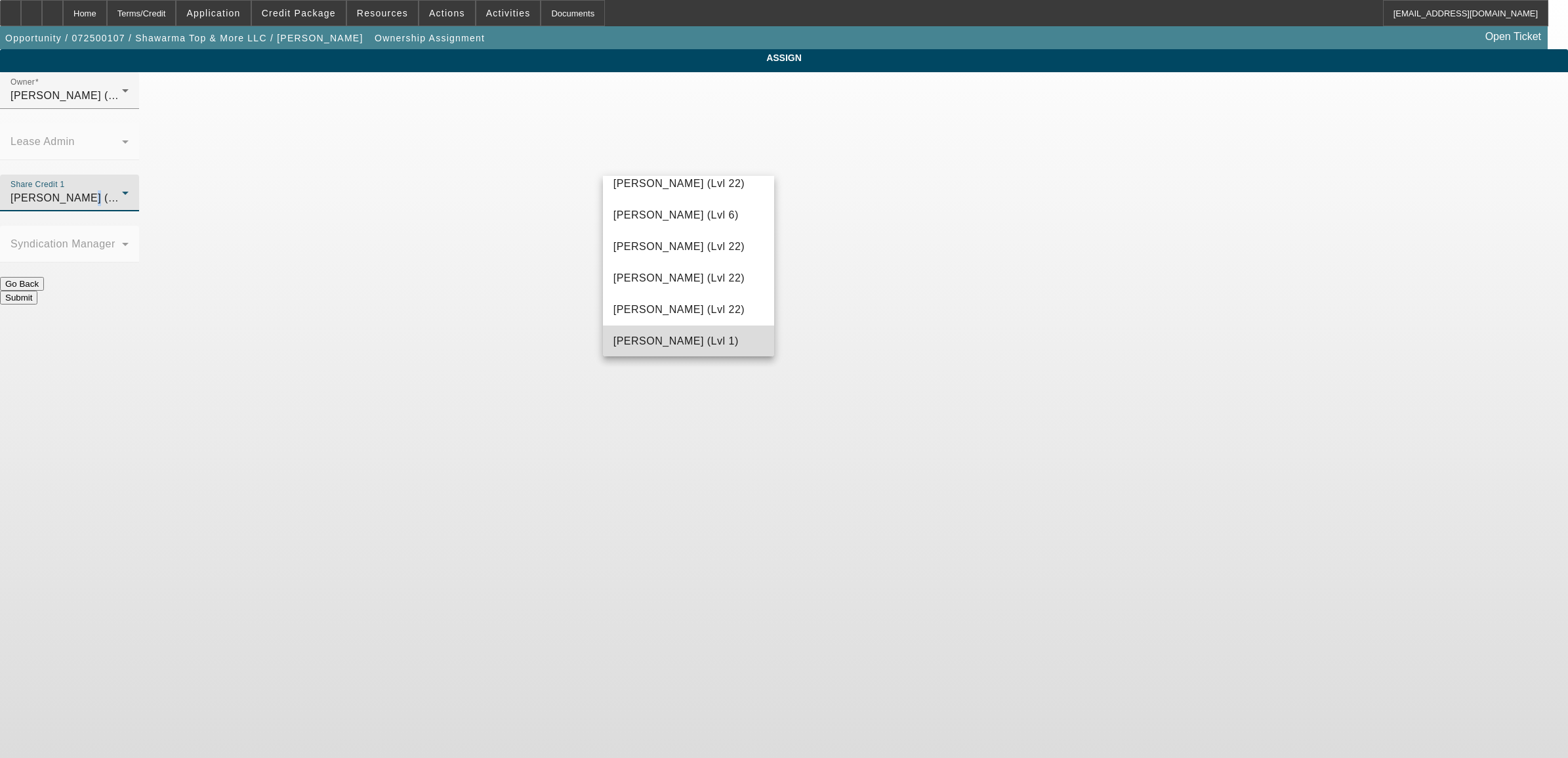
click at [710, 331] on mat-option "Taylor, Lukas (Lvl 1)" at bounding box center [688, 341] width 171 height 31
click at [37, 291] on button "Submit" at bounding box center [19, 297] width 37 height 14
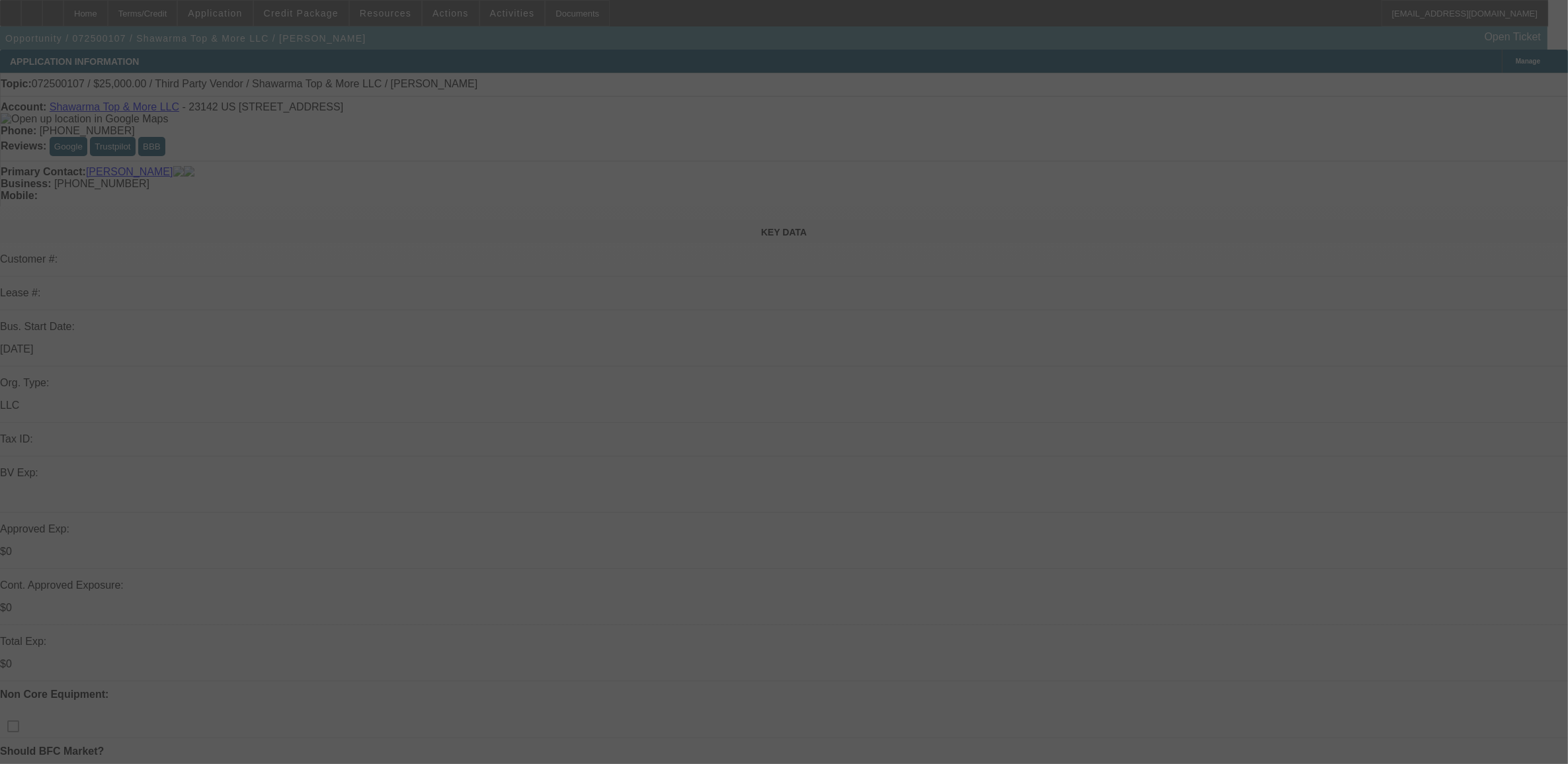
select select "0"
select select "2"
select select "0.1"
select select "4"
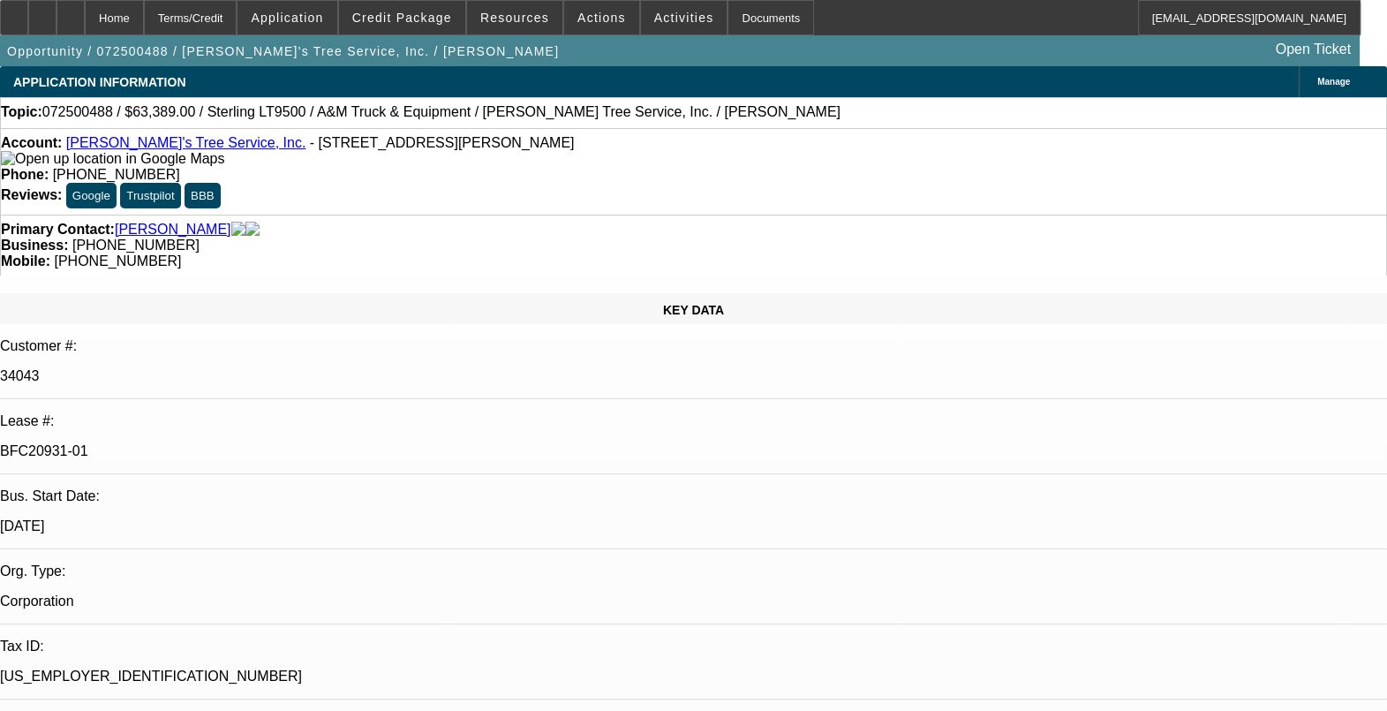
select select "0"
select select "2"
select select "0.1"
select select "0"
select select "2"
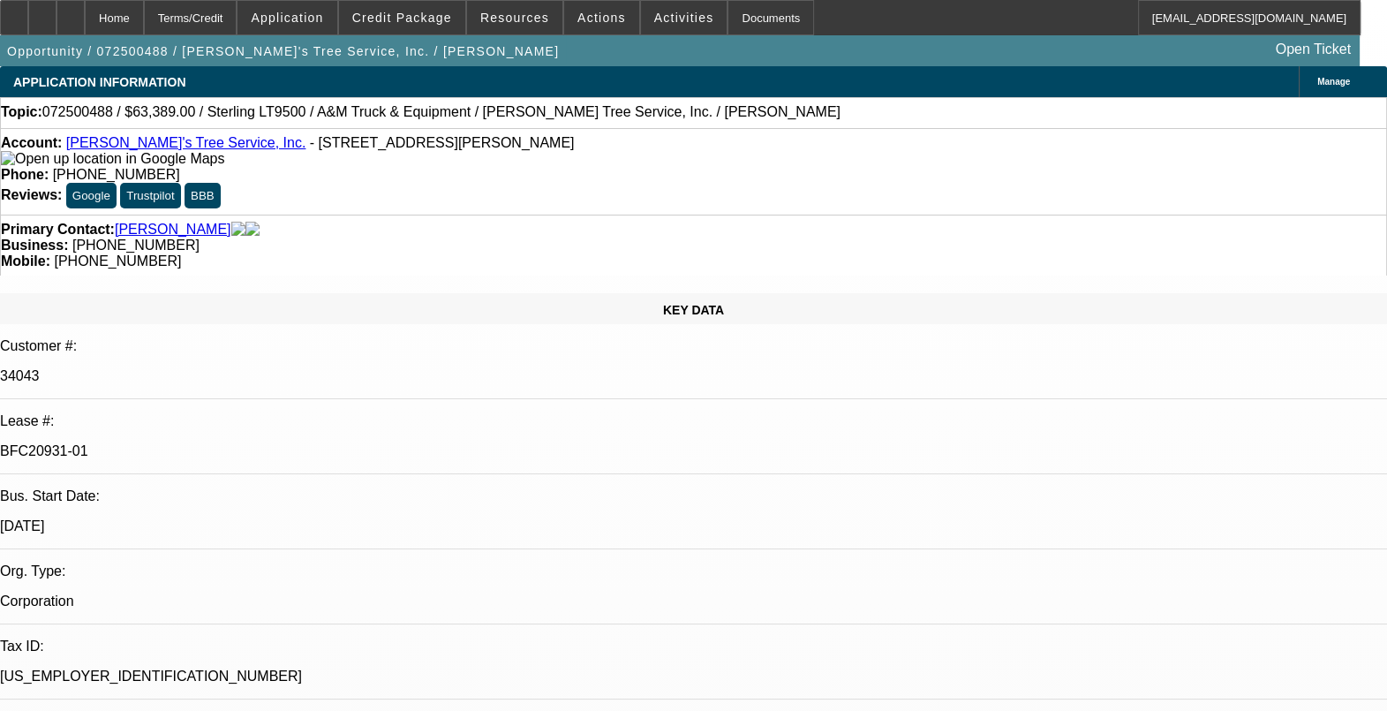
select select "0.1"
select select "0"
select select "2"
select select "0.1"
select select "0"
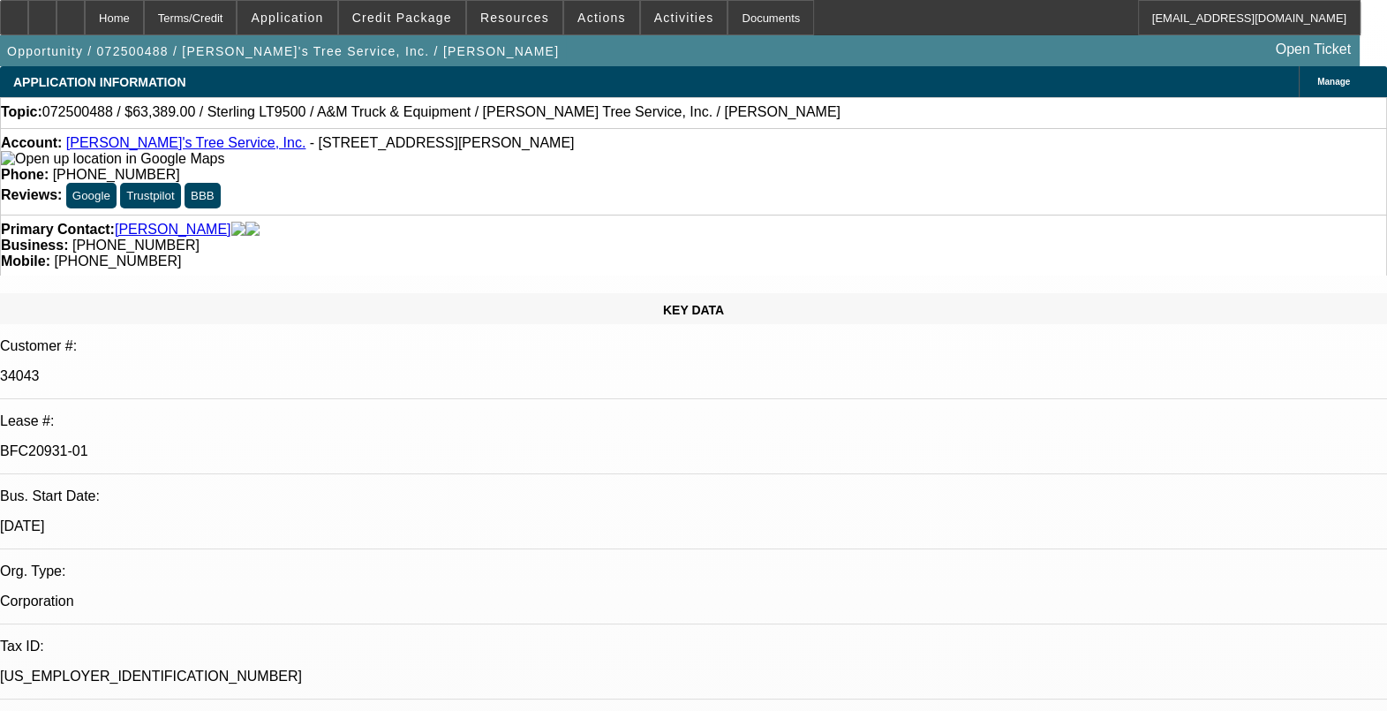
select select "2"
select select "0.1"
select select "1"
select select "2"
select select "4"
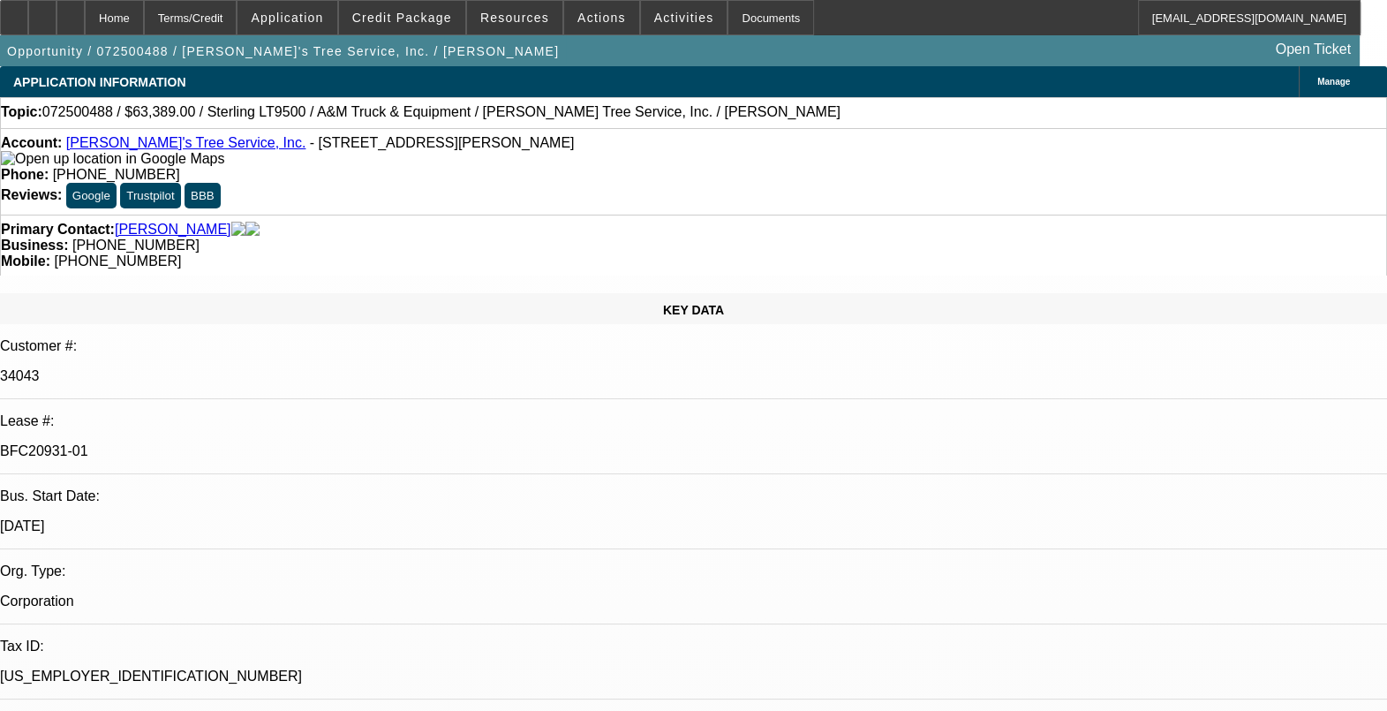
select select "1"
select select "2"
select select "4"
select select "1"
select select "2"
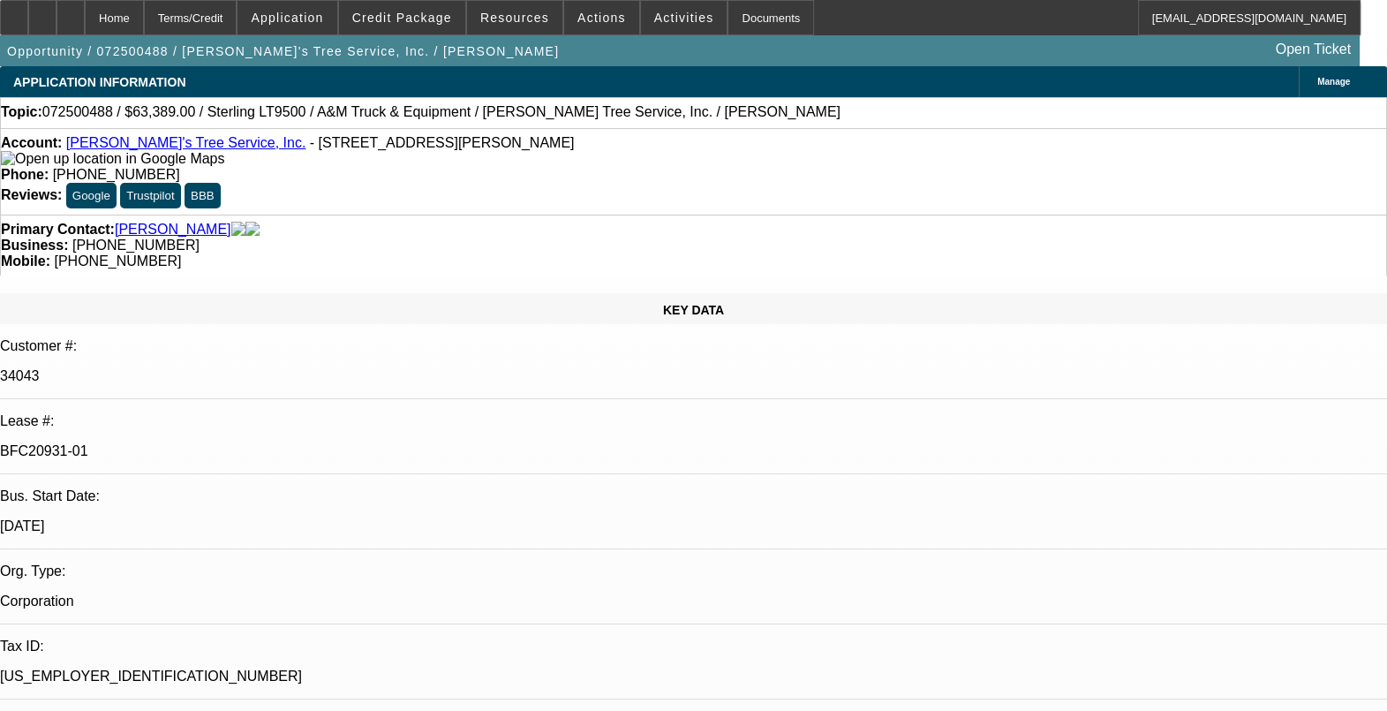
select select "4"
select select "1"
select select "2"
select select "4"
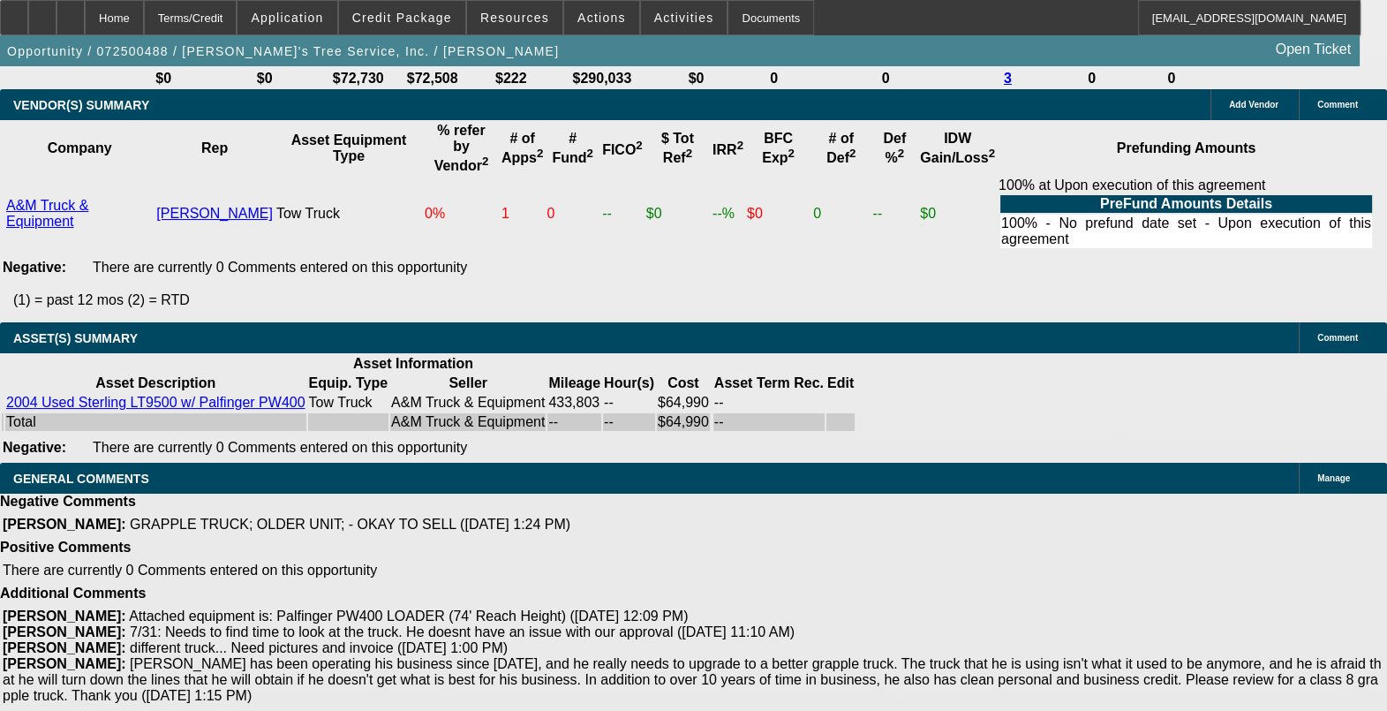
scroll to position [2860, 0]
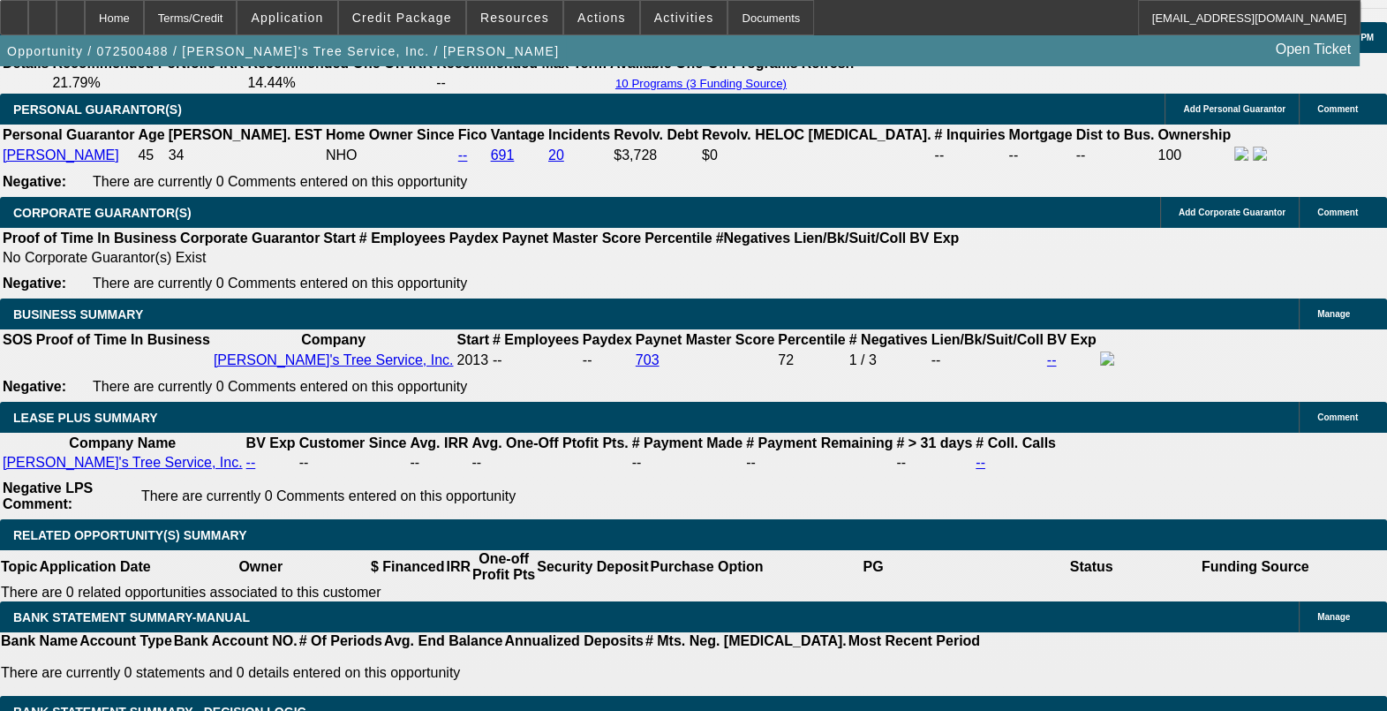
scroll to position [2749, 0]
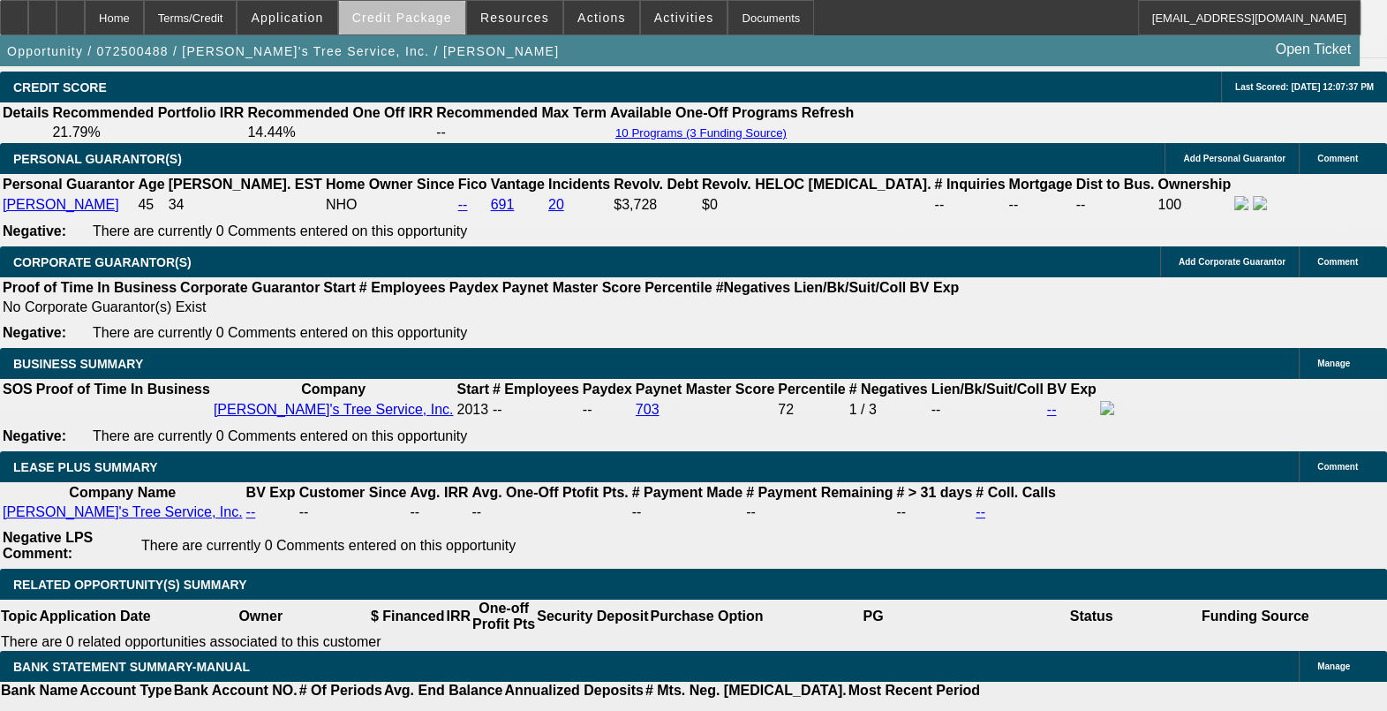
click at [435, 26] on span at bounding box center [402, 17] width 126 height 42
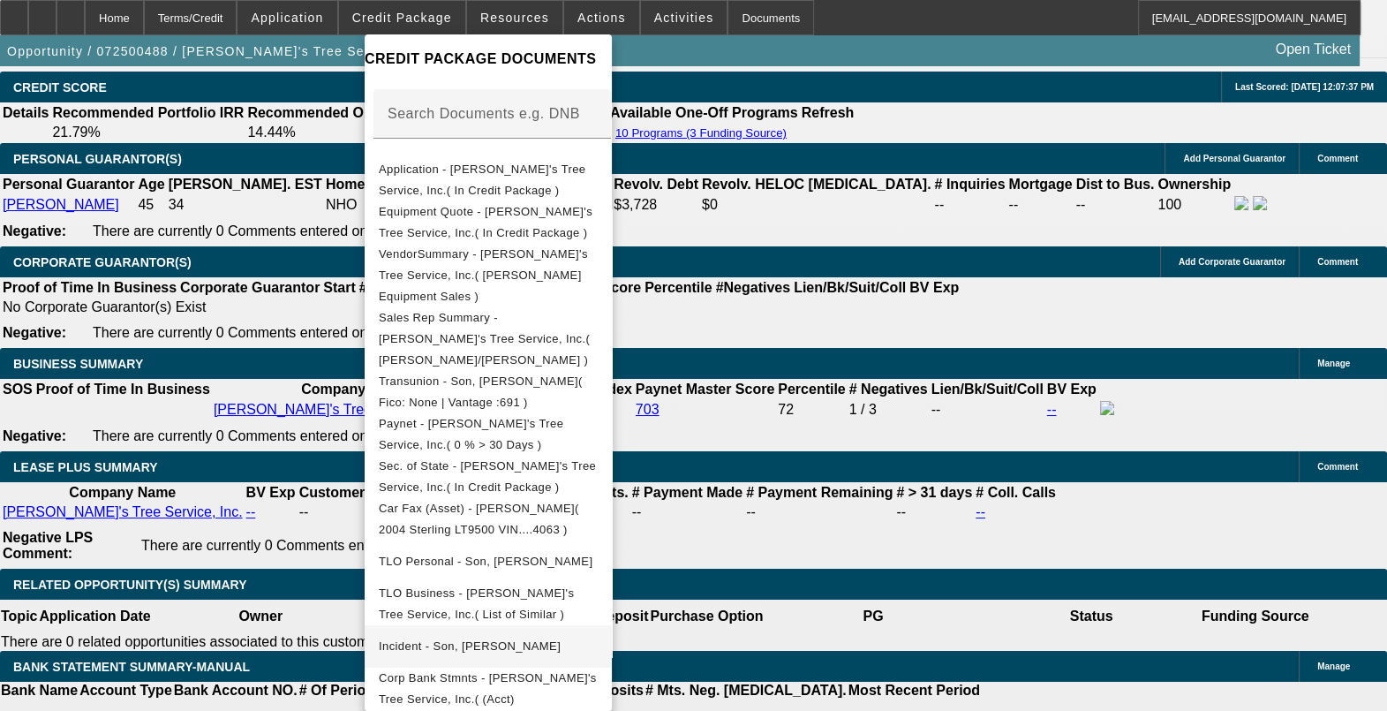
scroll to position [316, 0]
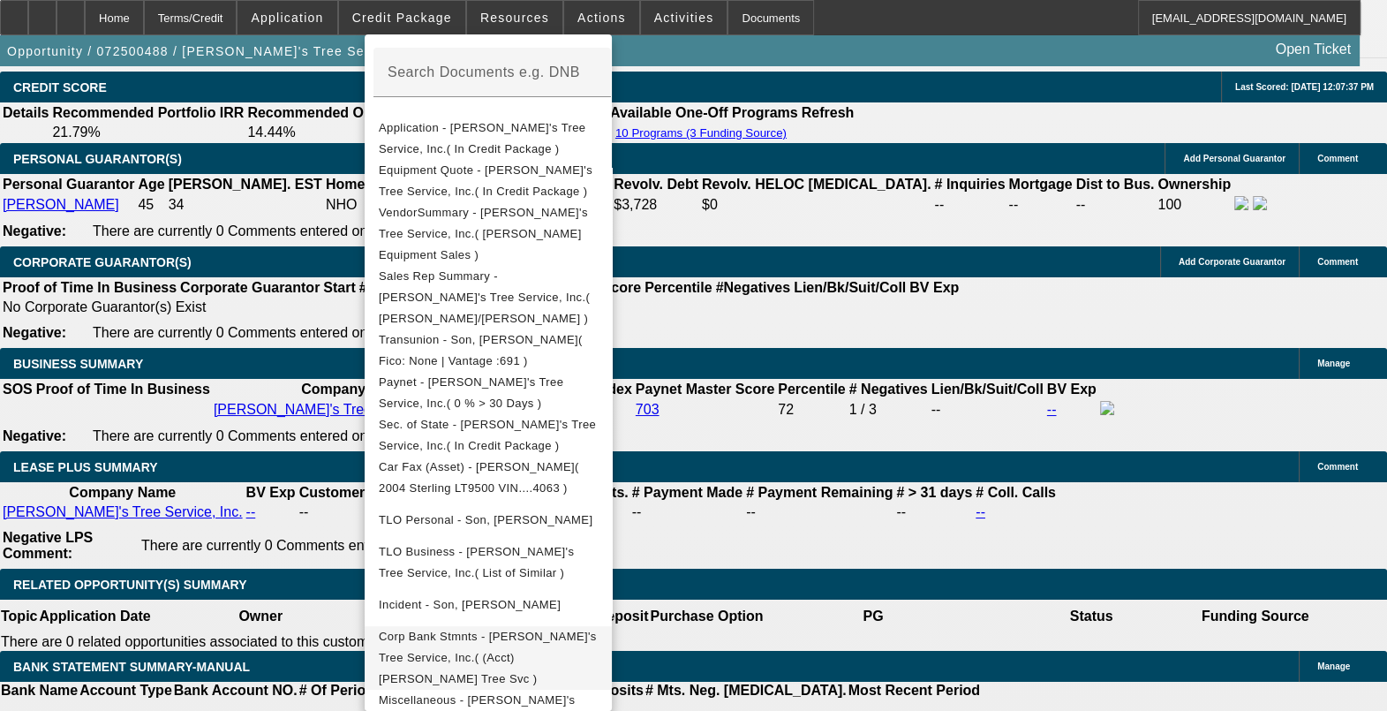
click at [597, 629] on span "Corp Bank Stmnts - Lil Robert's Tree Service, Inc.( (Acct) Lil Roberts Tree Svc…" at bounding box center [488, 657] width 218 height 56
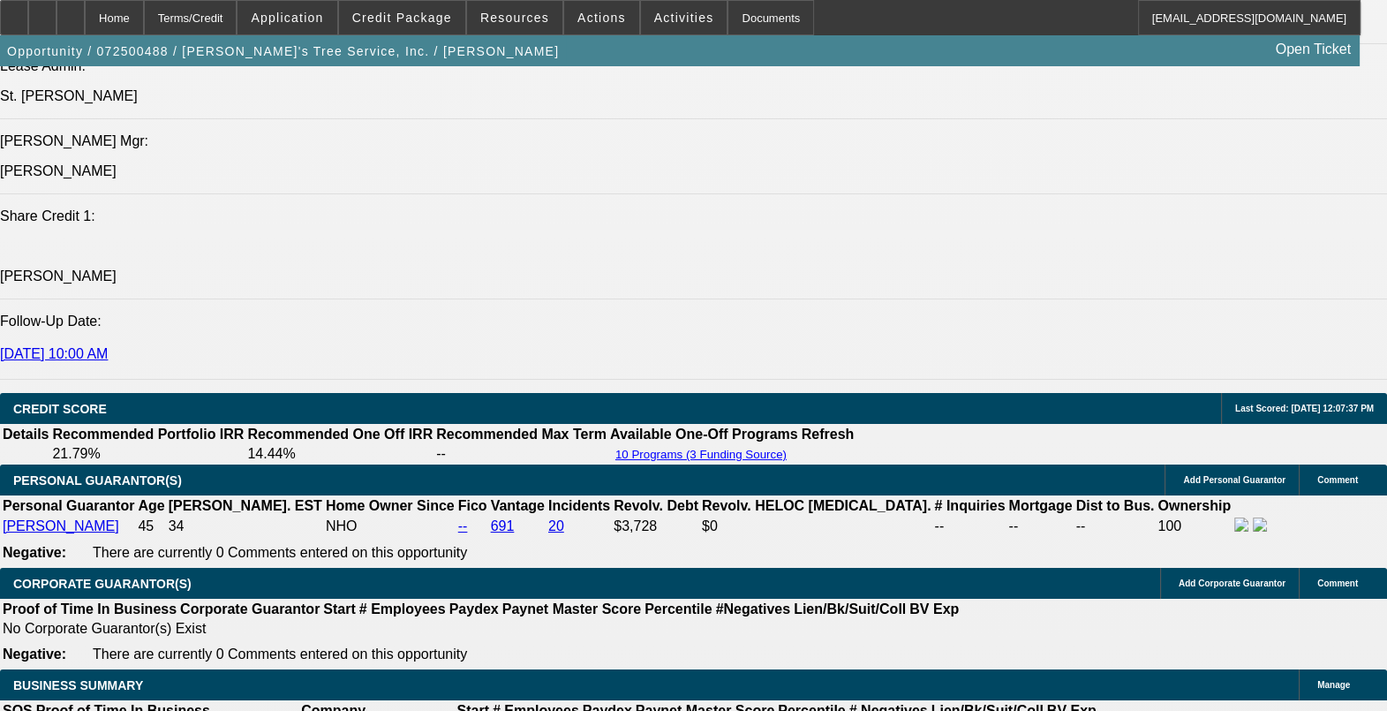
scroll to position [2318, 0]
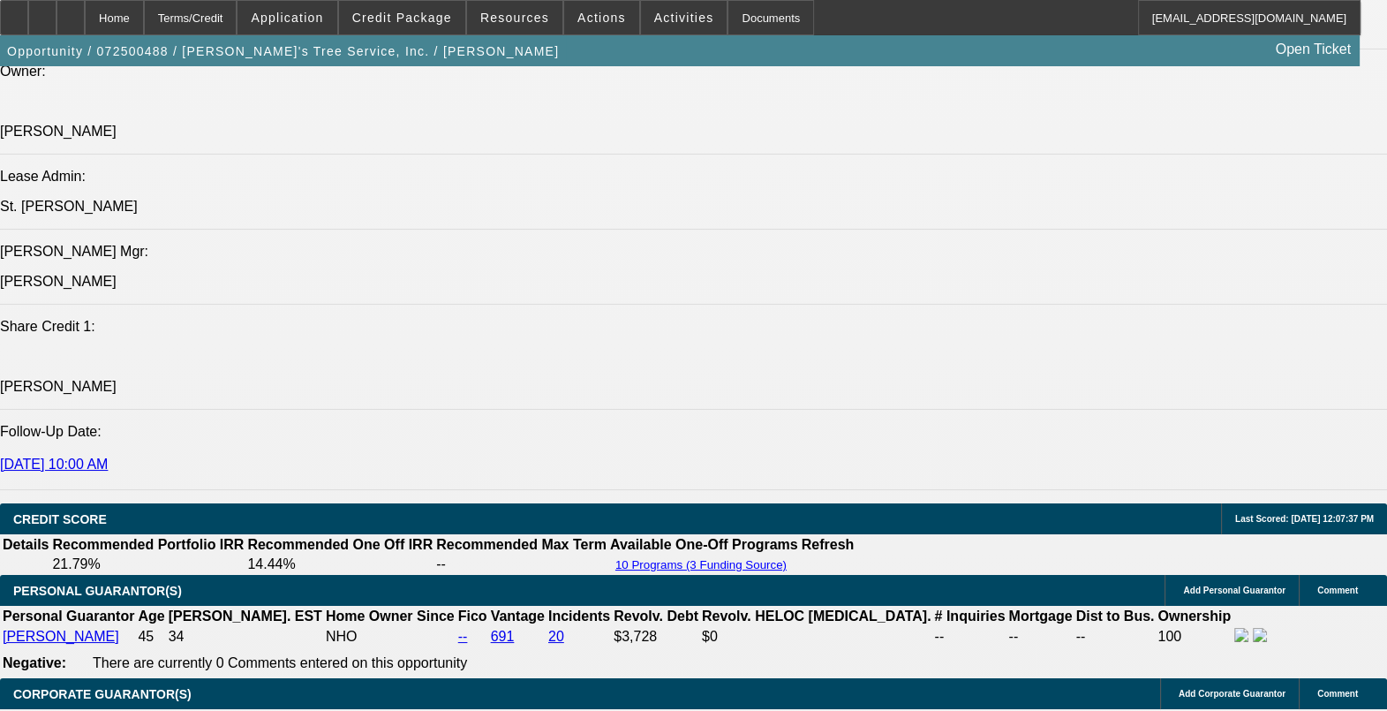
drag, startPoint x: 210, startPoint y: 422, endPoint x: 503, endPoint y: 467, distance: 296.6
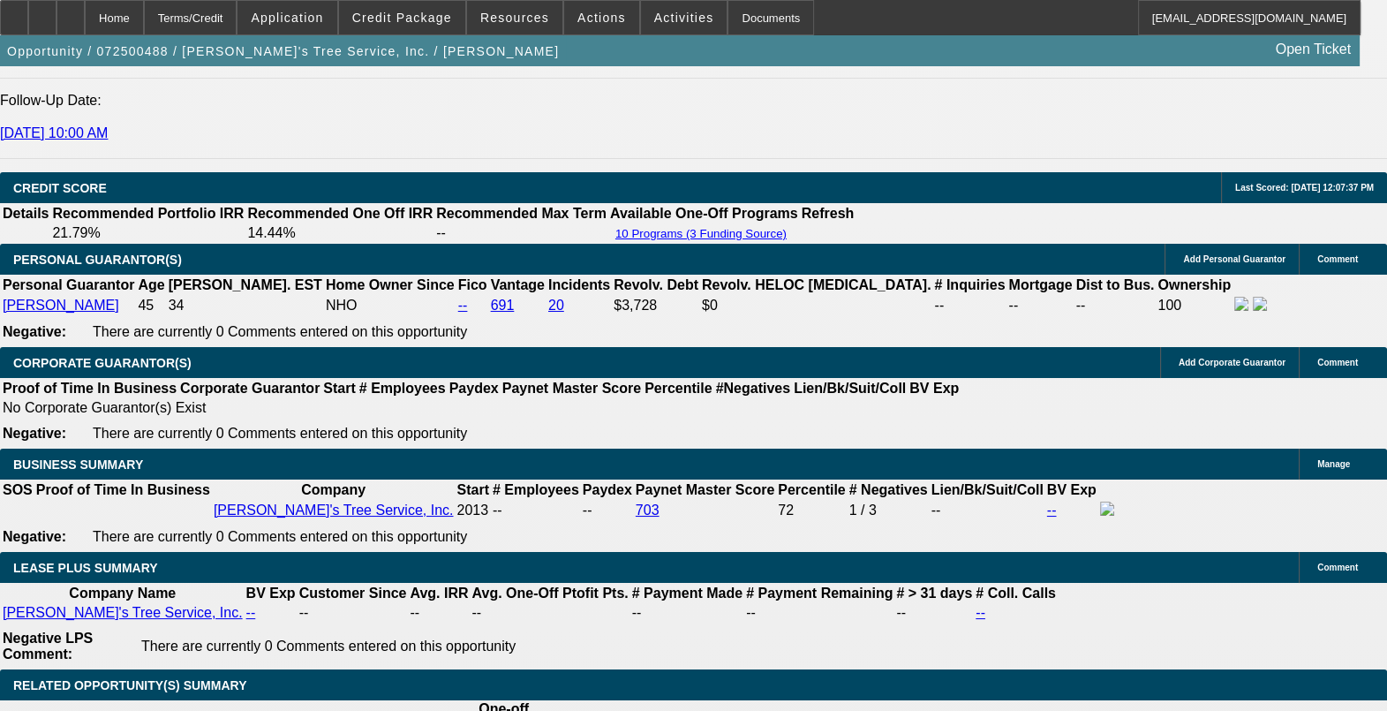
scroll to position [2758, 0]
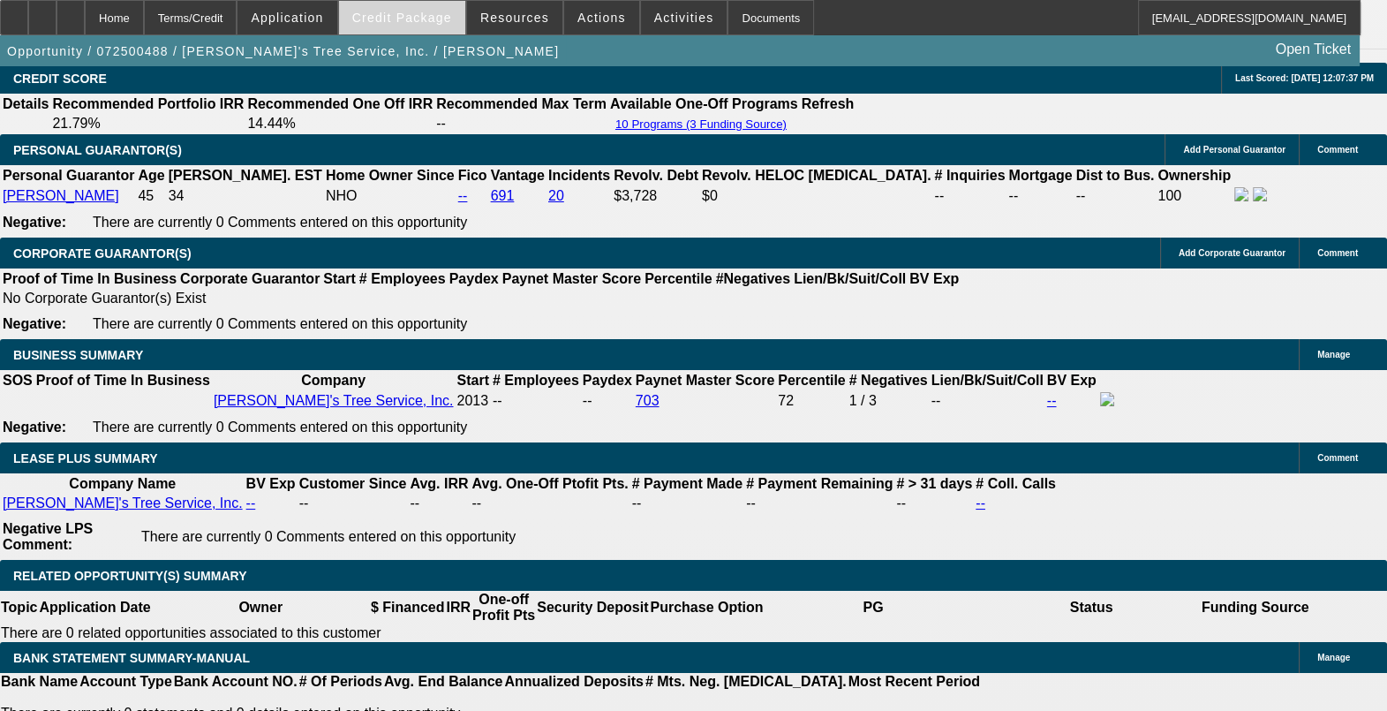
click at [418, 28] on span at bounding box center [402, 17] width 126 height 42
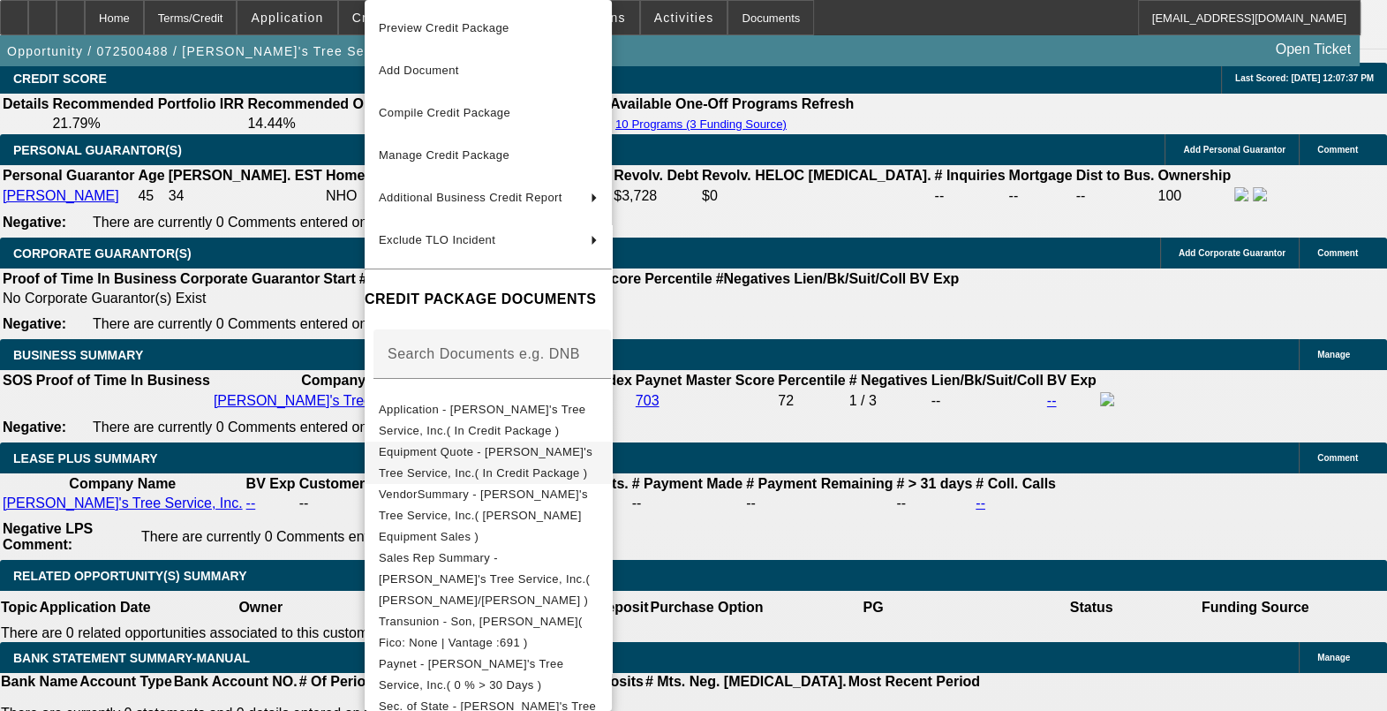
click at [552, 448] on span "Equipment Quote - Lil Robert's Tree Service, Inc.( In Credit Package )" at bounding box center [488, 462] width 219 height 42
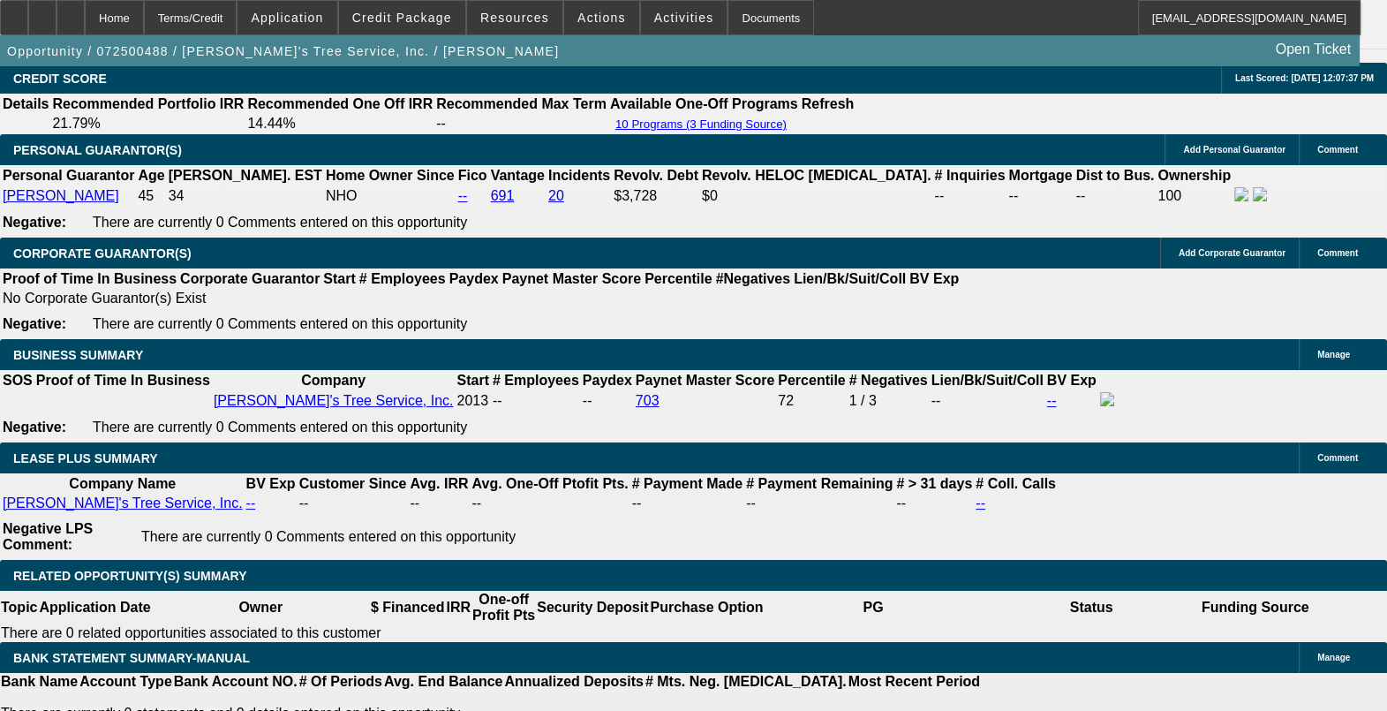
drag, startPoint x: 345, startPoint y: 471, endPoint x: 382, endPoint y: 476, distance: 37.3
drag, startPoint x: 382, startPoint y: 476, endPoint x: 370, endPoint y: 471, distance: 13.4
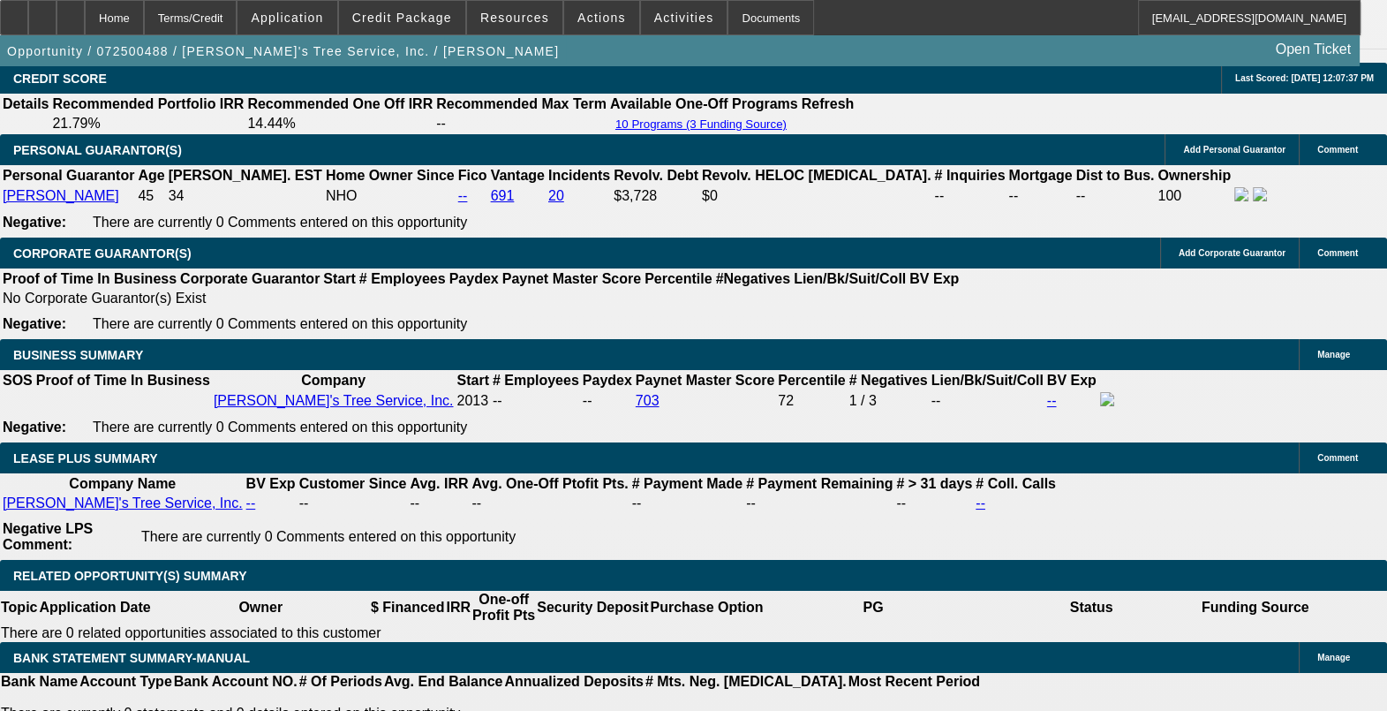
drag, startPoint x: 376, startPoint y: 467, endPoint x: 396, endPoint y: 474, distance: 21.5
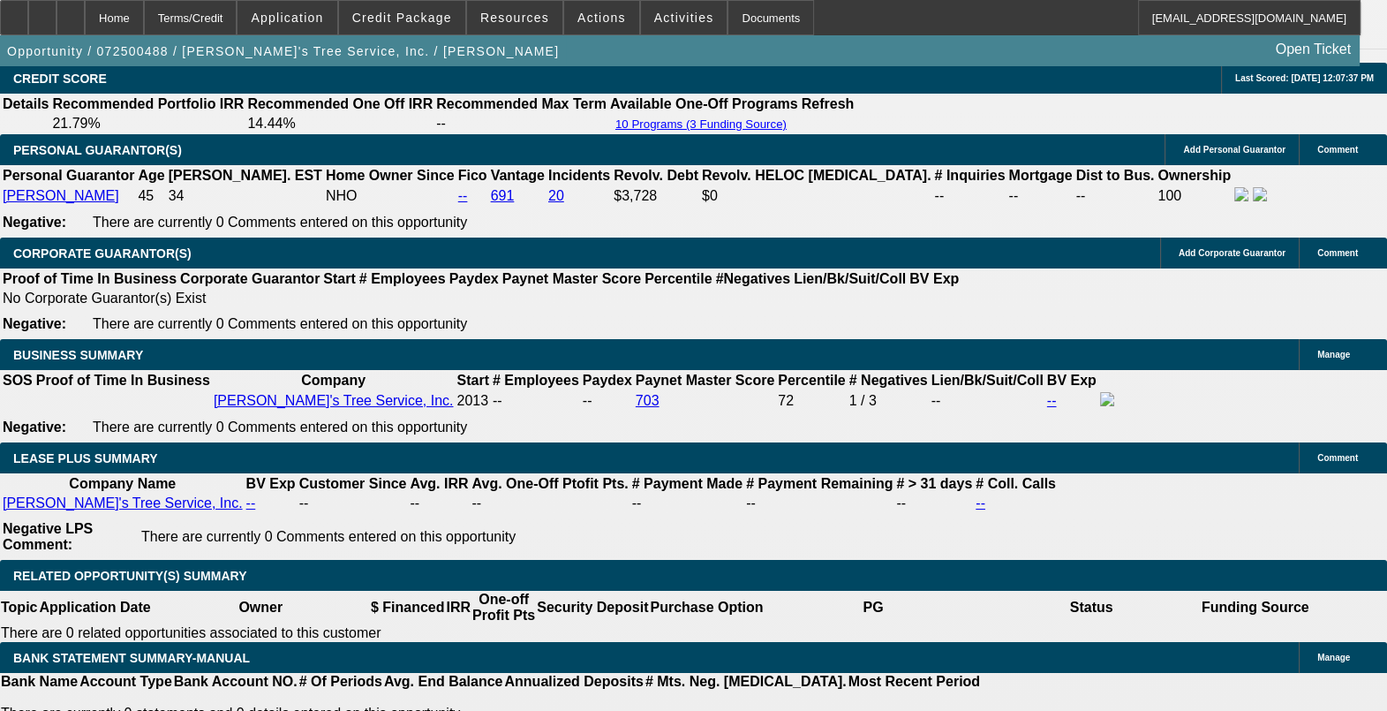
drag, startPoint x: 338, startPoint y: 468, endPoint x: 397, endPoint y: 471, distance: 59.2
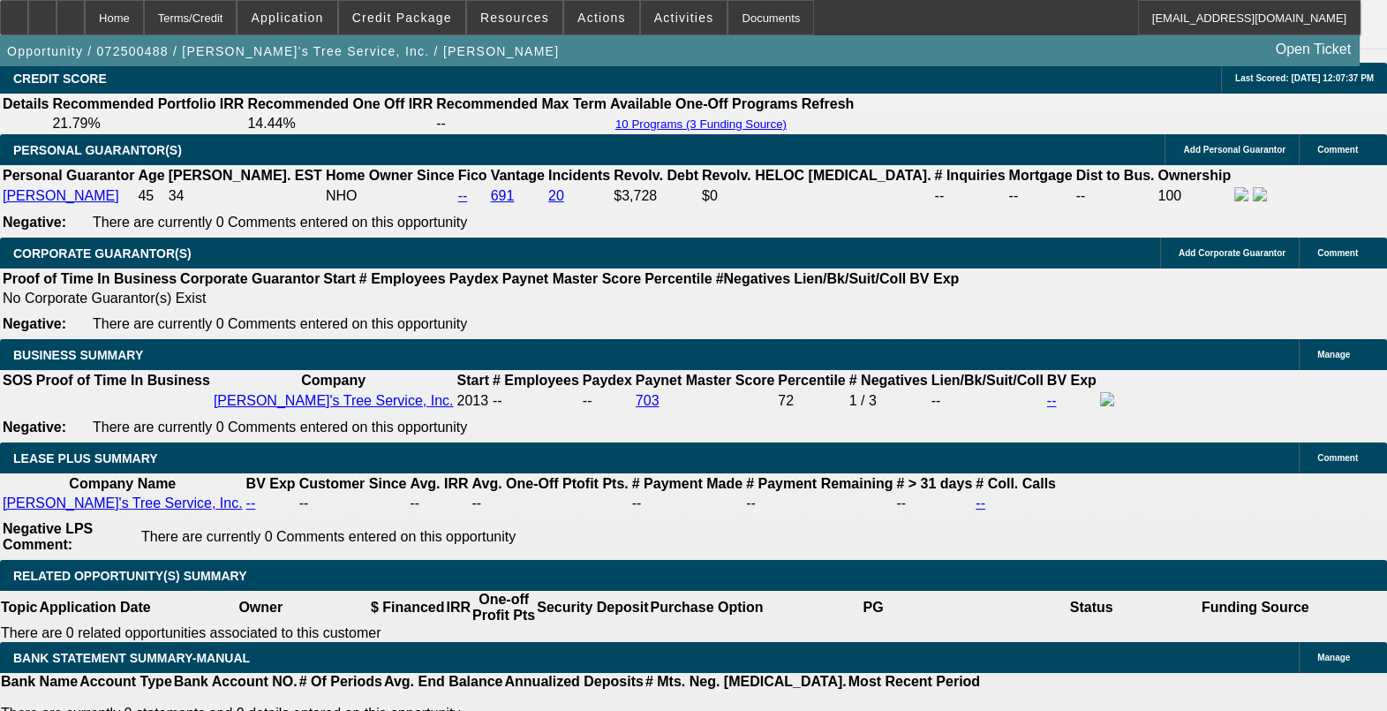
drag, startPoint x: 394, startPoint y: 472, endPoint x: 340, endPoint y: 476, distance: 54.0
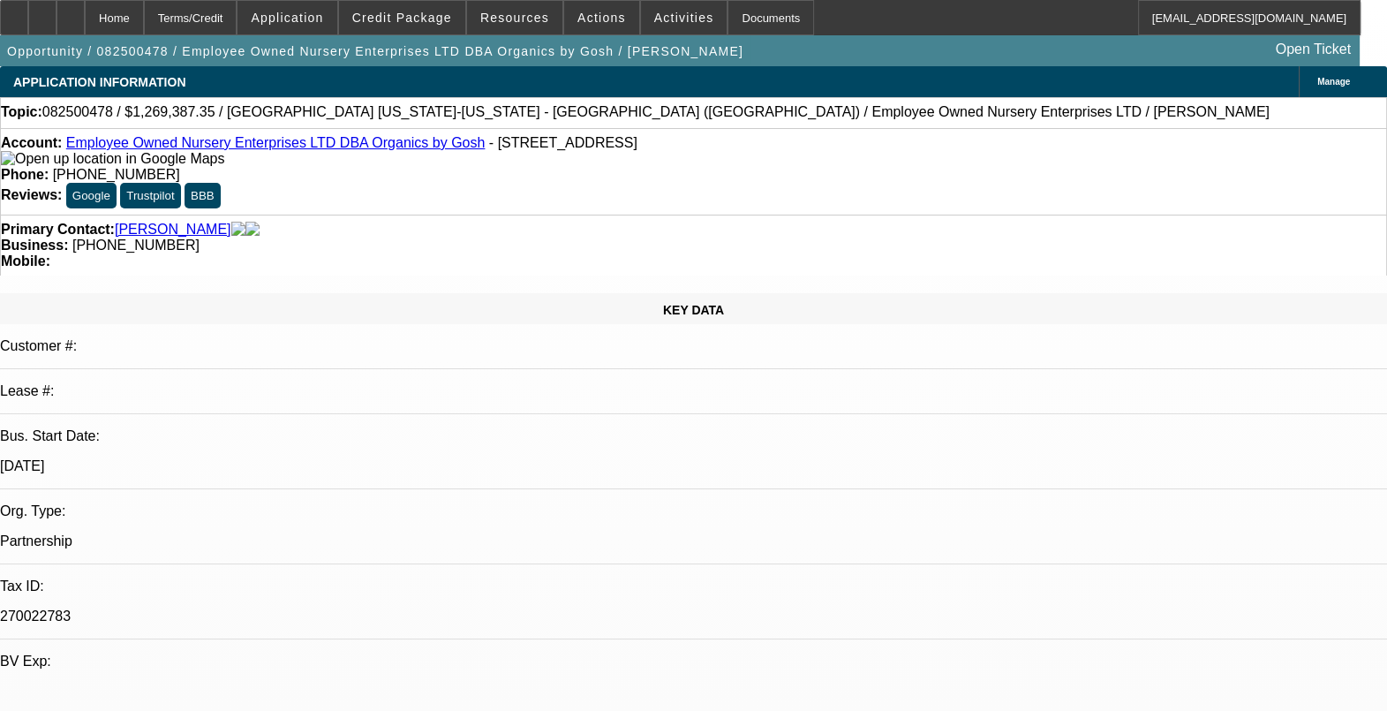
select select "0"
select select "2"
select select "0.1"
select select "4"
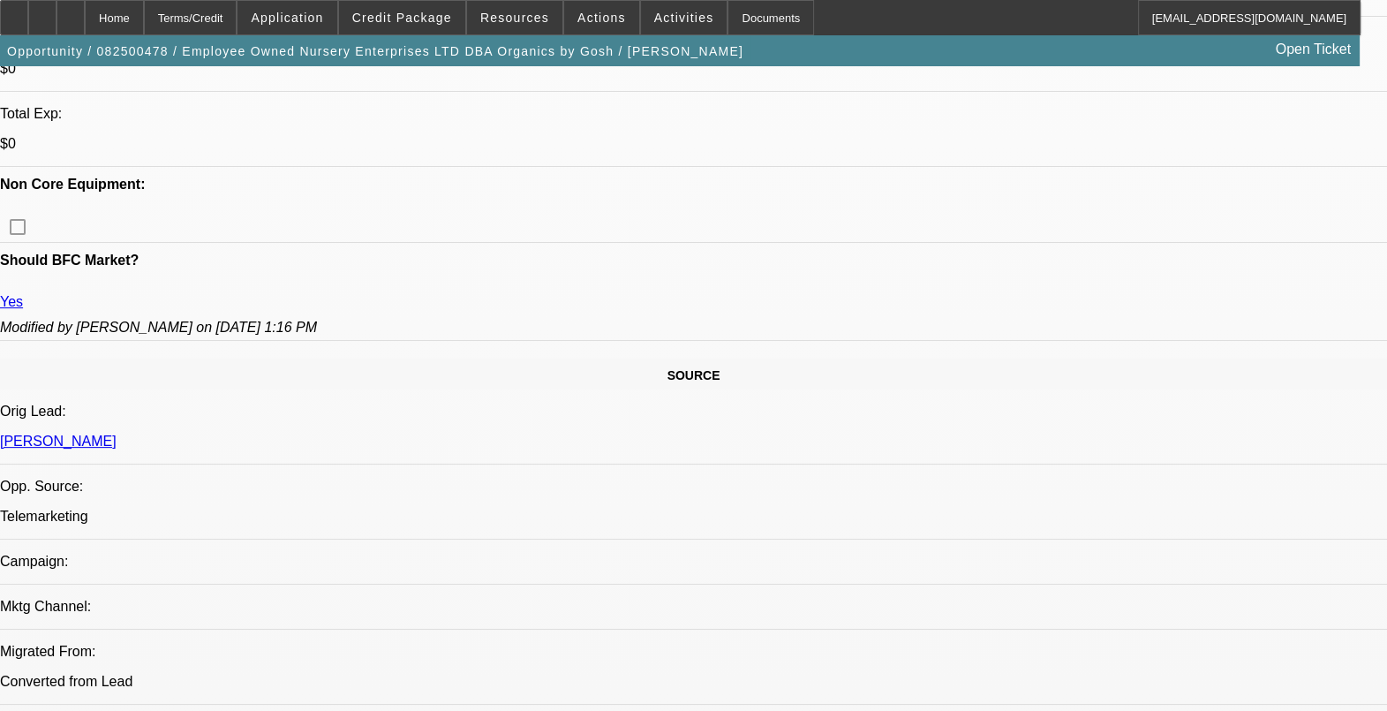
scroll to position [772, 0]
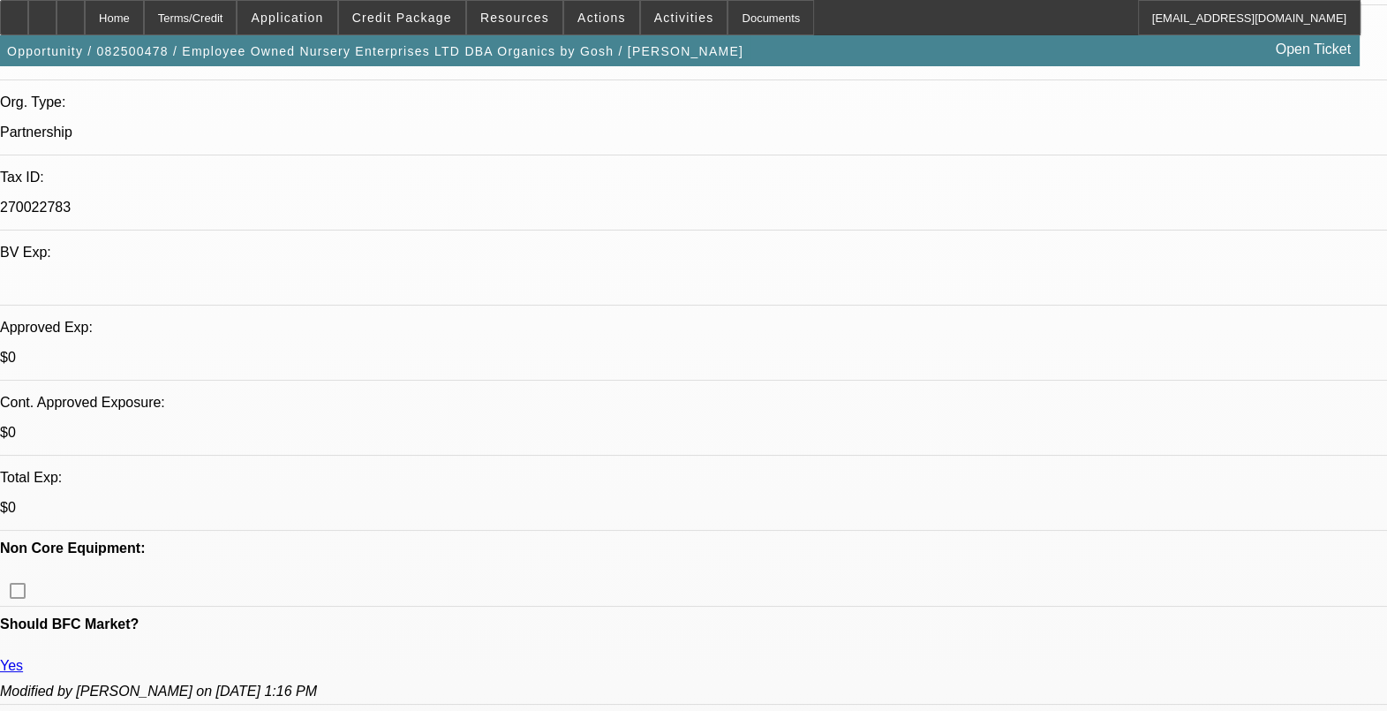
scroll to position [109, 0]
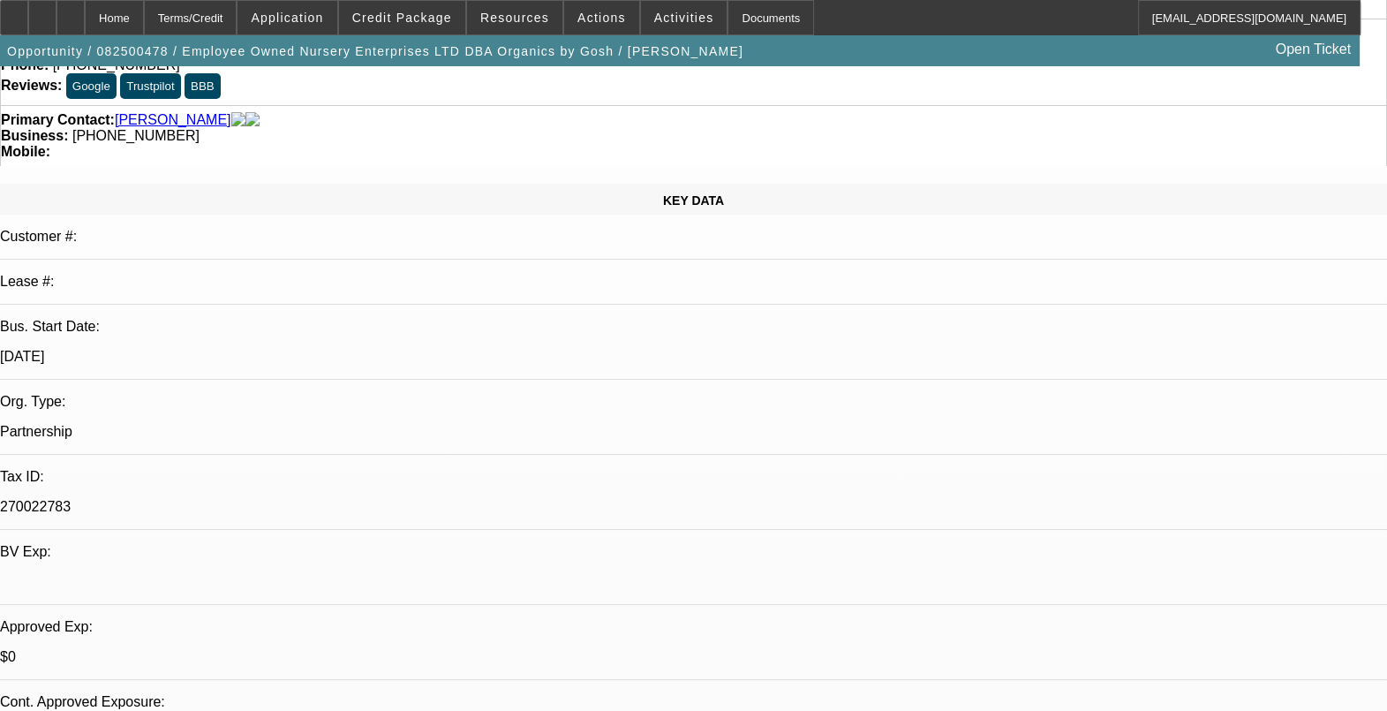
drag, startPoint x: 185, startPoint y: 577, endPoint x: 139, endPoint y: 574, distance: 46.0
drag, startPoint x: 139, startPoint y: 574, endPoint x: 402, endPoint y: 572, distance: 262.2
drag, startPoint x: 226, startPoint y: 230, endPoint x: 134, endPoint y: 234, distance: 91.9
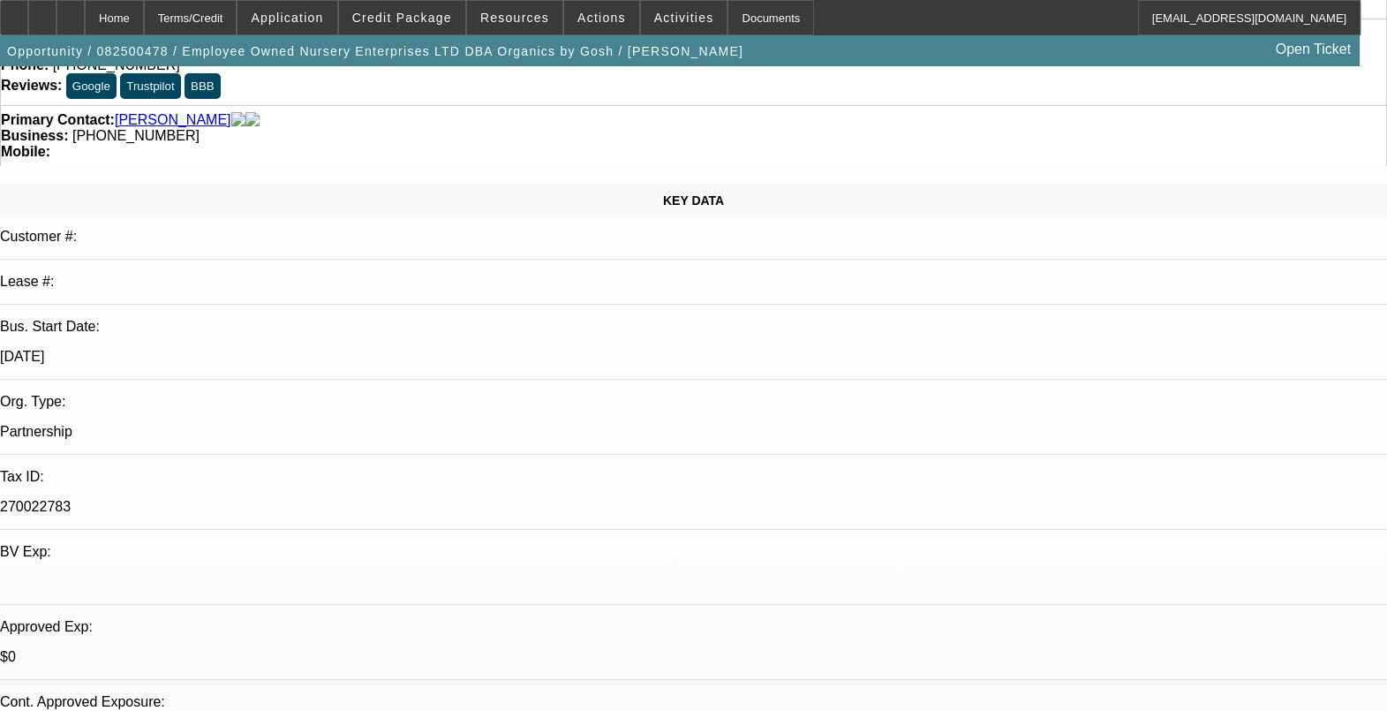
click at [134, 319] on div "Bus. Start Date: 7/1/86" at bounding box center [693, 349] width 1387 height 61
drag, startPoint x: 134, startPoint y: 234, endPoint x: 246, endPoint y: 252, distance: 113.5
click at [245, 424] on p "Partnership" at bounding box center [693, 432] width 1387 height 16
drag, startPoint x: 165, startPoint y: 251, endPoint x: 147, endPoint y: 249, distance: 17.7
click at [147, 394] on div "Org. Type: Partnership" at bounding box center [693, 424] width 1387 height 61
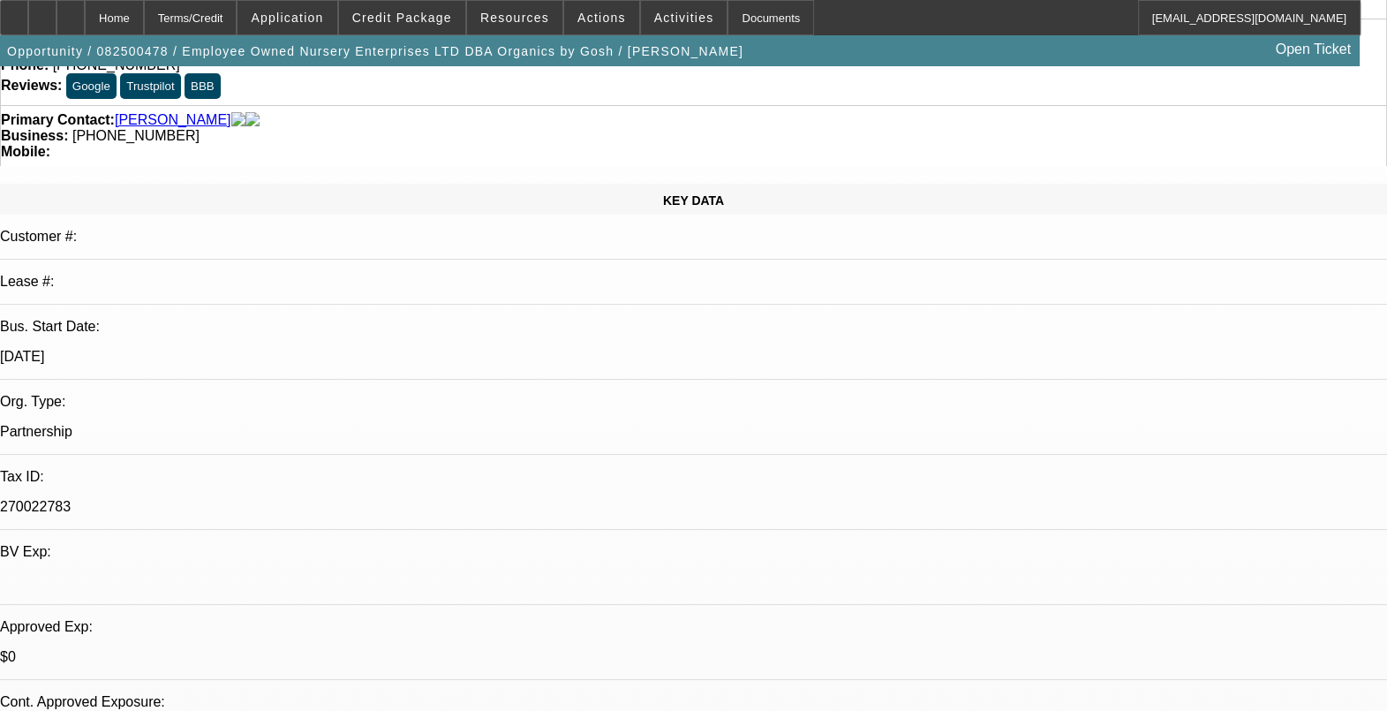
drag, startPoint x: 147, startPoint y: 249, endPoint x: 517, endPoint y: 390, distance: 396.0
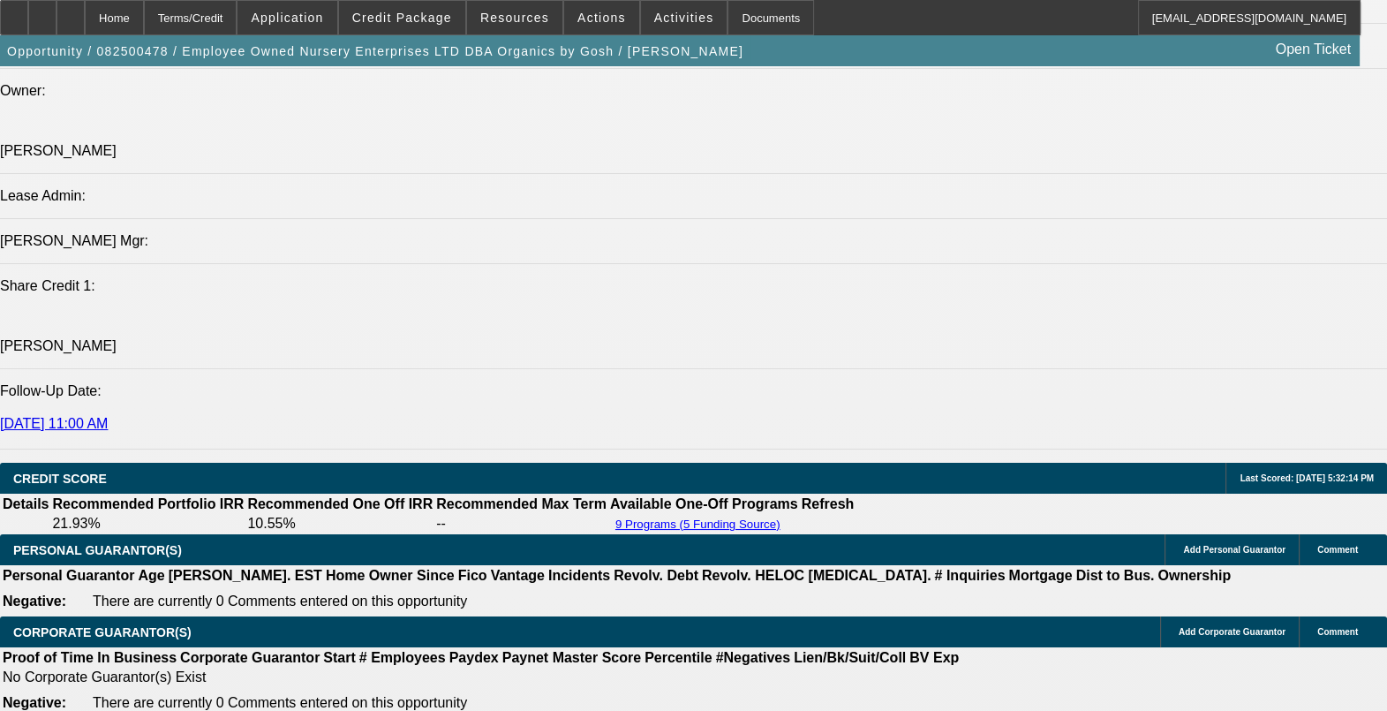
scroll to position [2207, 0]
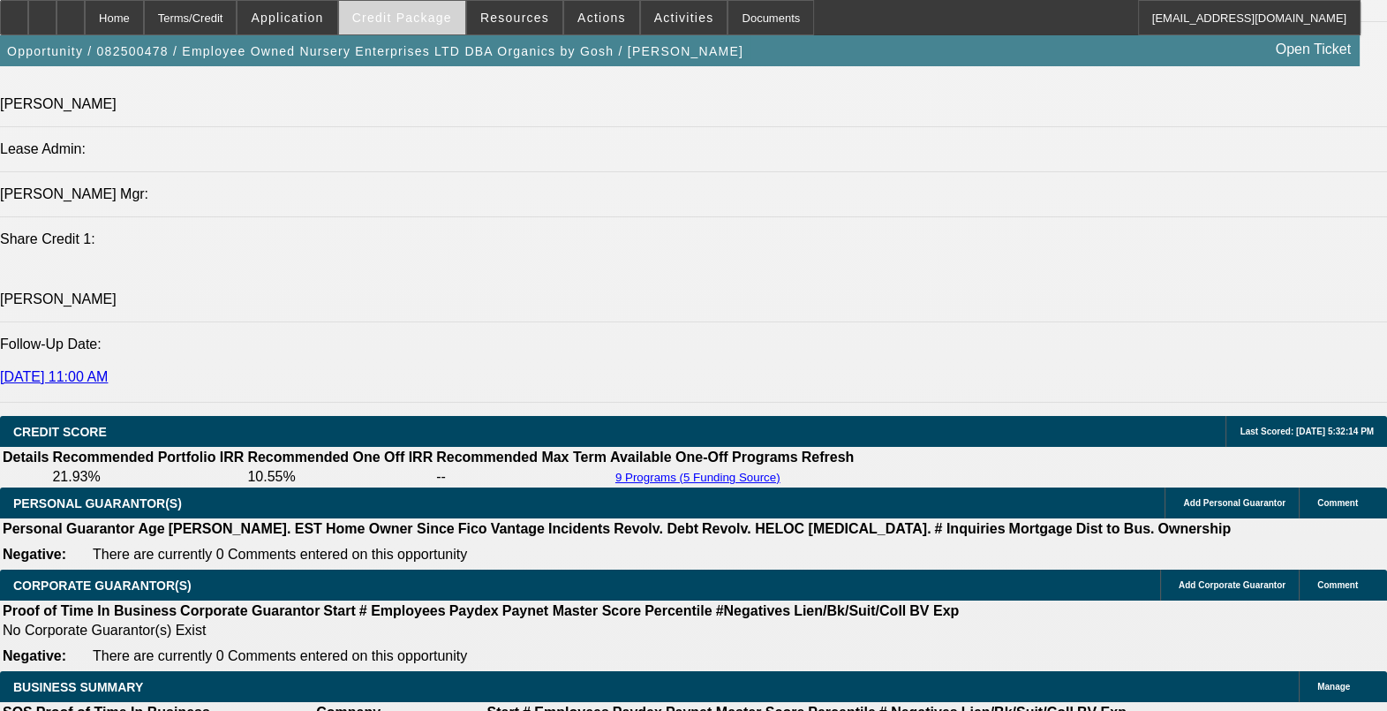
click at [426, 20] on span "Credit Package" at bounding box center [402, 18] width 100 height 14
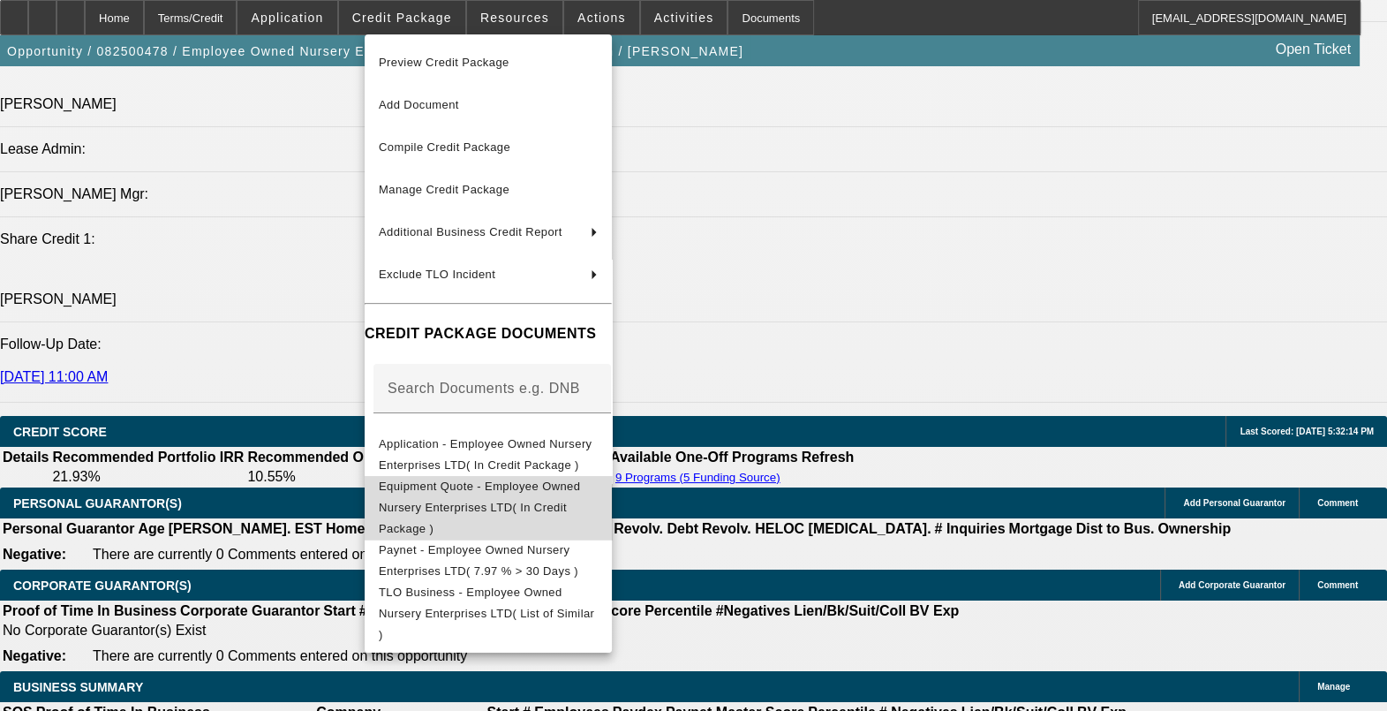
click at [534, 499] on span "Equipment Quote - Employee Owned Nursery Enterprises LTD( In Credit Package )" at bounding box center [488, 508] width 219 height 64
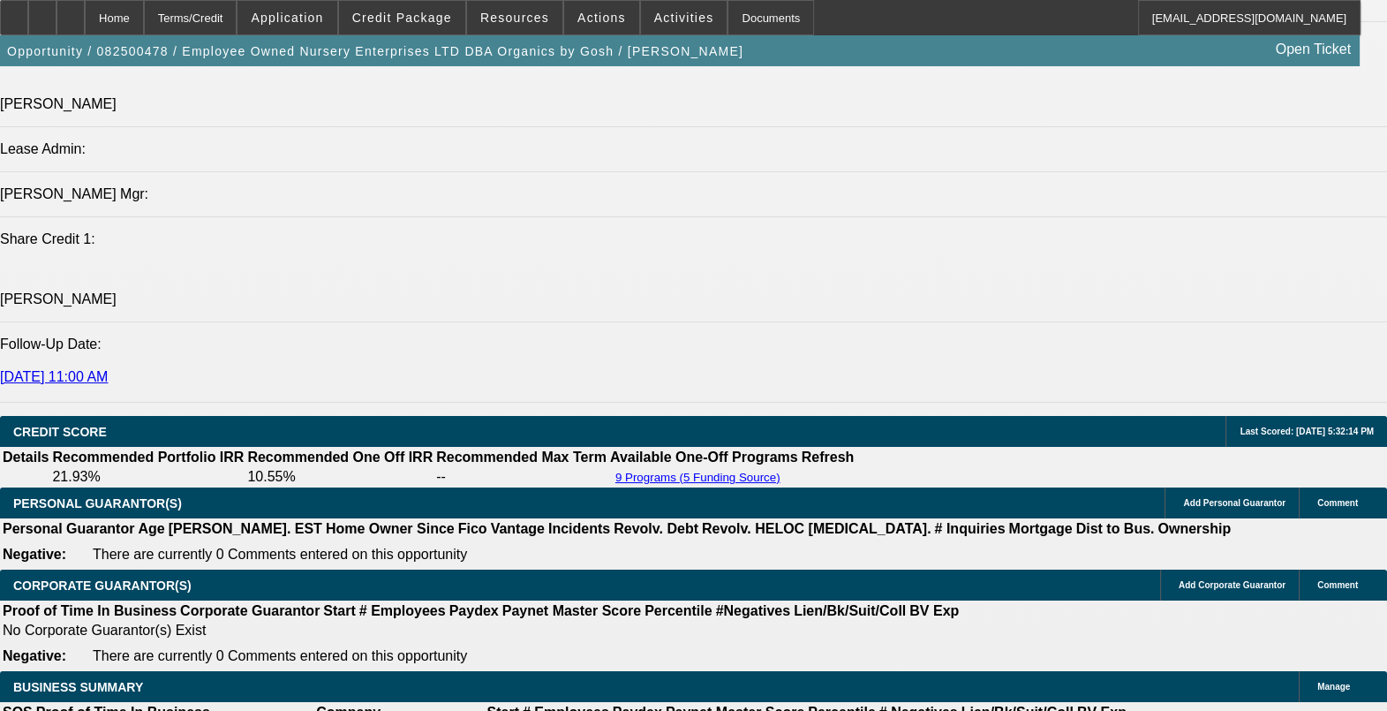
drag, startPoint x: 1192, startPoint y: 109, endPoint x: 1150, endPoint y: 114, distance: 41.8
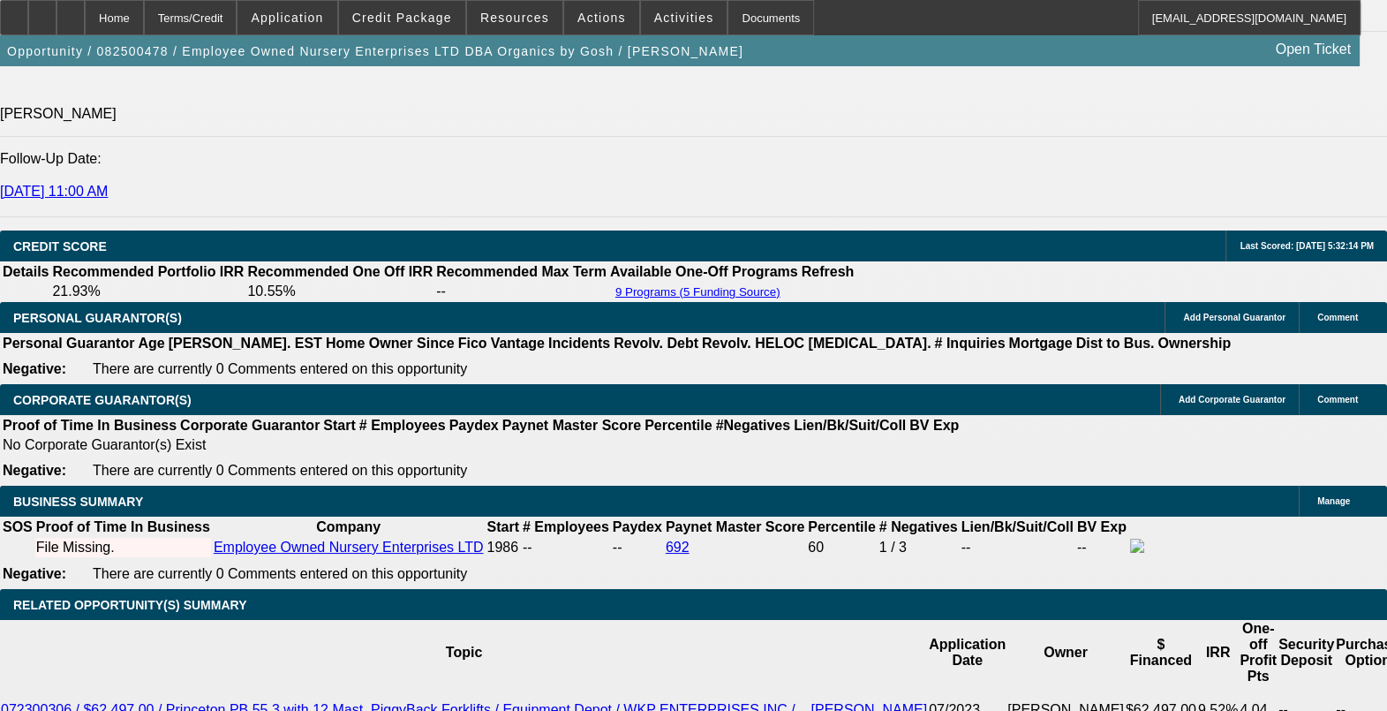
scroll to position [2428, 0]
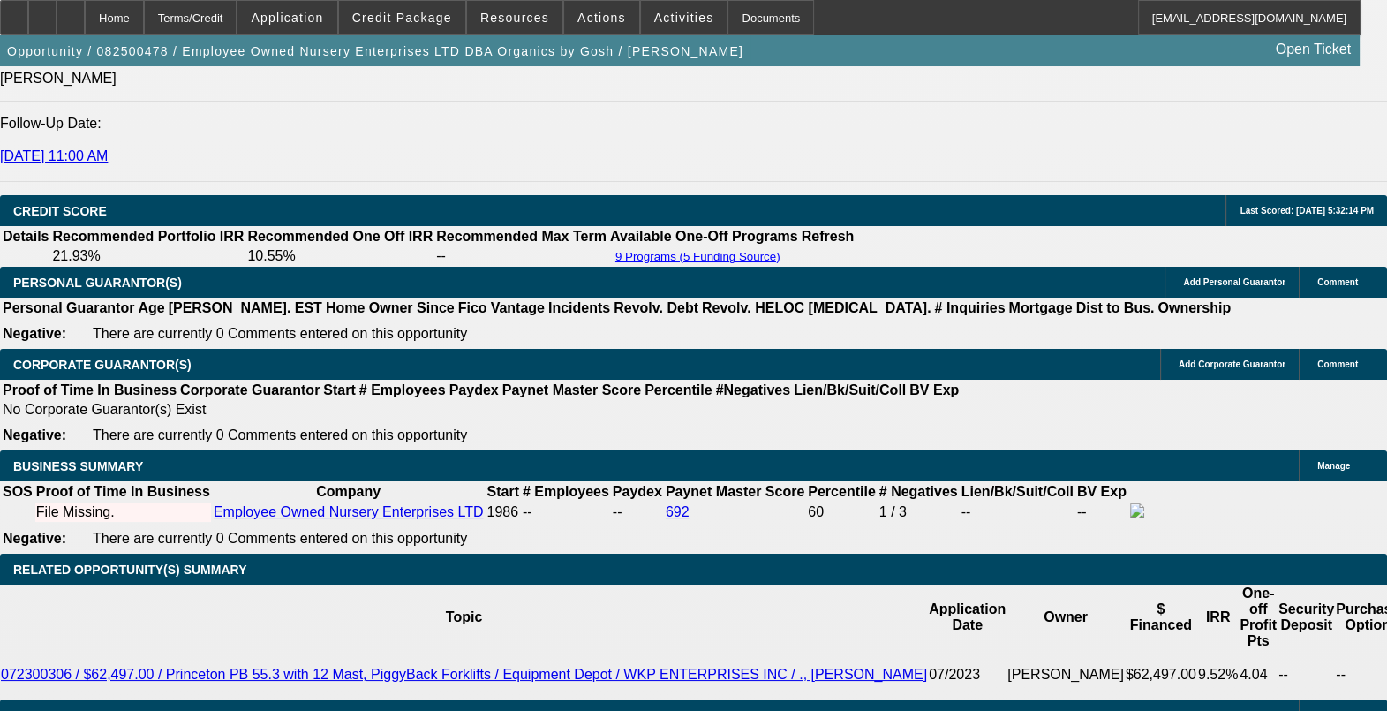
drag, startPoint x: 310, startPoint y: 672, endPoint x: 403, endPoint y: 667, distance: 93.7
drag, startPoint x: 403, startPoint y: 667, endPoint x: 569, endPoint y: 525, distance: 217.9
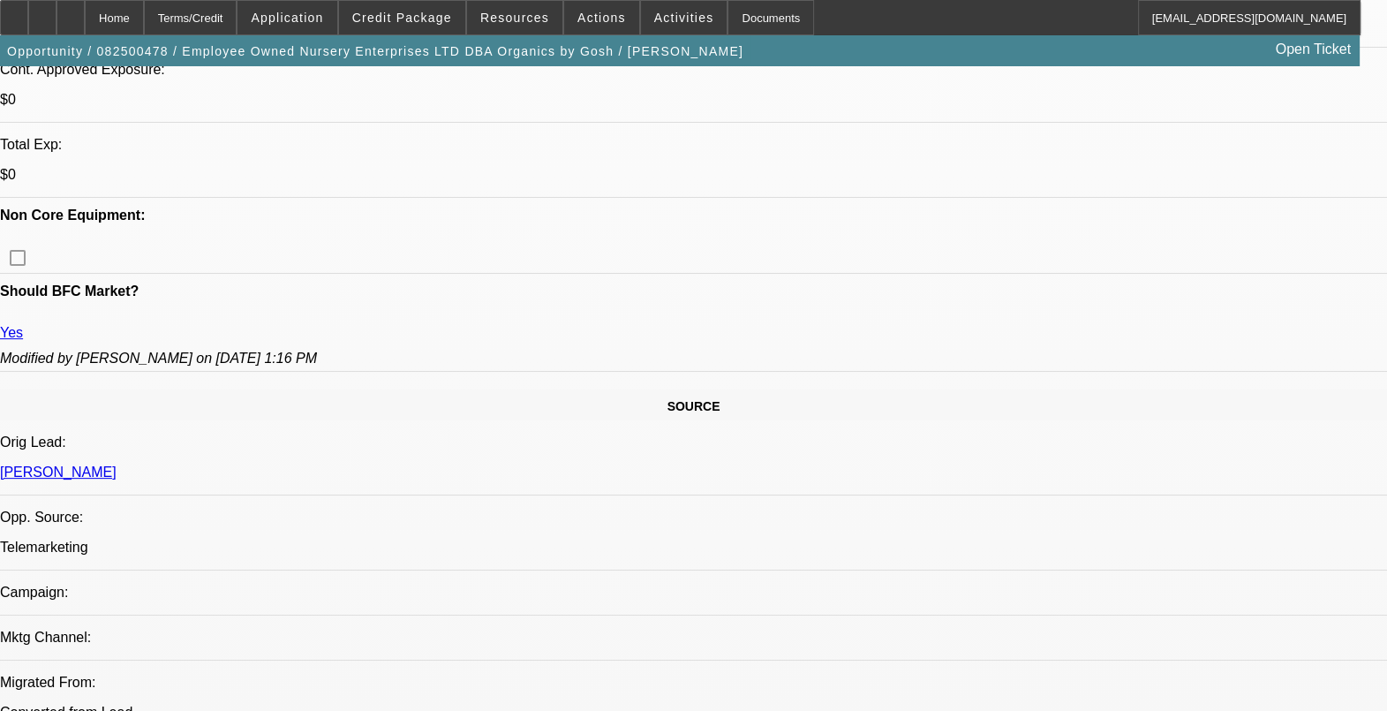
scroll to position [441, 0]
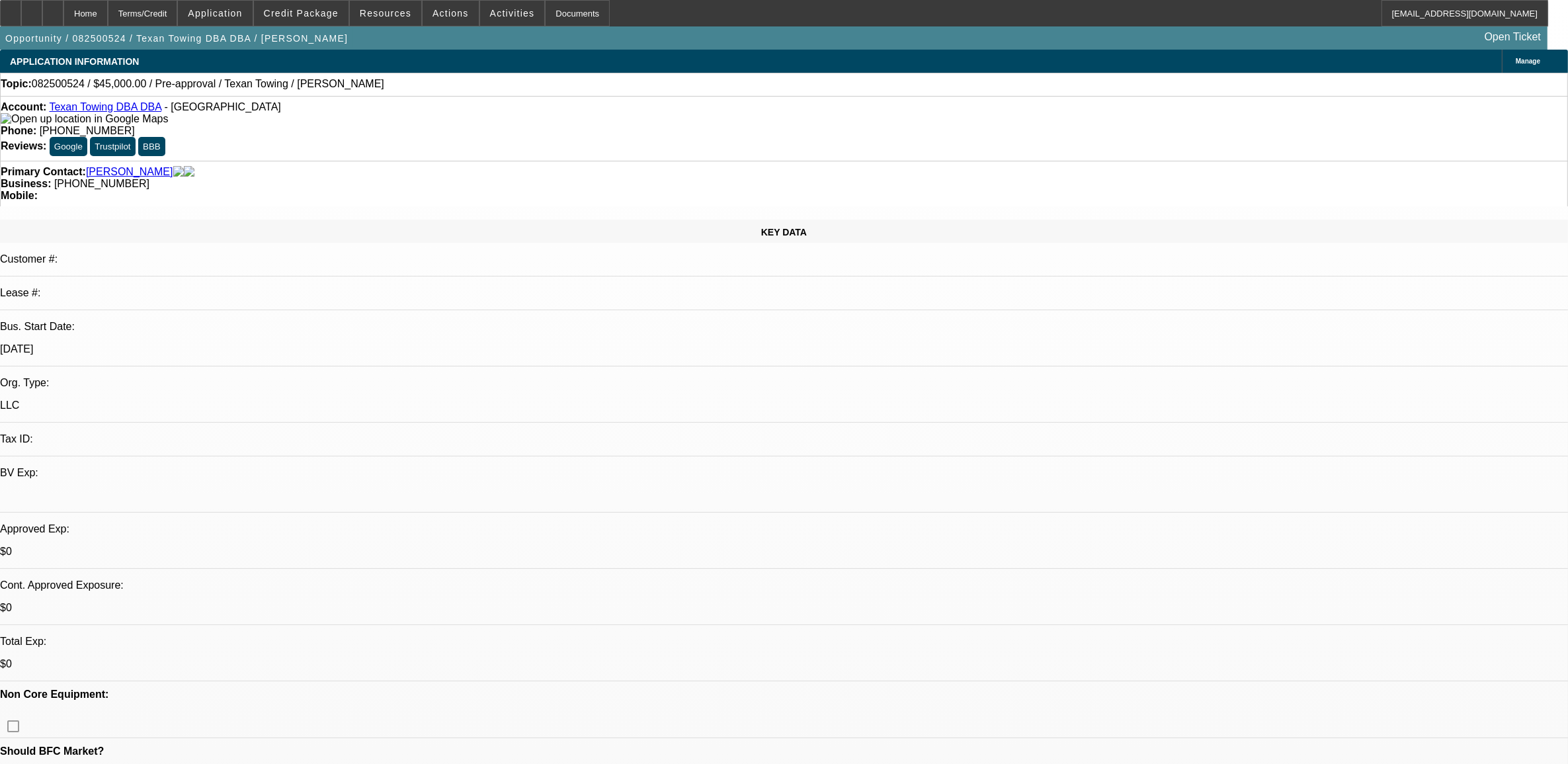
select select "0"
select select "2"
select select "0.1"
select select "4"
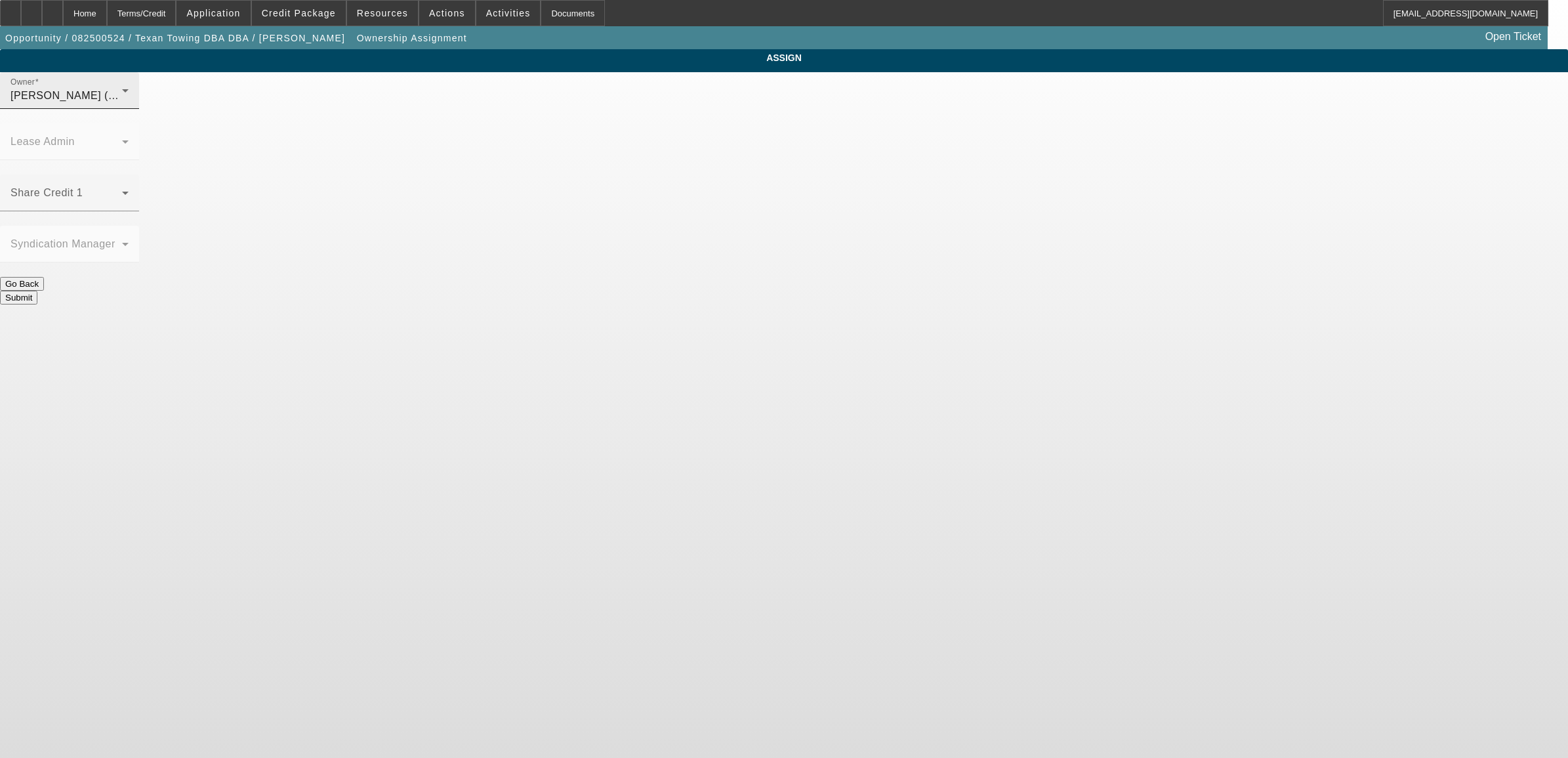
click at [122, 103] on div "Fredericks, Jack (Lvl 1)" at bounding box center [66, 95] width 111 height 16
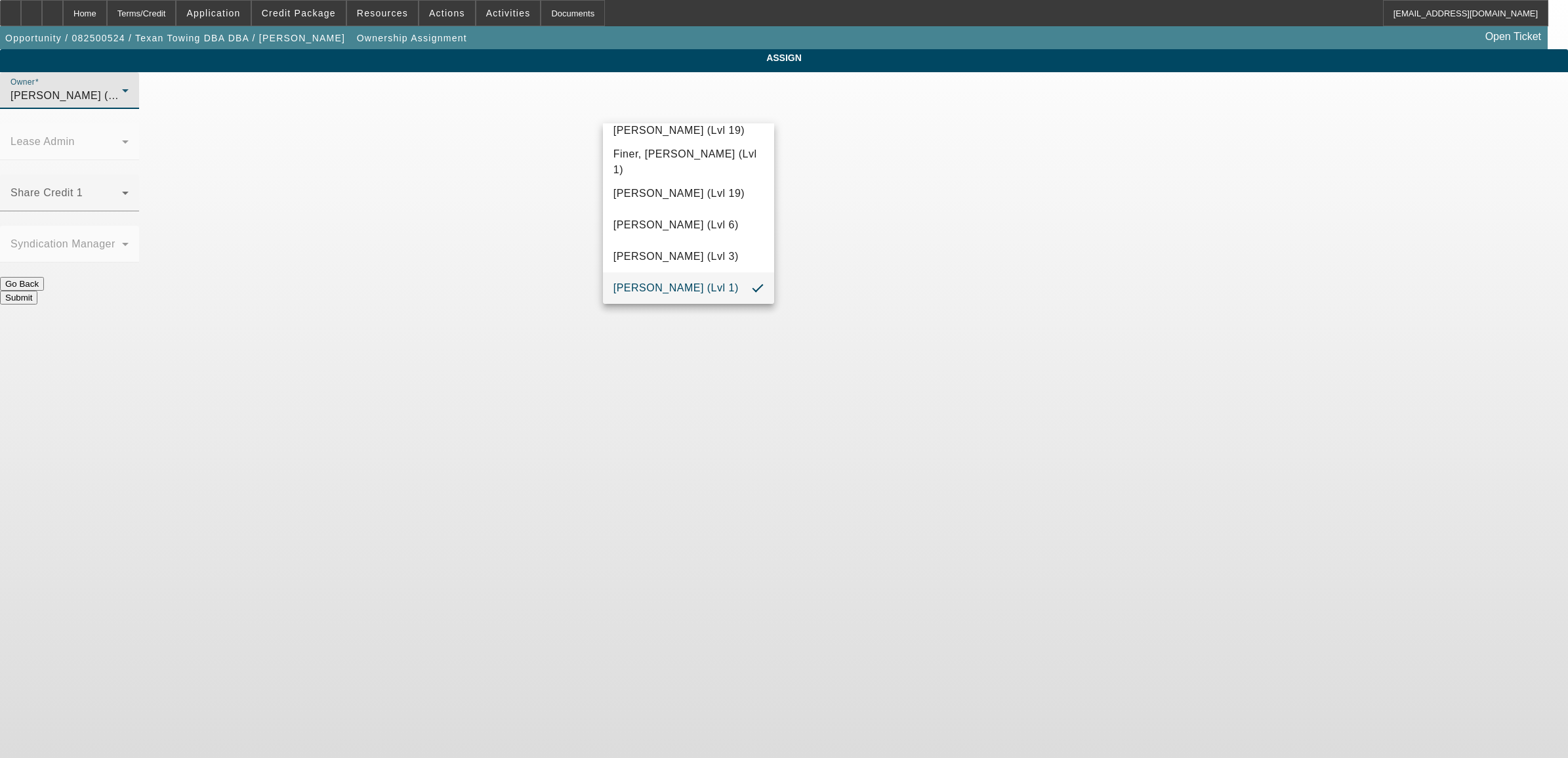
scroll to position [320, 0]
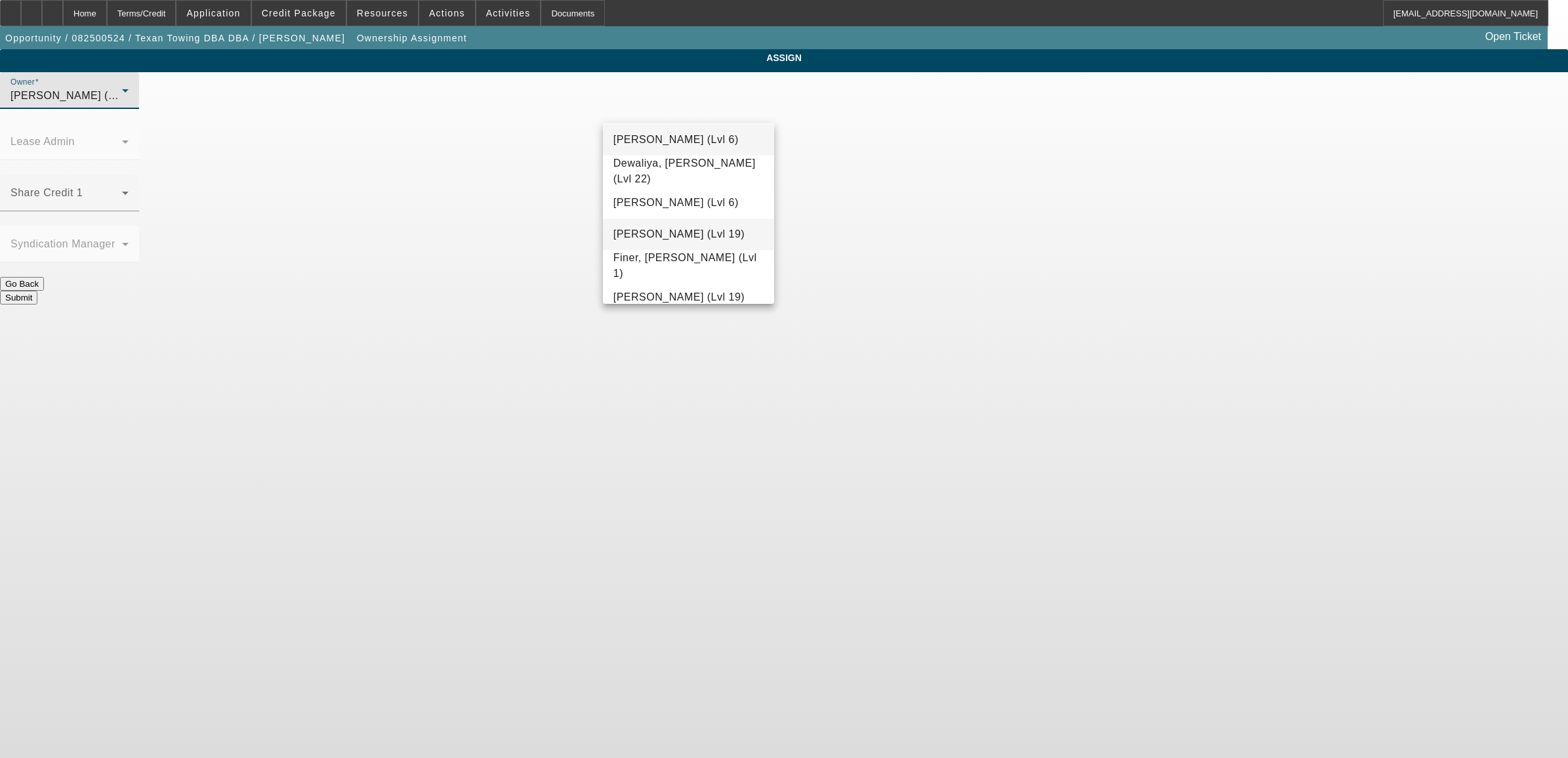
drag, startPoint x: 693, startPoint y: 236, endPoint x: 693, endPoint y: 224, distance: 12.0
click at [693, 236] on span "Dunphy, Sean (Lvl 19)" at bounding box center [678, 234] width 132 height 16
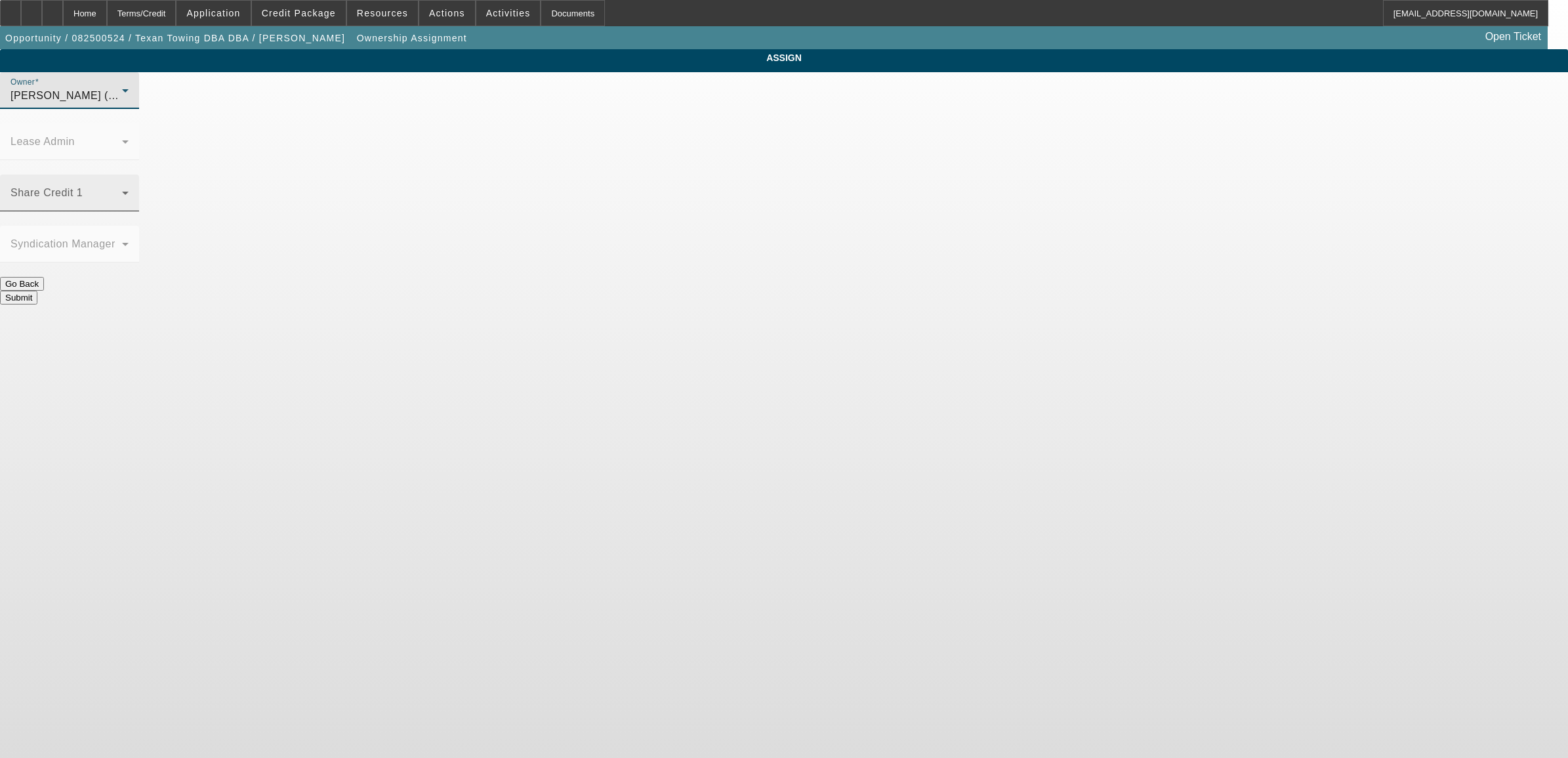
click at [122, 190] on span at bounding box center [66, 198] width 111 height 16
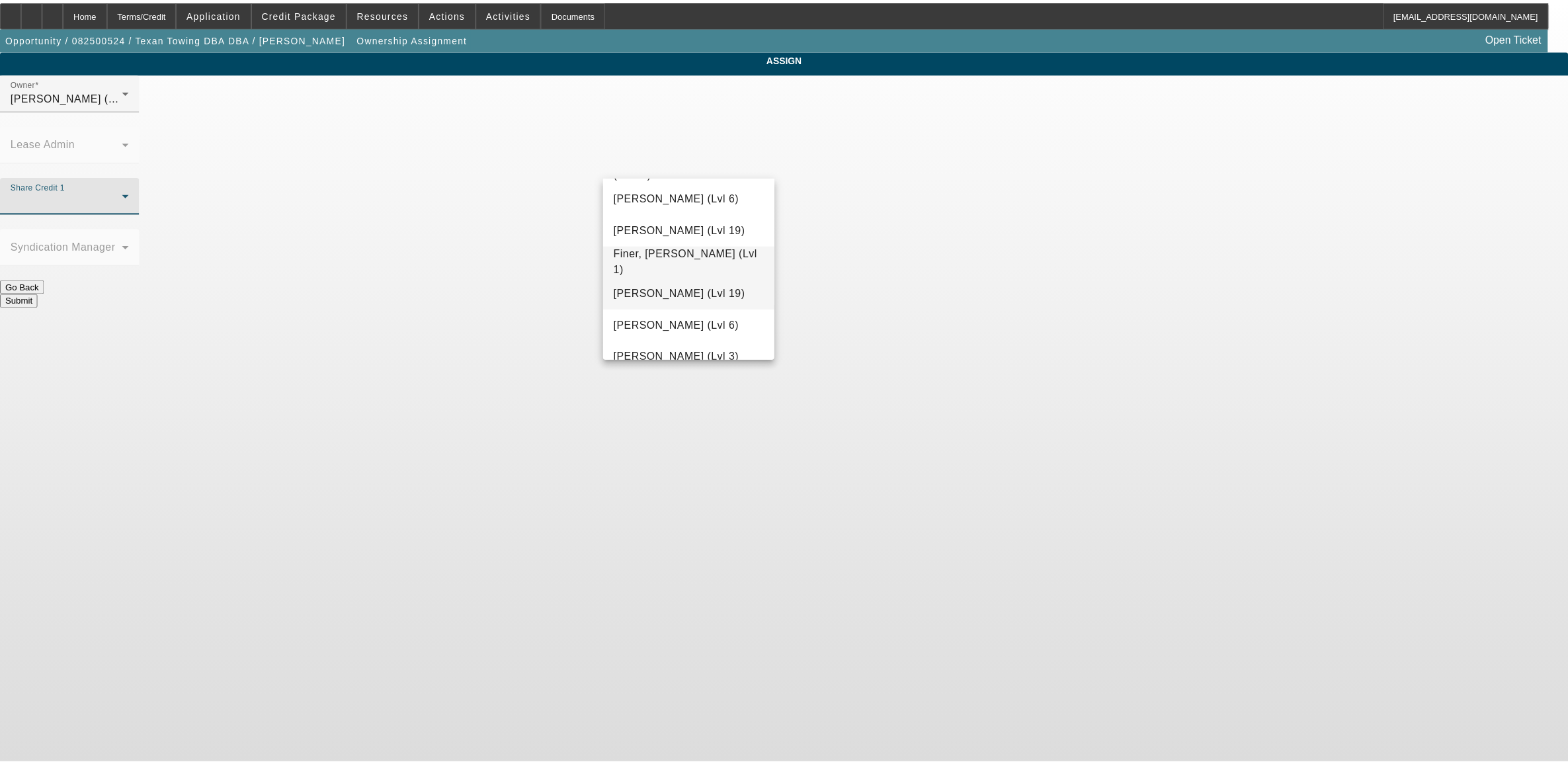
scroll to position [464, 0]
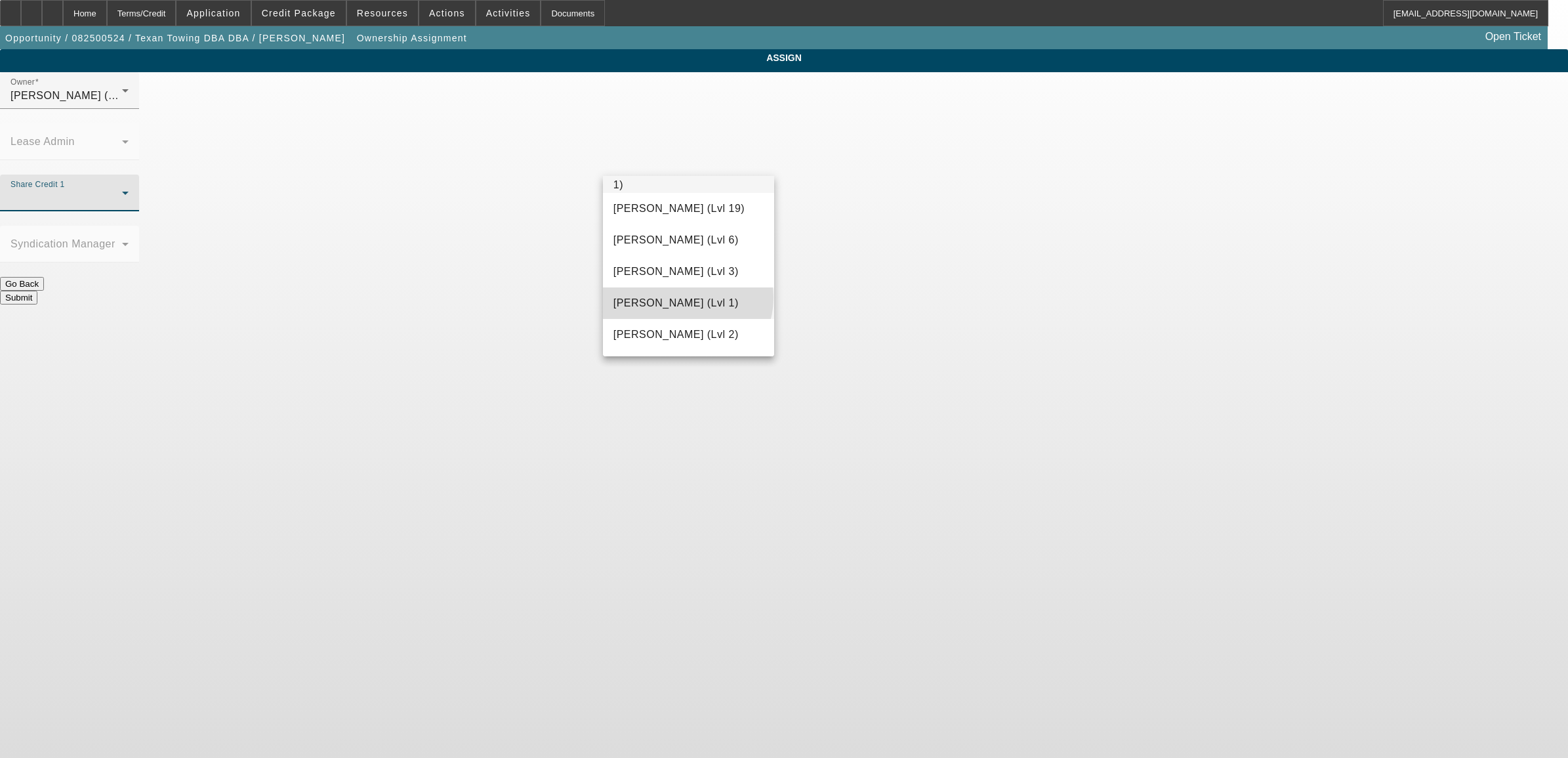
click at [687, 297] on span "Fredericks, Jack (Lvl 1)" at bounding box center [676, 302] width 126 height 16
click at [37, 291] on button "Submit" at bounding box center [19, 297] width 37 height 14
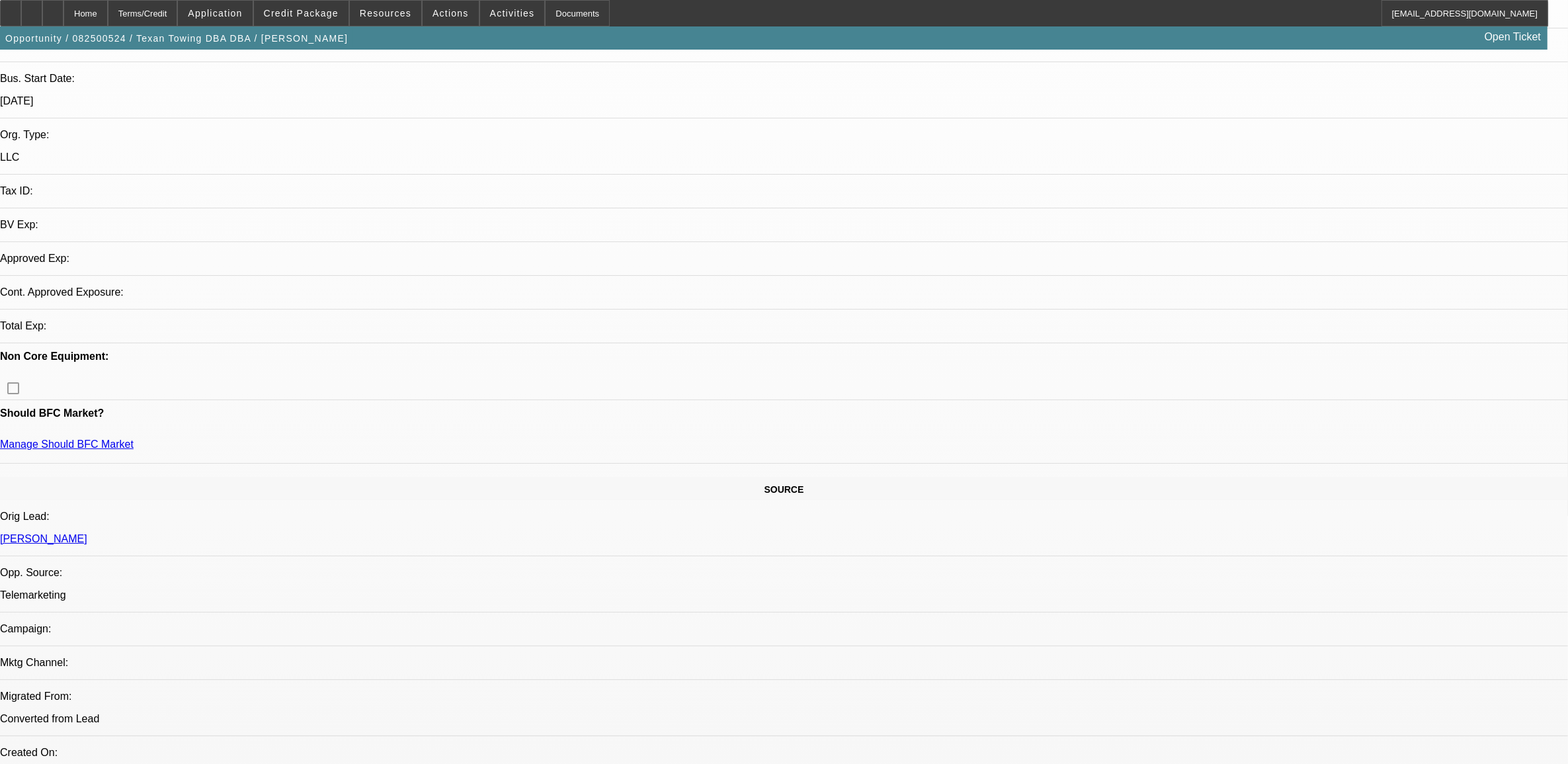
select select "0"
select select "2"
select select "0.1"
select select "4"
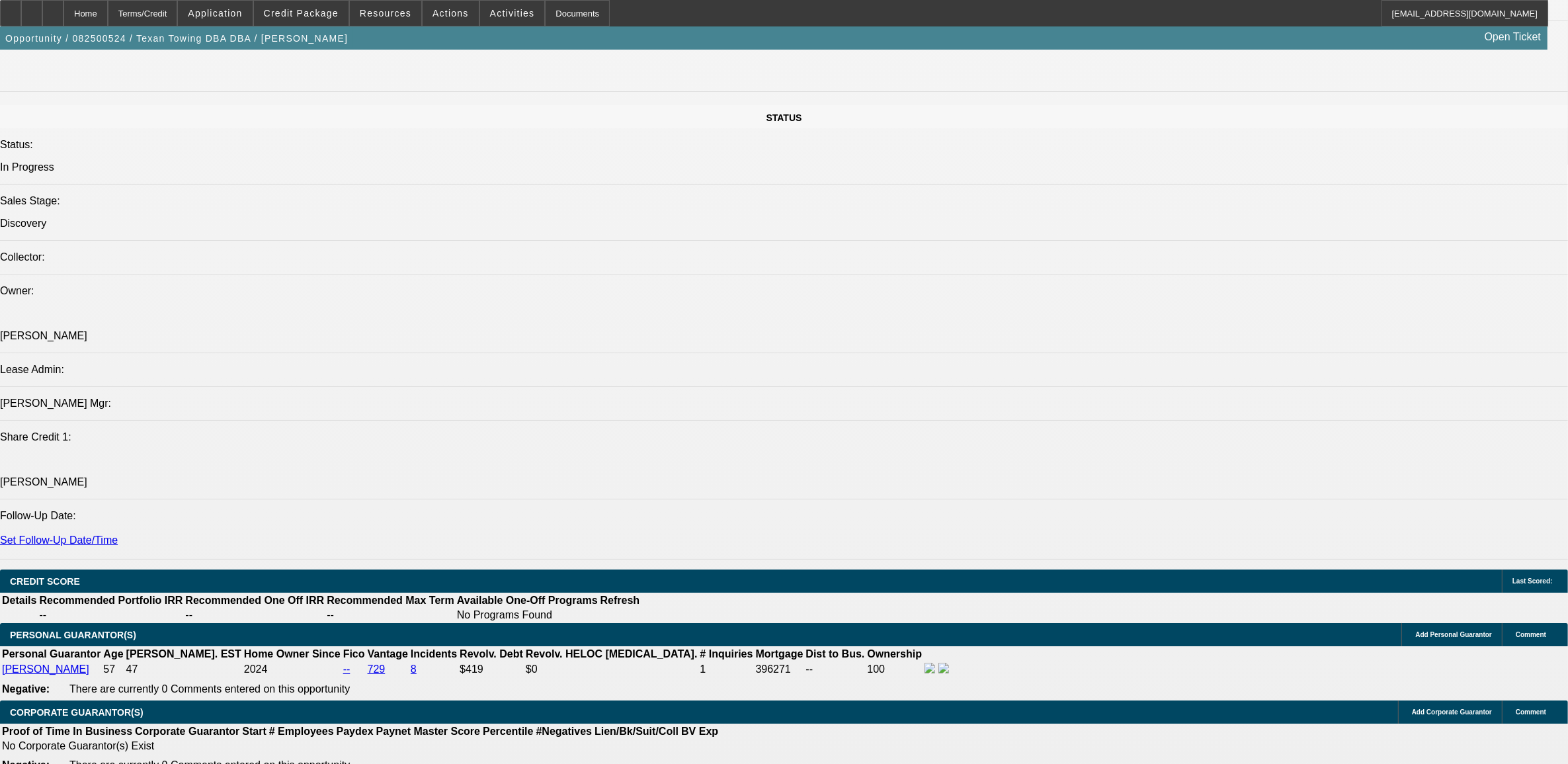
scroll to position [1653, 0]
